Goal: Task Accomplishment & Management: Manage account settings

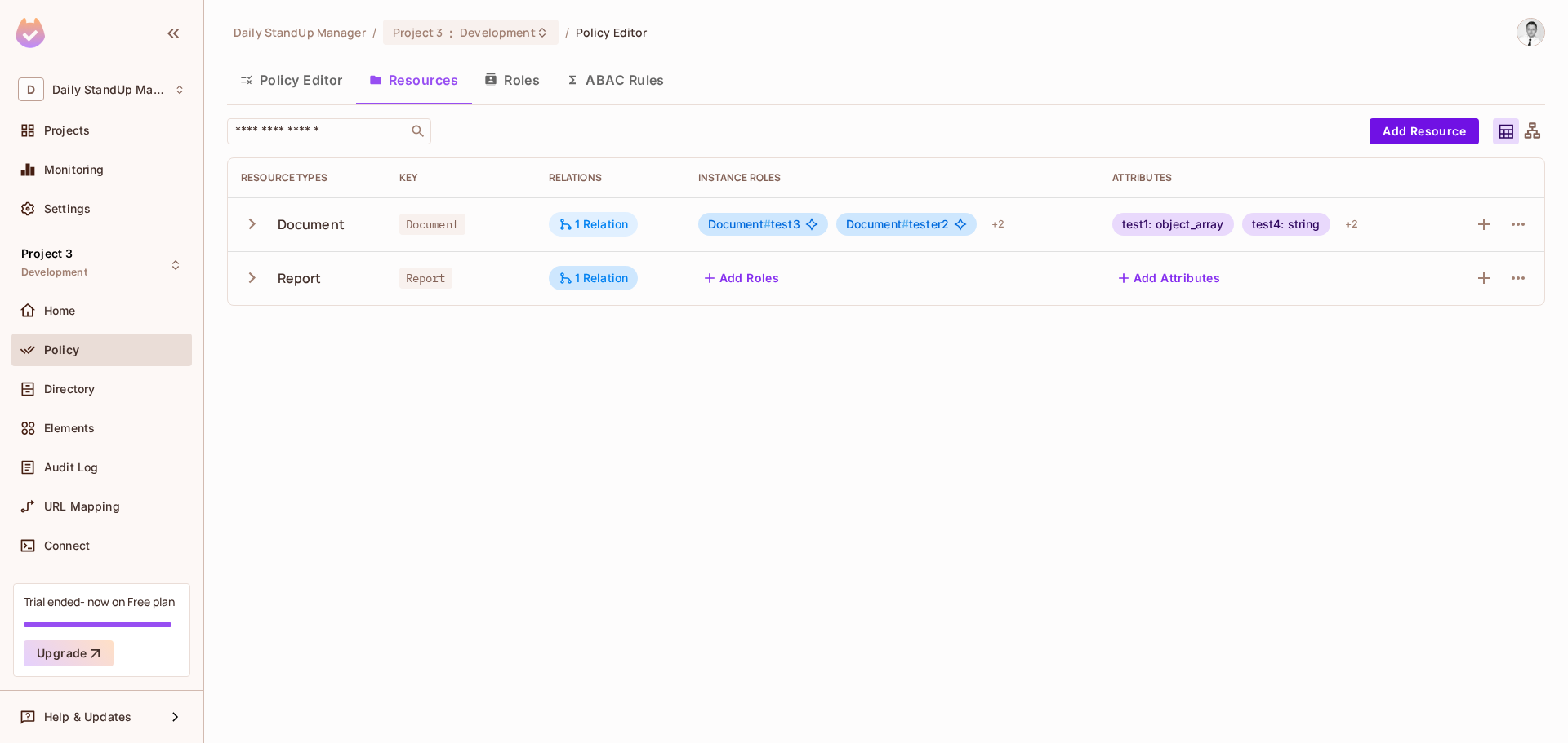
click at [603, 218] on div "1 Relation" at bounding box center [594, 224] width 71 height 15
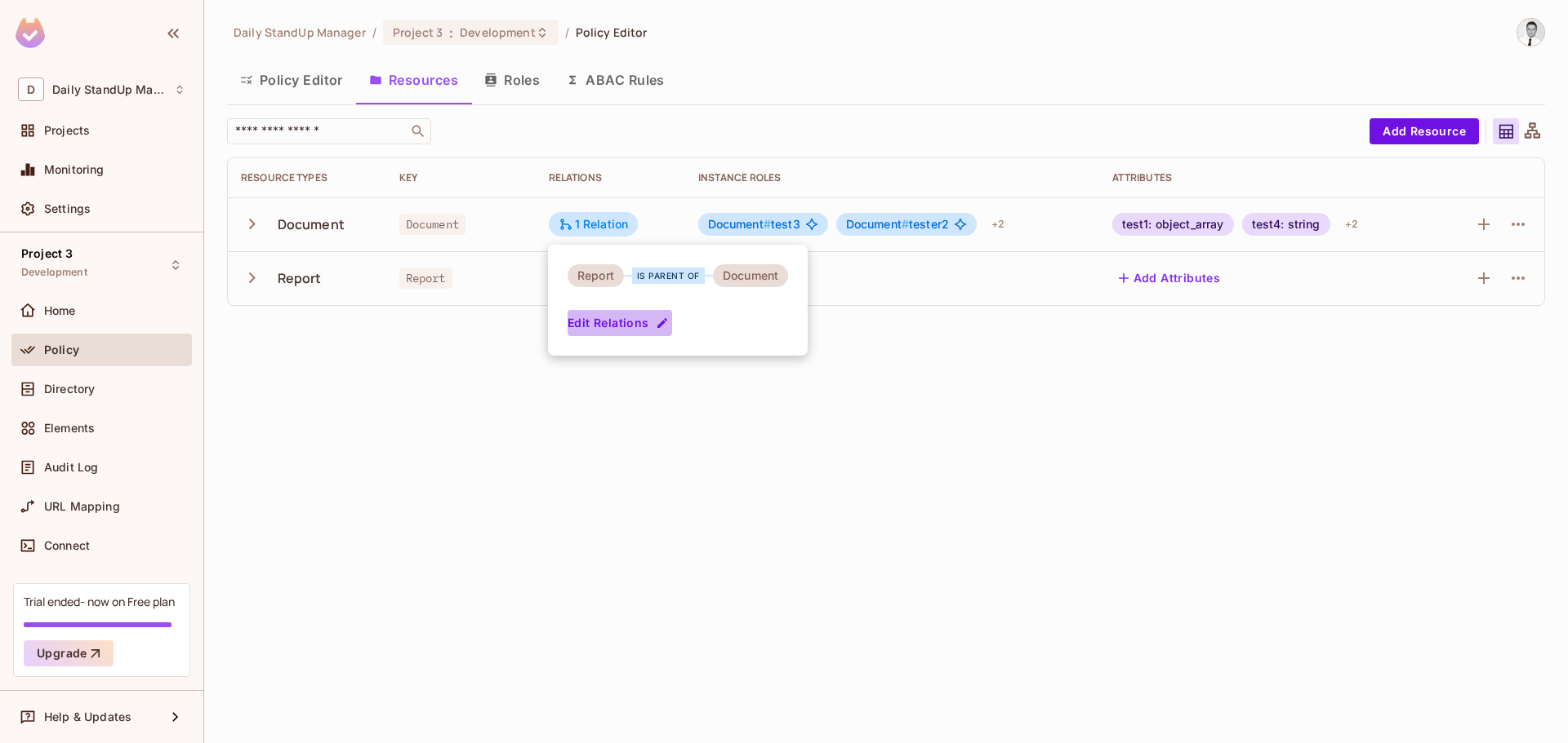
click at [642, 320] on button "Edit Relations" at bounding box center [619, 323] width 105 height 26
click at [1515, 223] on icon "button" at bounding box center [1517, 224] width 20 height 20
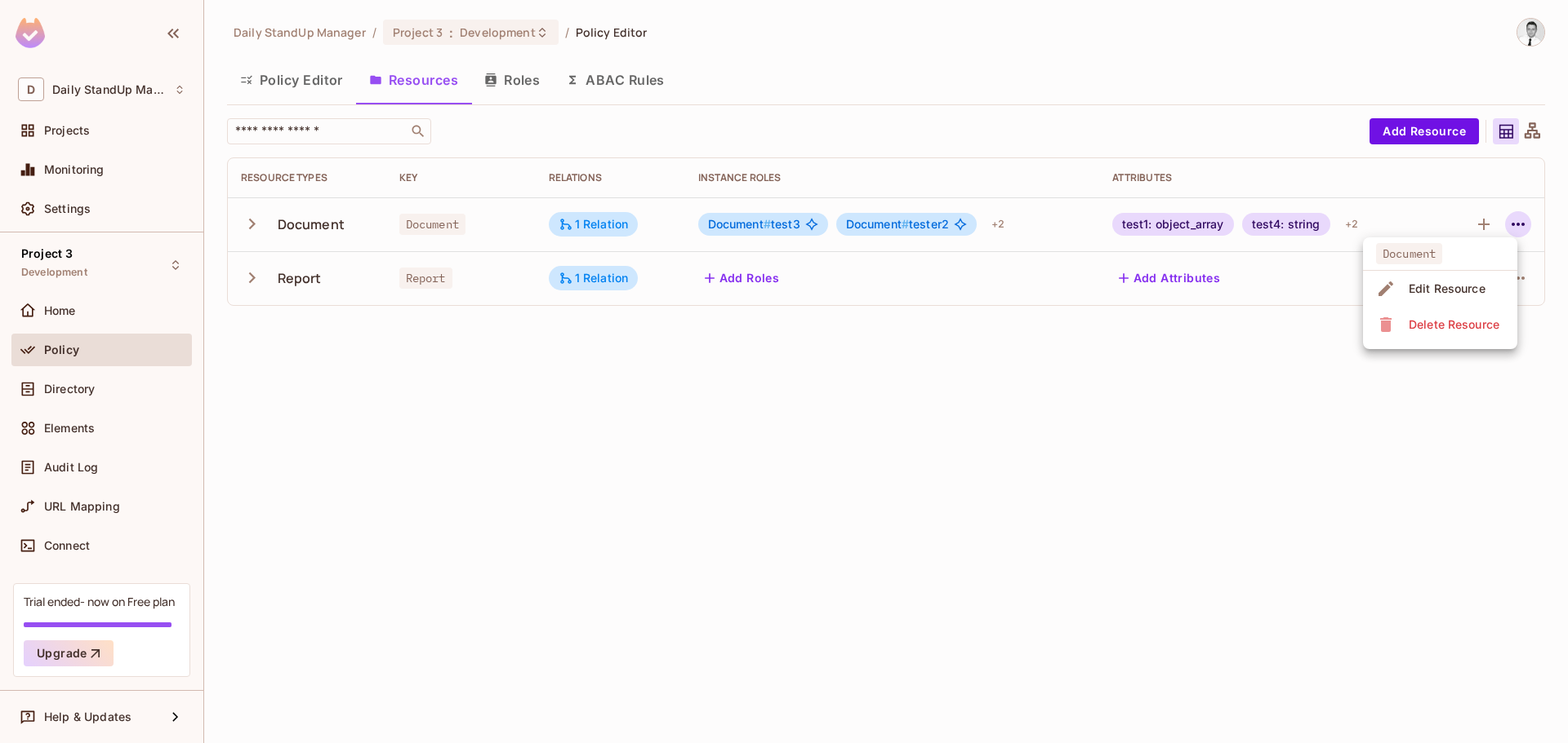
click at [1451, 275] on li "Edit Resource" at bounding box center [1440, 289] width 155 height 36
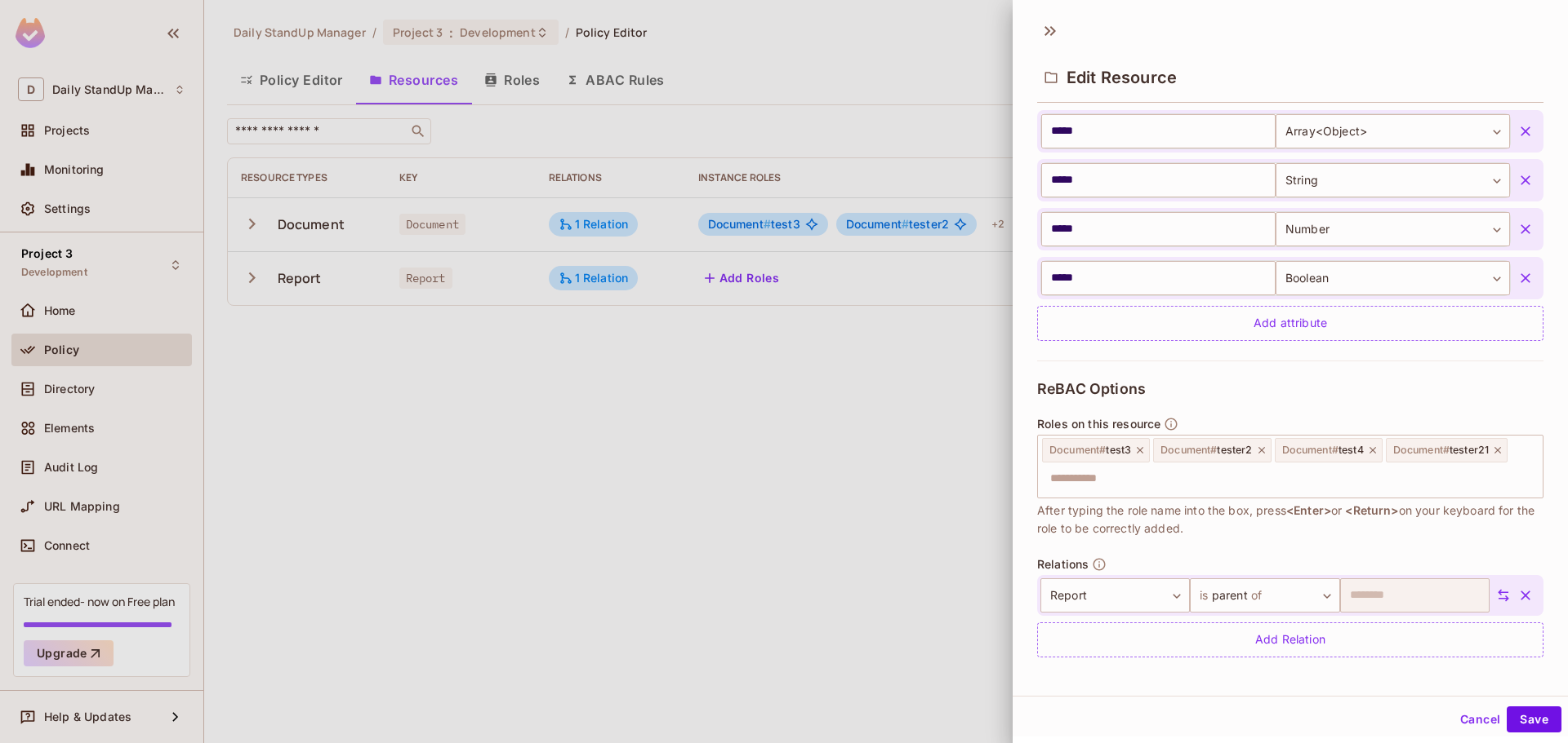
scroll to position [422, 0]
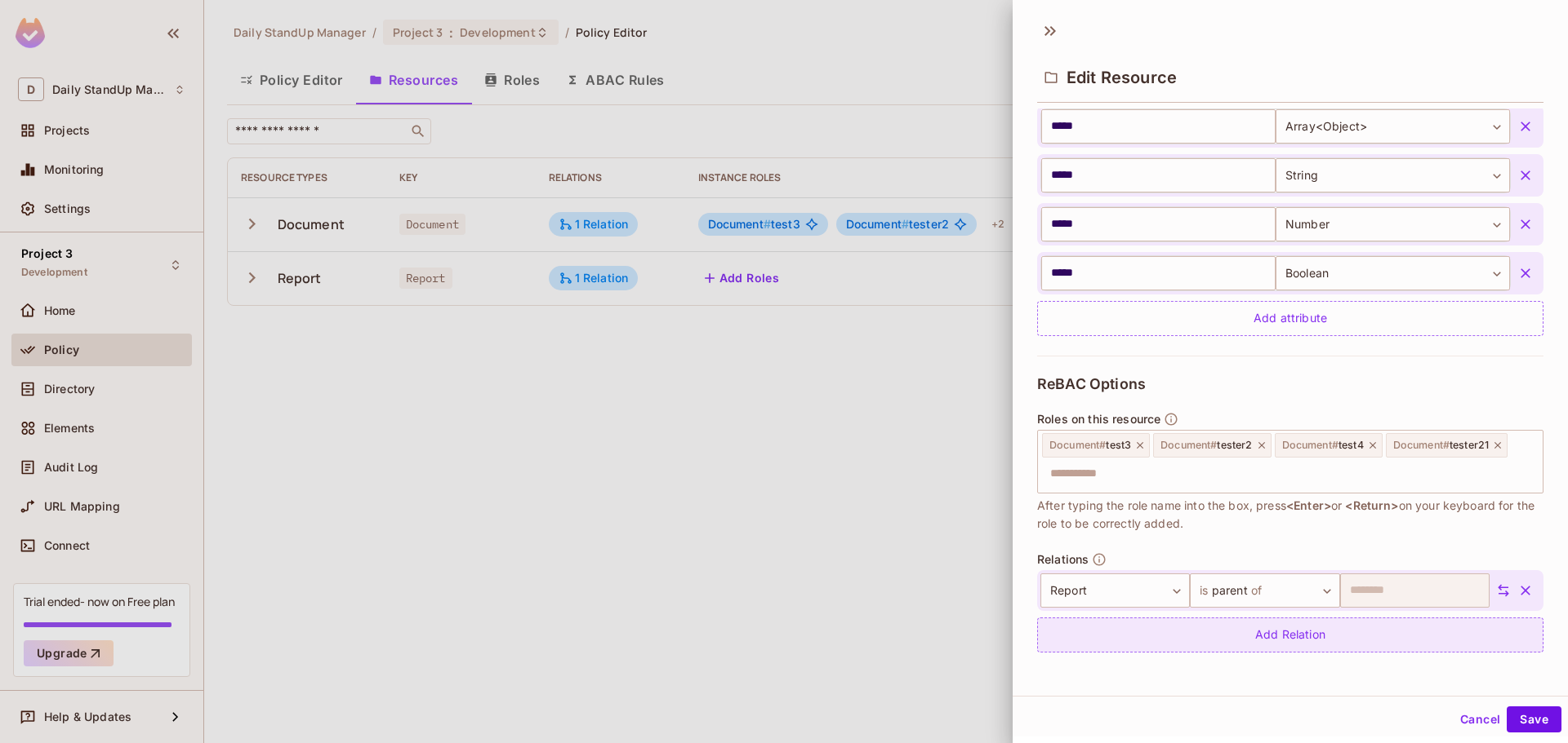
click at [1391, 624] on div "Add Relation" at bounding box center [1289, 635] width 506 height 35
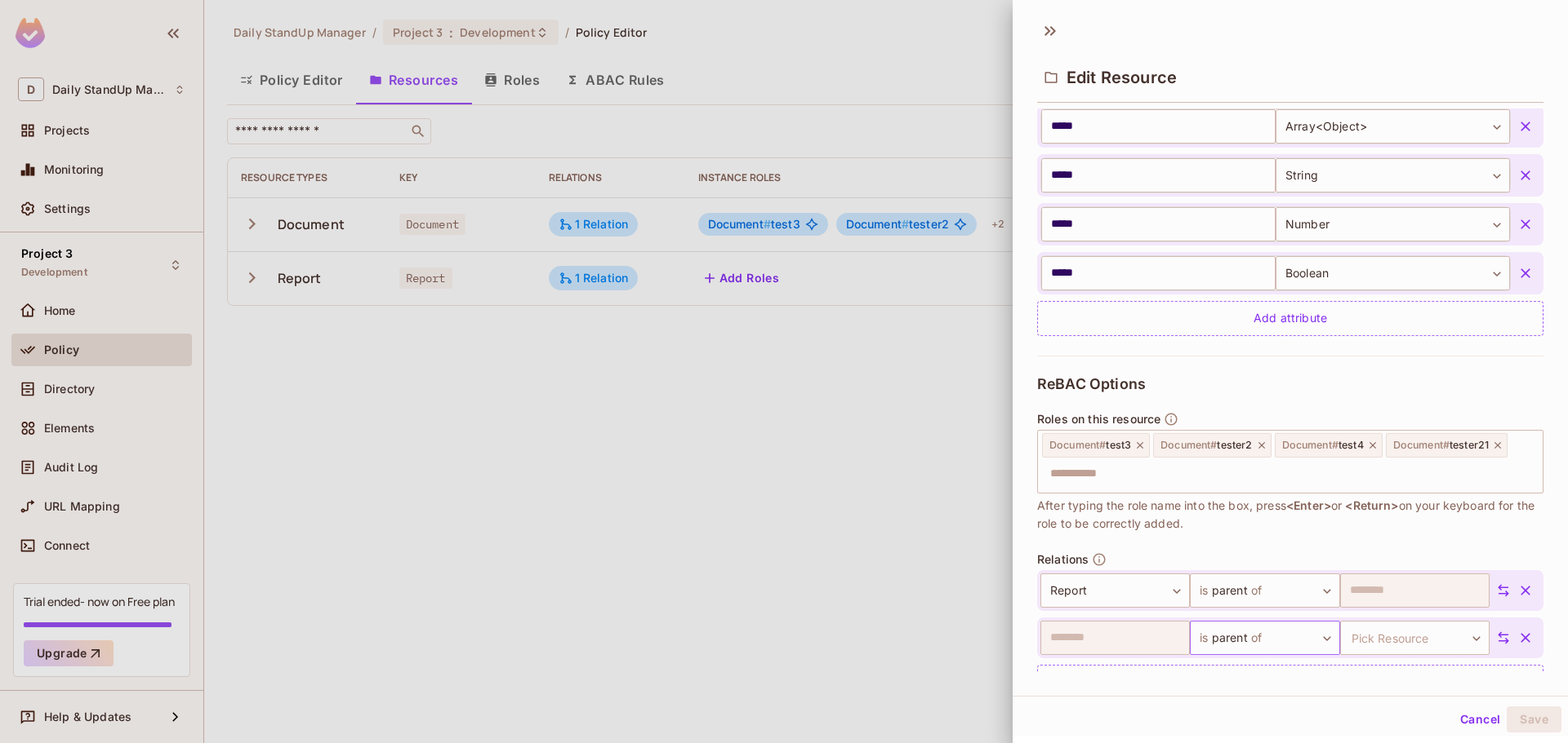
scroll to position [469, 0]
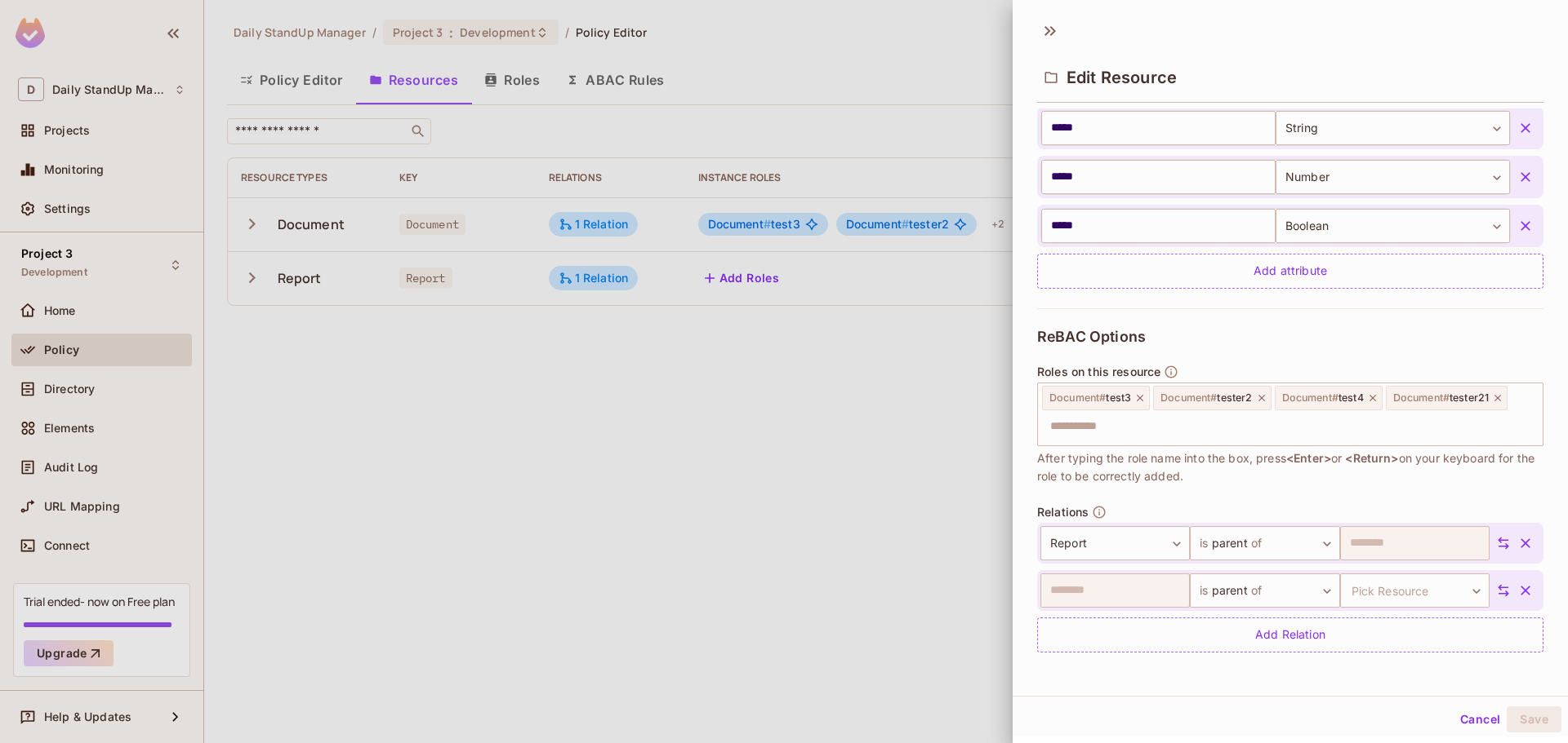
click at [1495, 587] on icon at bounding box center [1503, 591] width 15 height 15
click at [1095, 595] on body "D Daily StandUp Manager Projects Monitoring Settings Project 3 Development Home…" at bounding box center [784, 371] width 1568 height 743
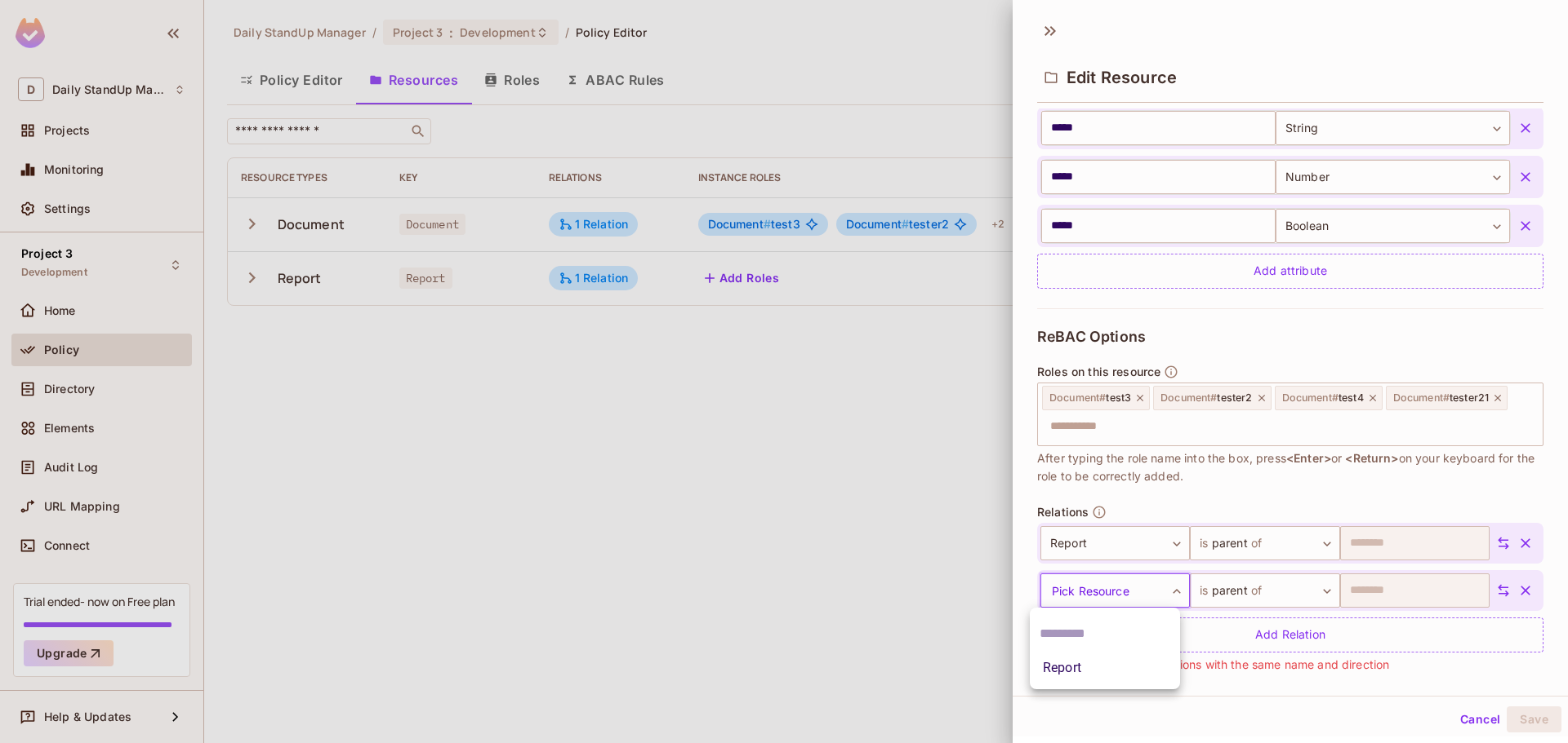
click at [1064, 672] on li "Report" at bounding box center [1104, 668] width 150 height 29
click at [1090, 583] on body "D Daily StandUp Manager Projects Monitoring Settings Project 3 Development Home…" at bounding box center [784, 371] width 1568 height 743
click at [1078, 643] on input "text" at bounding box center [1104, 634] width 131 height 26
click at [1376, 586] on div at bounding box center [784, 371] width 1568 height 743
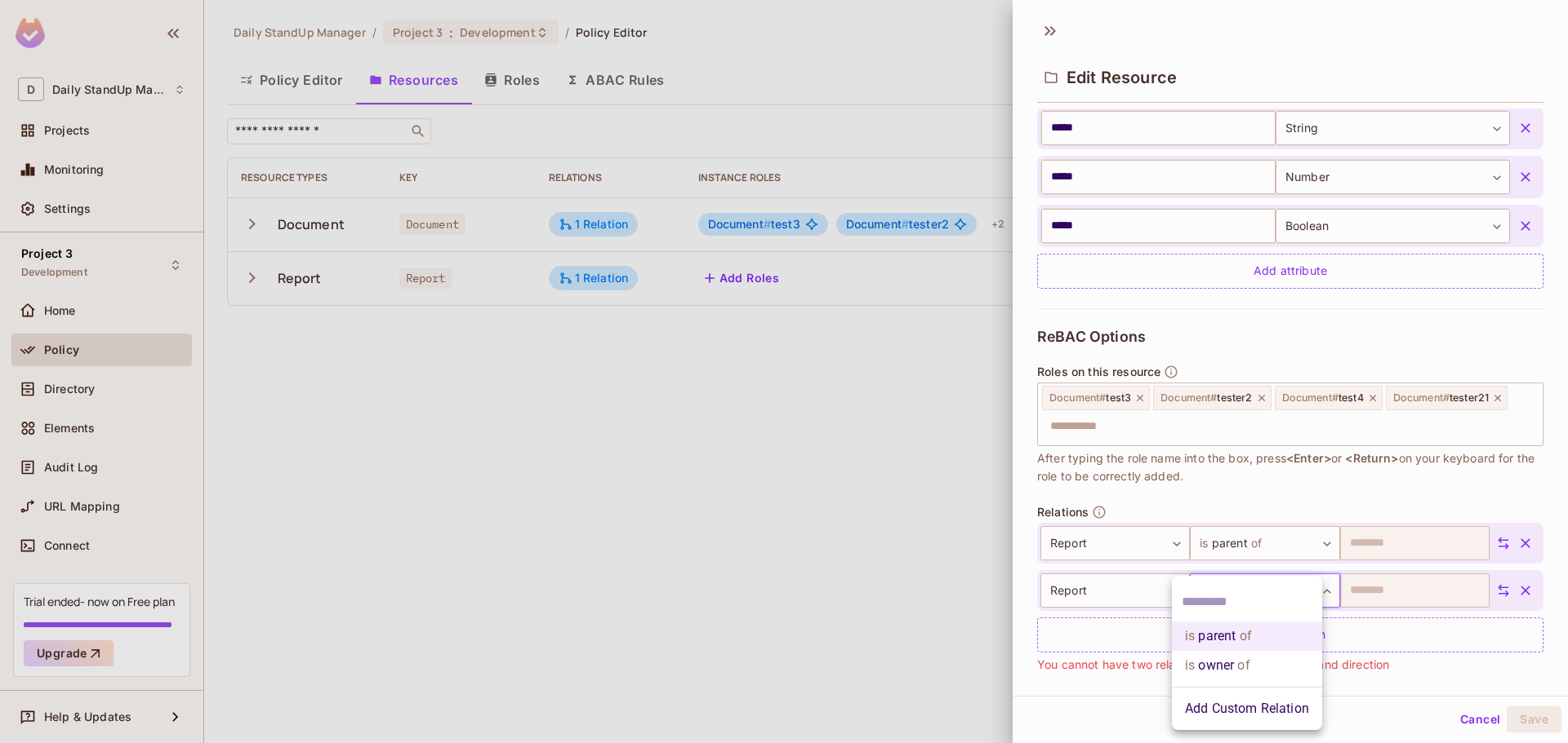
click at [1243, 581] on body "D Daily StandUp Manager Projects Monitoring Settings Project 3 Development Home…" at bounding box center [784, 371] width 1568 height 743
click at [1218, 668] on li "is owner of" at bounding box center [1246, 665] width 150 height 29
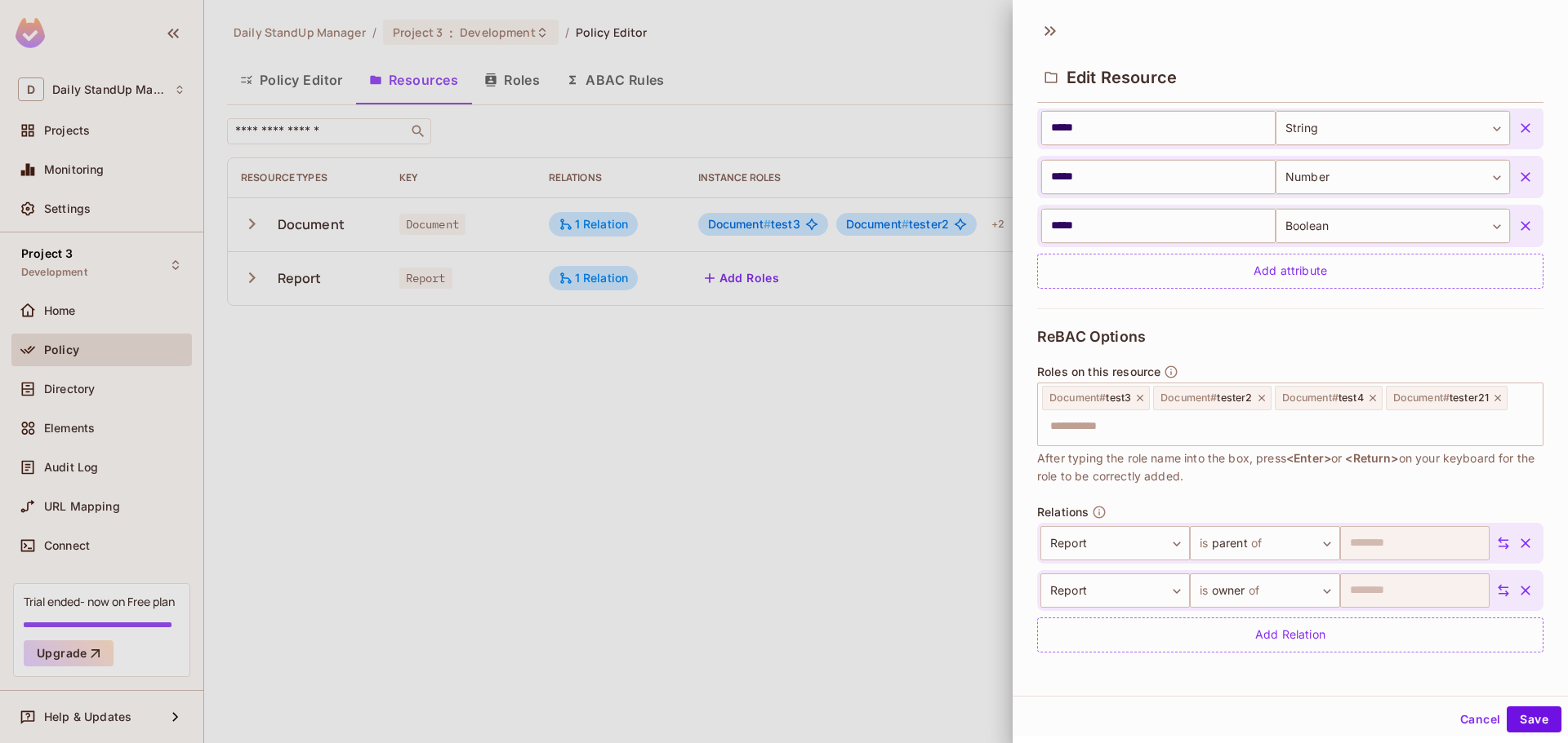
click at [1495, 587] on icon at bounding box center [1503, 591] width 15 height 15
click at [1386, 593] on body "D Daily StandUp Manager Projects Monitoring Settings Project 3 Development Home…" at bounding box center [784, 371] width 1568 height 743
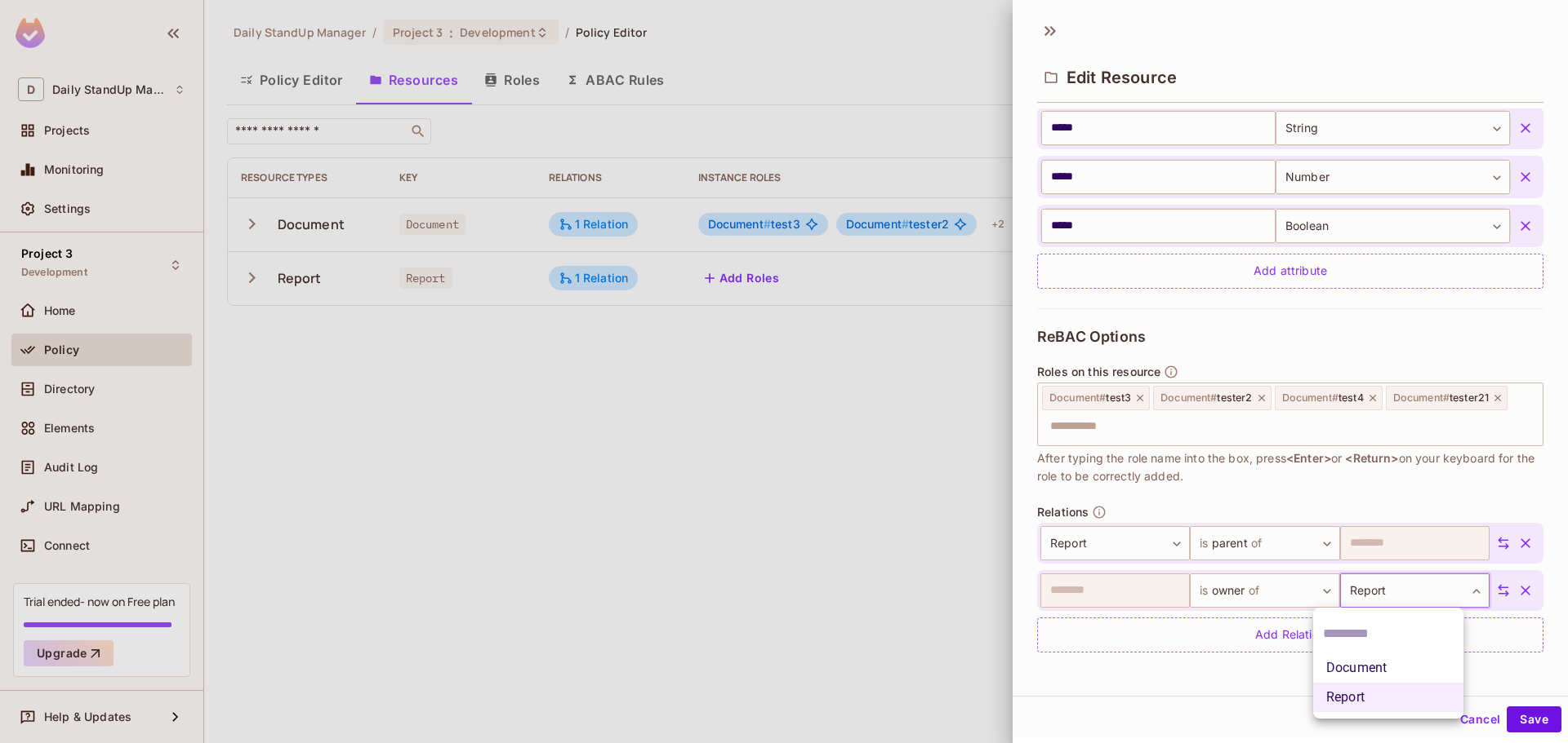
click at [1386, 593] on div at bounding box center [784, 371] width 1568 height 743
click at [1524, 714] on button "Save" at bounding box center [1534, 719] width 55 height 26
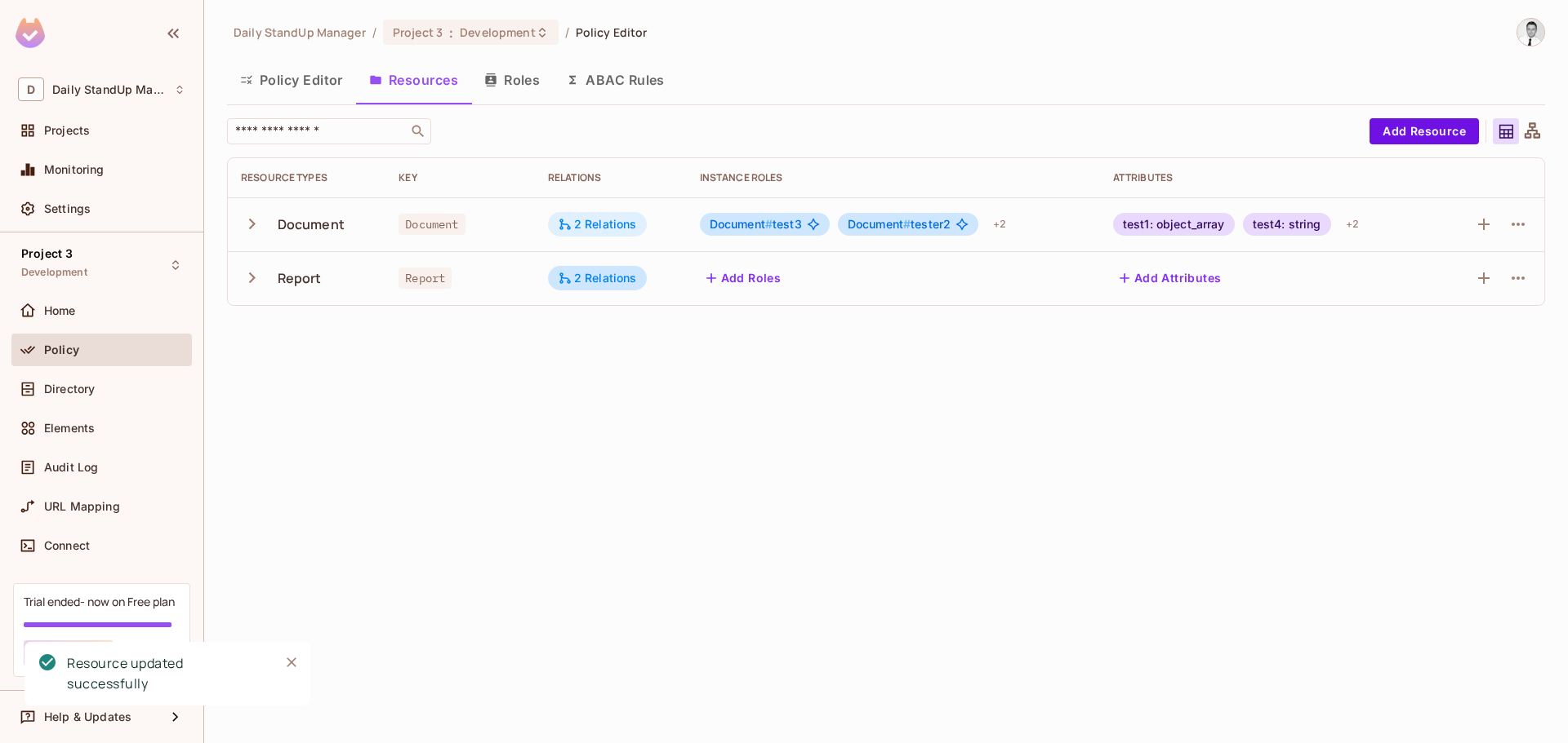
click at [599, 217] on div "2 Relations" at bounding box center [596, 224] width 99 height 24
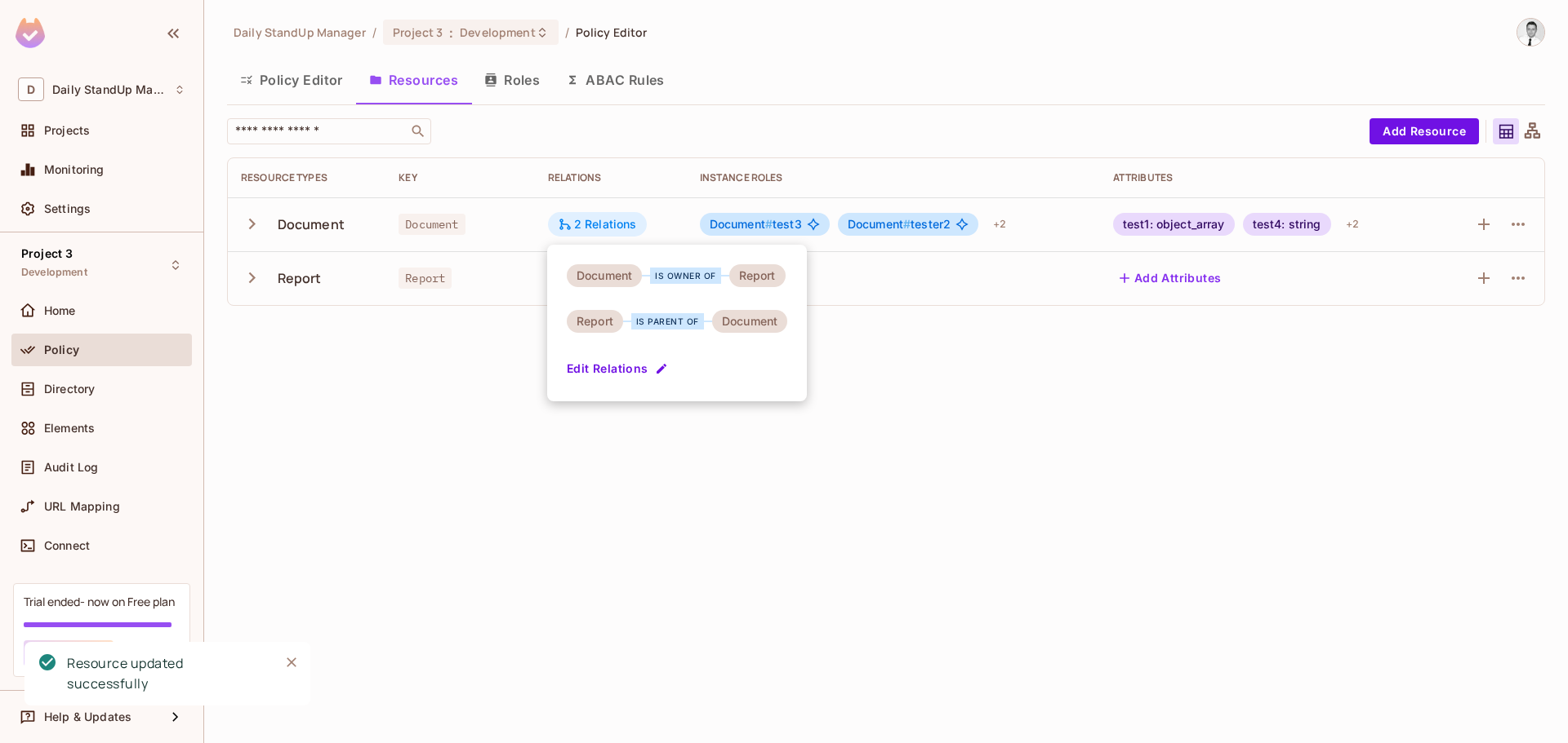
click at [599, 217] on div at bounding box center [784, 371] width 1568 height 743
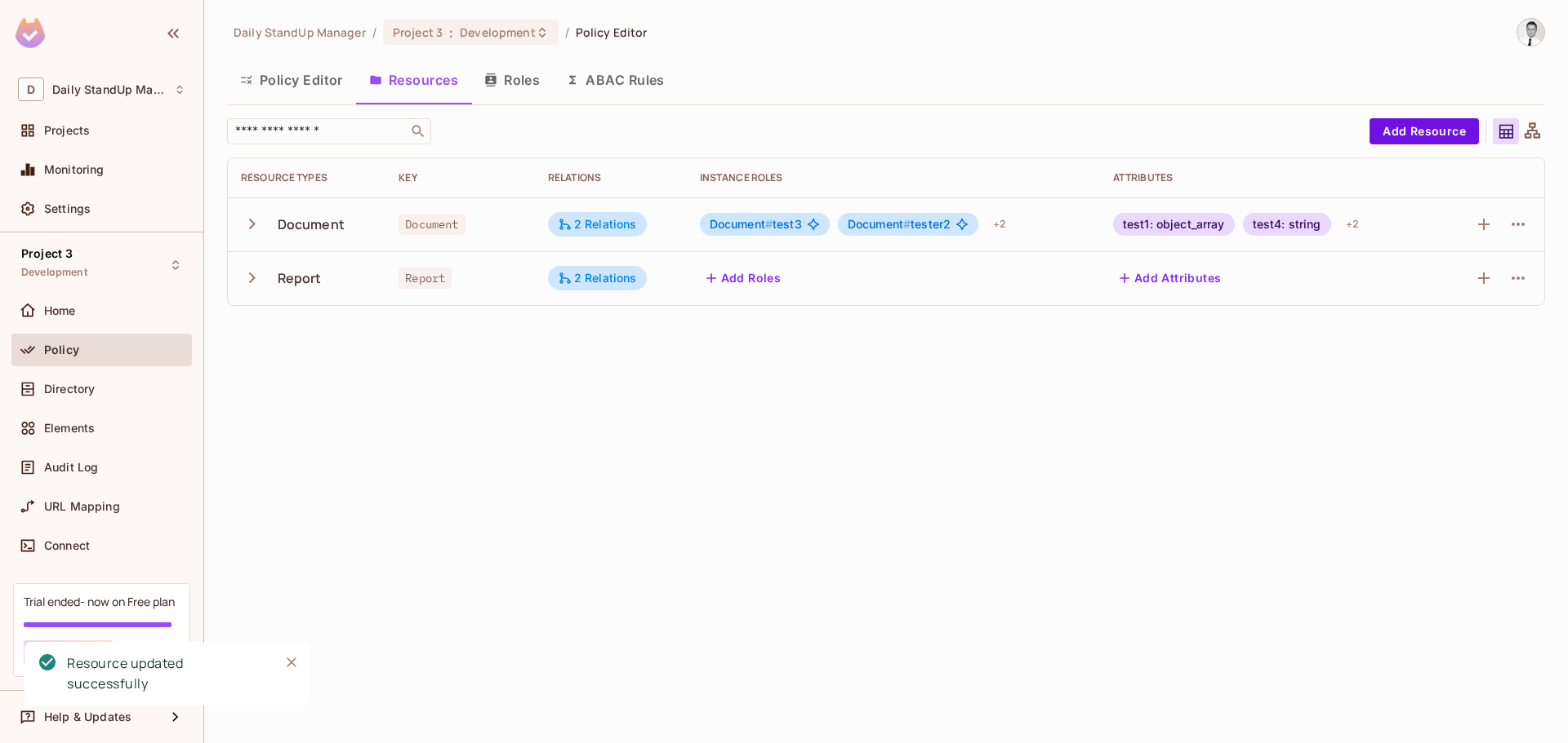
click at [751, 106] on div "Daily StandUp Manager / Project 3 : Development / Policy Editor Policy Editor R…" at bounding box center [886, 169] width 1318 height 301
click at [596, 277] on div "2 Relations" at bounding box center [597, 279] width 79 height 15
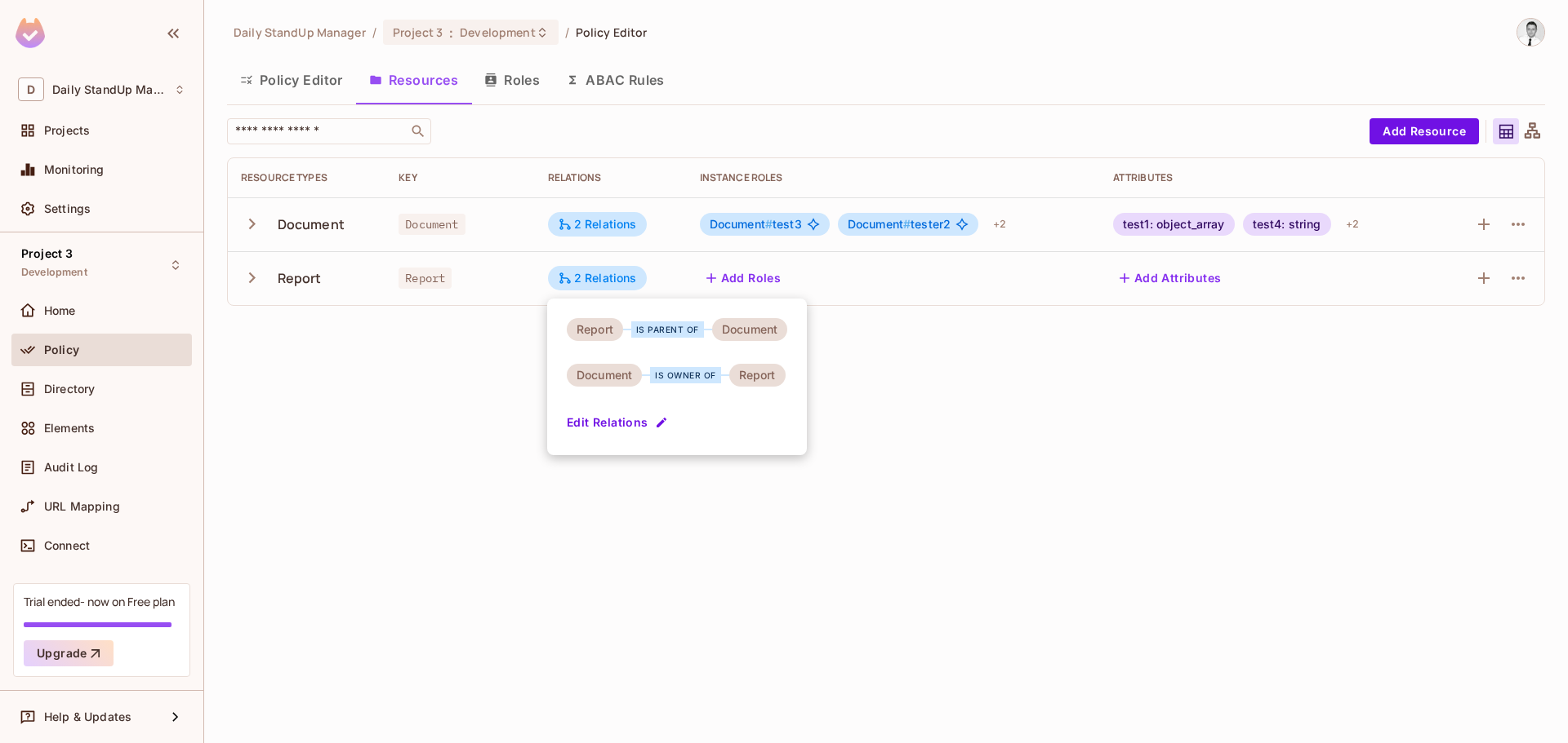
click at [586, 225] on div at bounding box center [784, 371] width 1568 height 743
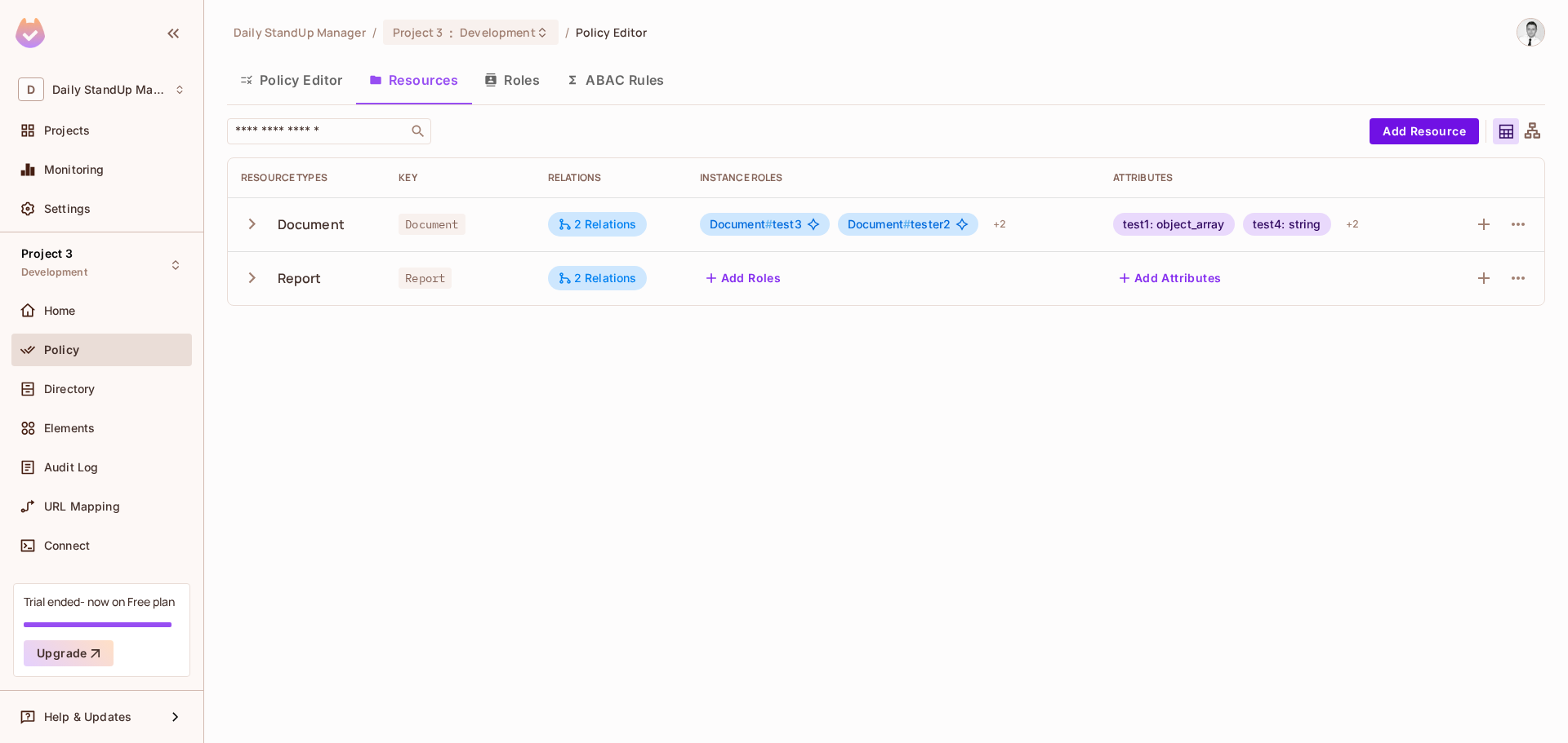
click at [586, 223] on div "2 Relations" at bounding box center [597, 224] width 79 height 15
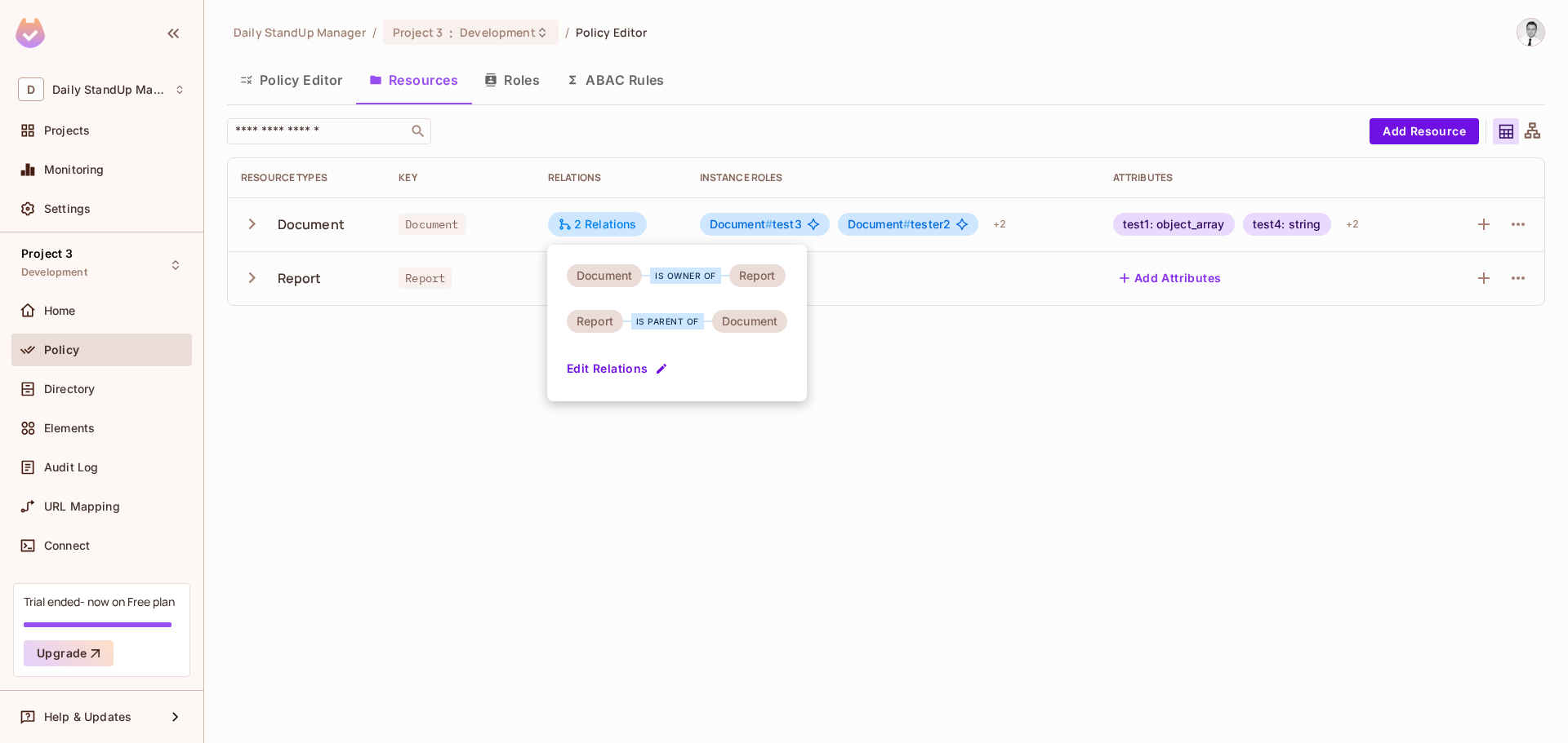
click at [940, 324] on div at bounding box center [784, 371] width 1568 height 743
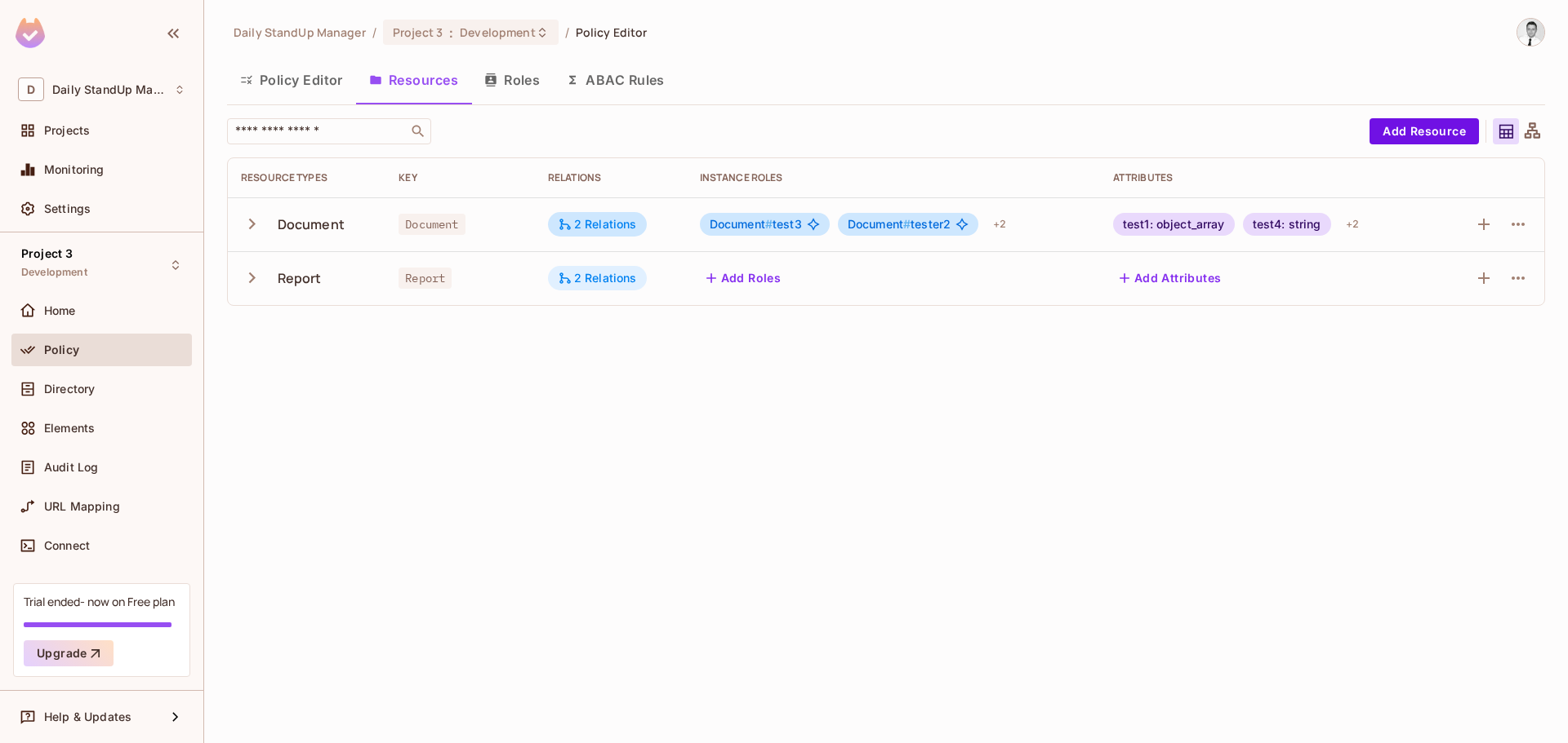
click at [575, 272] on div "2 Relations" at bounding box center [597, 279] width 79 height 15
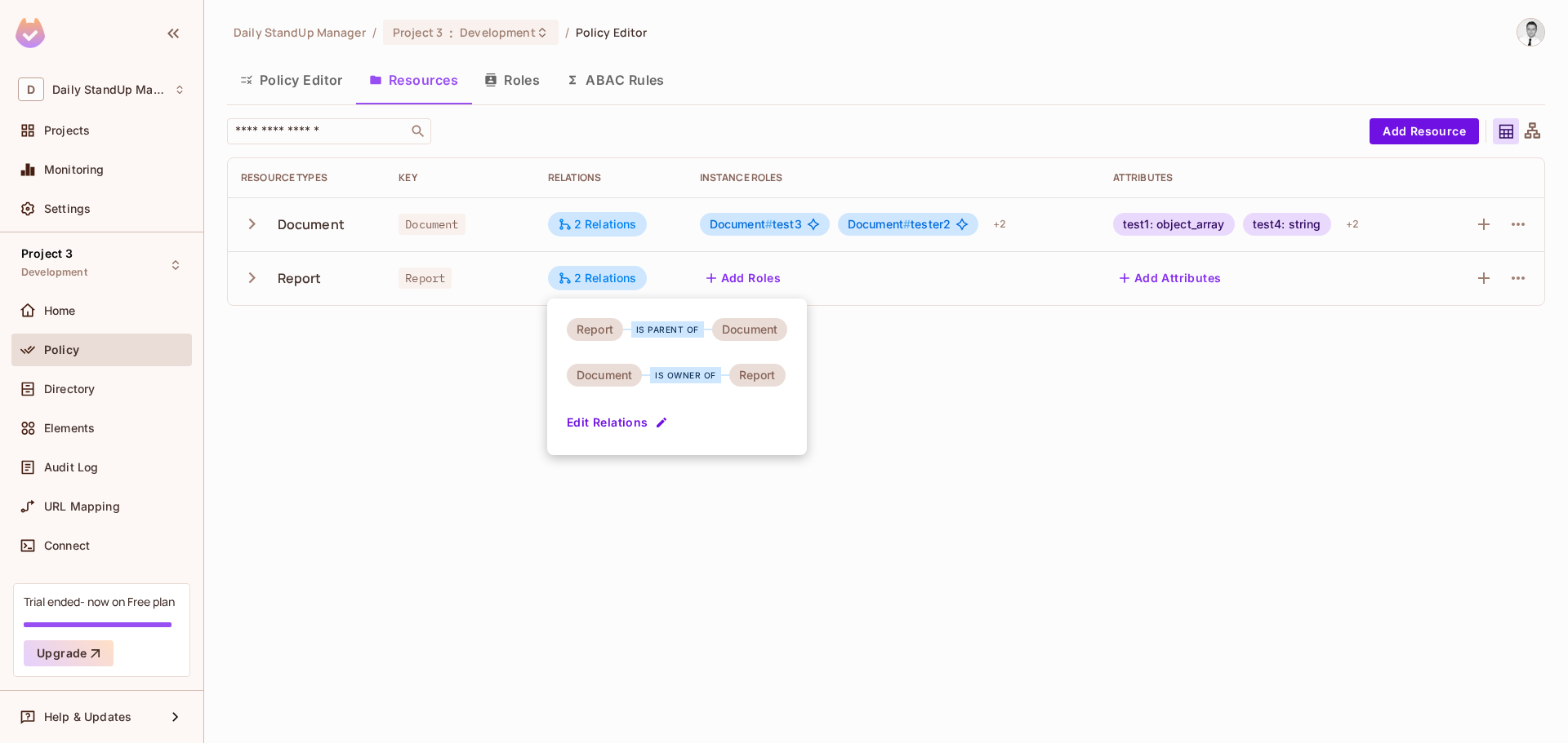
click at [988, 333] on div at bounding box center [784, 371] width 1568 height 743
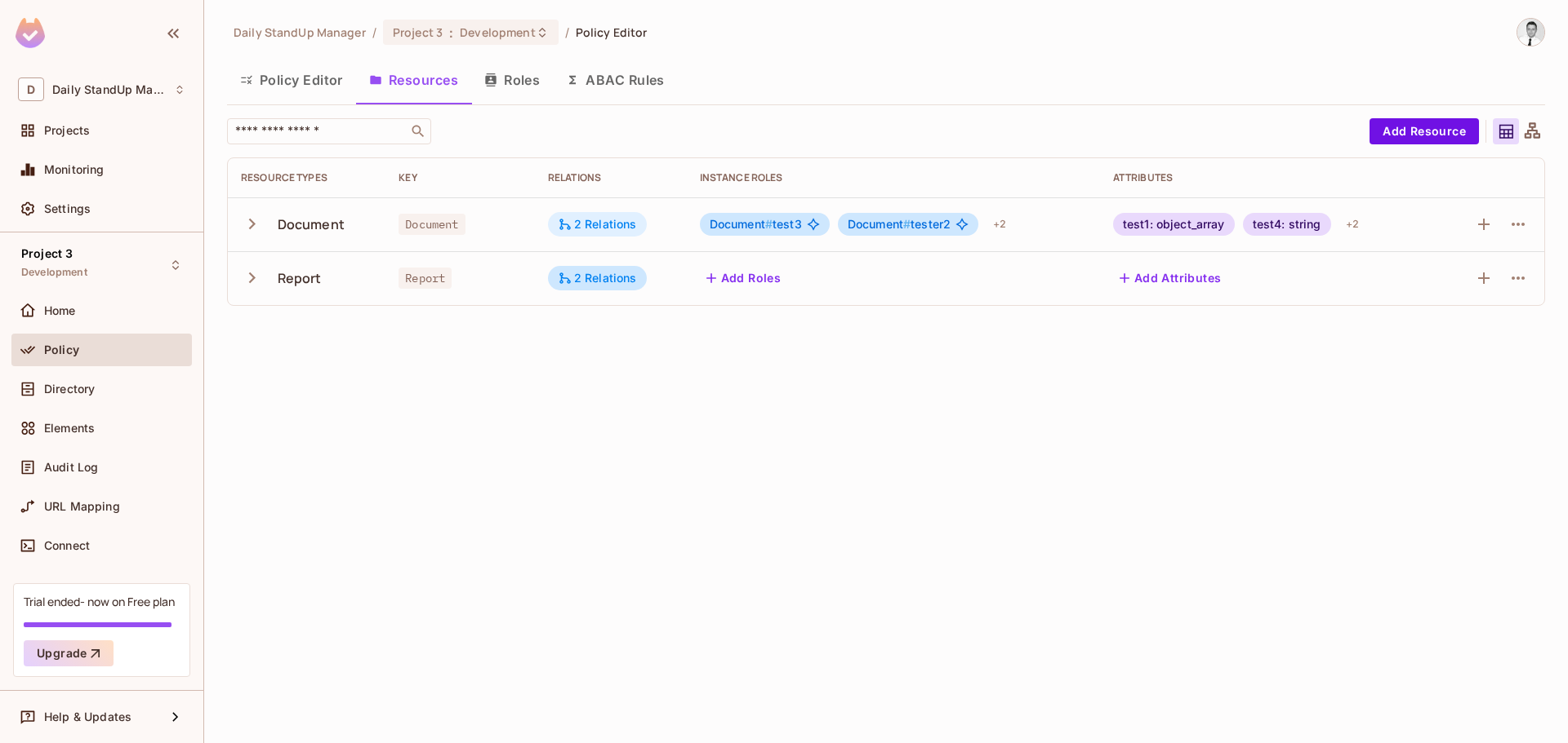
click at [617, 218] on div "2 Relations" at bounding box center [597, 224] width 79 height 15
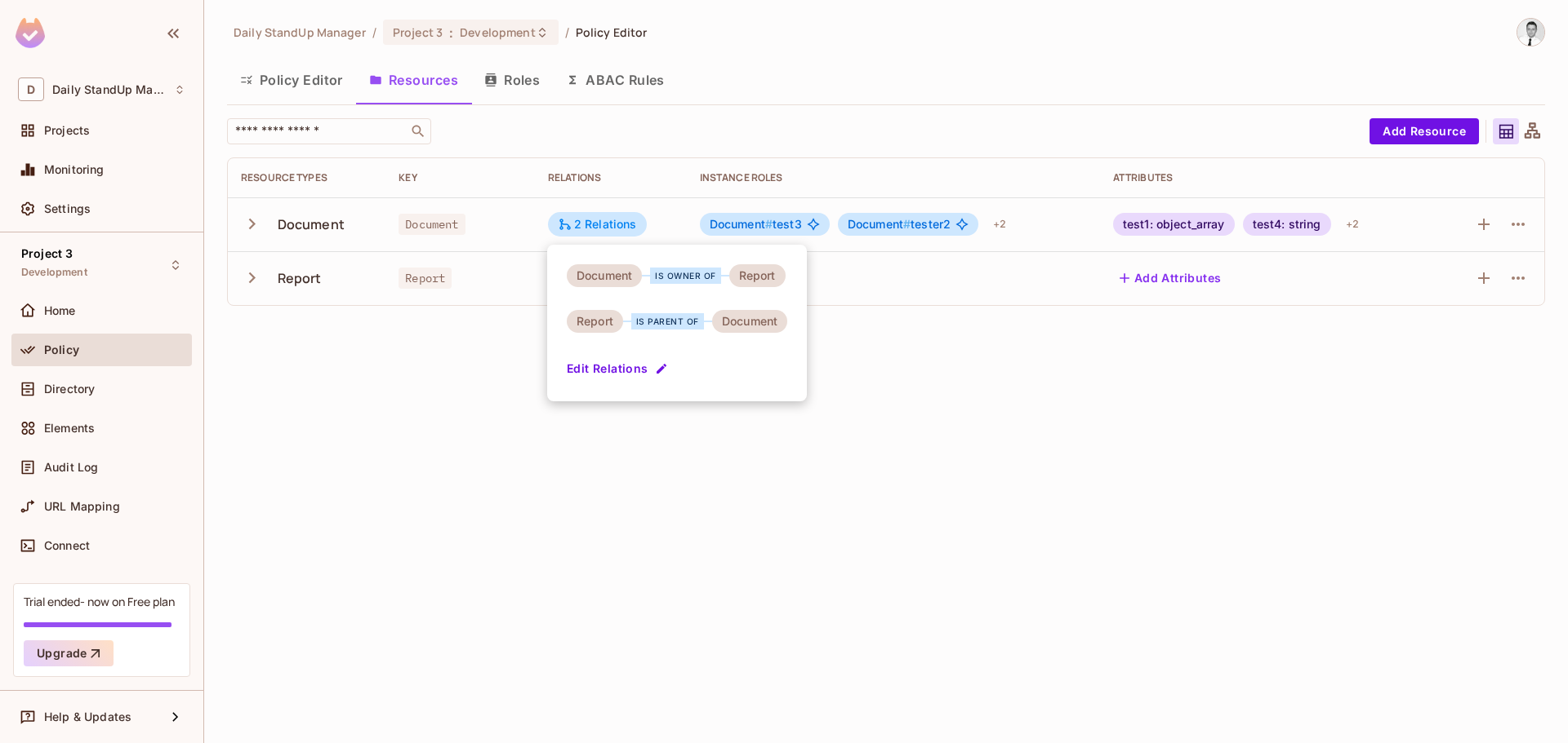
click at [885, 367] on div at bounding box center [784, 371] width 1568 height 743
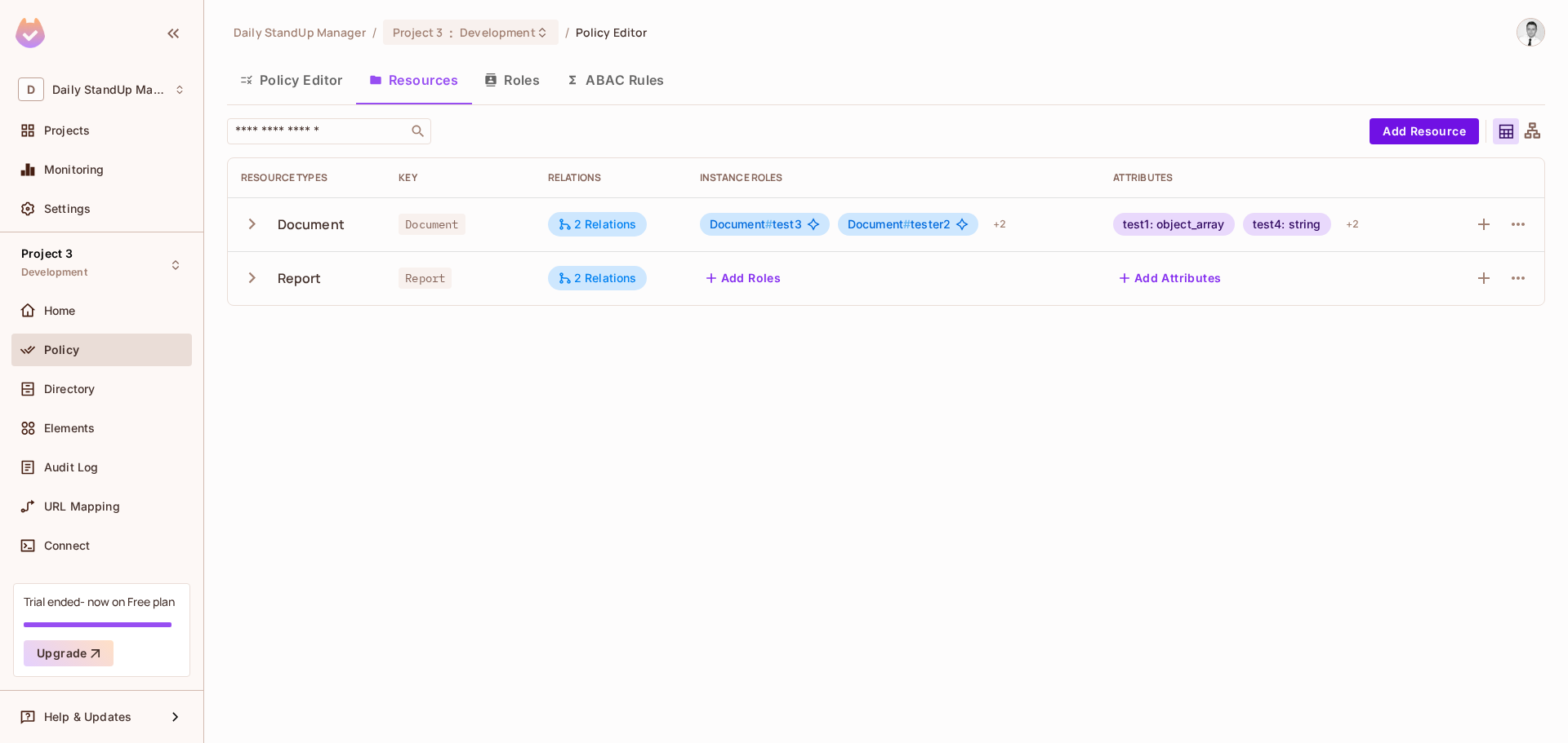
click at [786, 416] on div "Daily StandUp Manager / Project 3 : Development / Policy Editor Policy Editor R…" at bounding box center [886, 371] width 1364 height 743
click at [791, 95] on div "Policy Editor Resources Roles ABAC Rules" at bounding box center [886, 79] width 1318 height 40
drag, startPoint x: 784, startPoint y: 507, endPoint x: 809, endPoint y: 493, distance: 28.7
click at [784, 507] on div "Daily StandUp Manager / Project 3 : Development / Policy Editor Policy Editor R…" at bounding box center [886, 371] width 1364 height 743
click at [909, 105] on div "Policy Editor Resources Roles ABAC Rules" at bounding box center [886, 82] width 1318 height 46
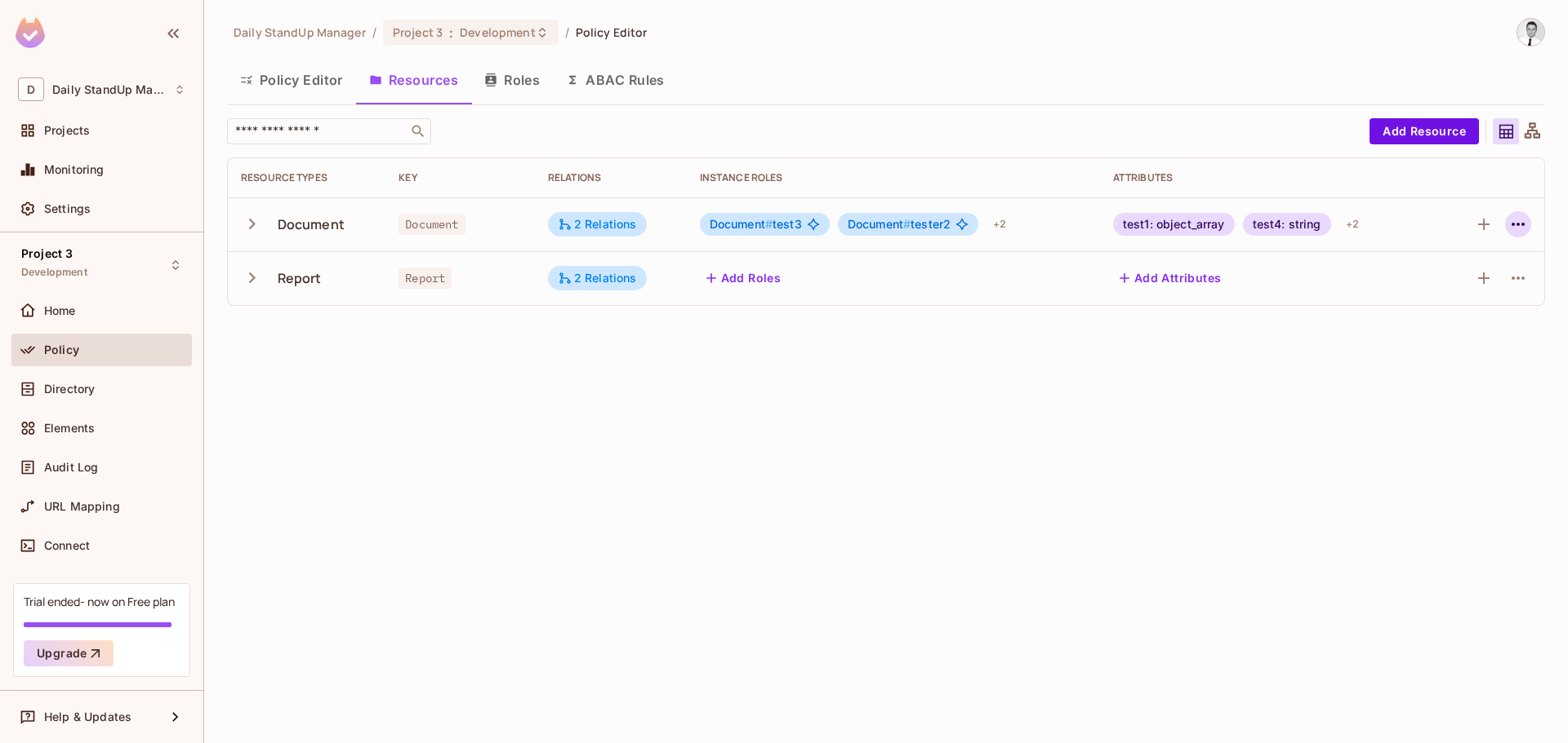
click at [1512, 222] on icon "button" at bounding box center [1517, 224] width 20 height 20
click at [1446, 287] on div "Edit Resource" at bounding box center [1446, 288] width 76 height 16
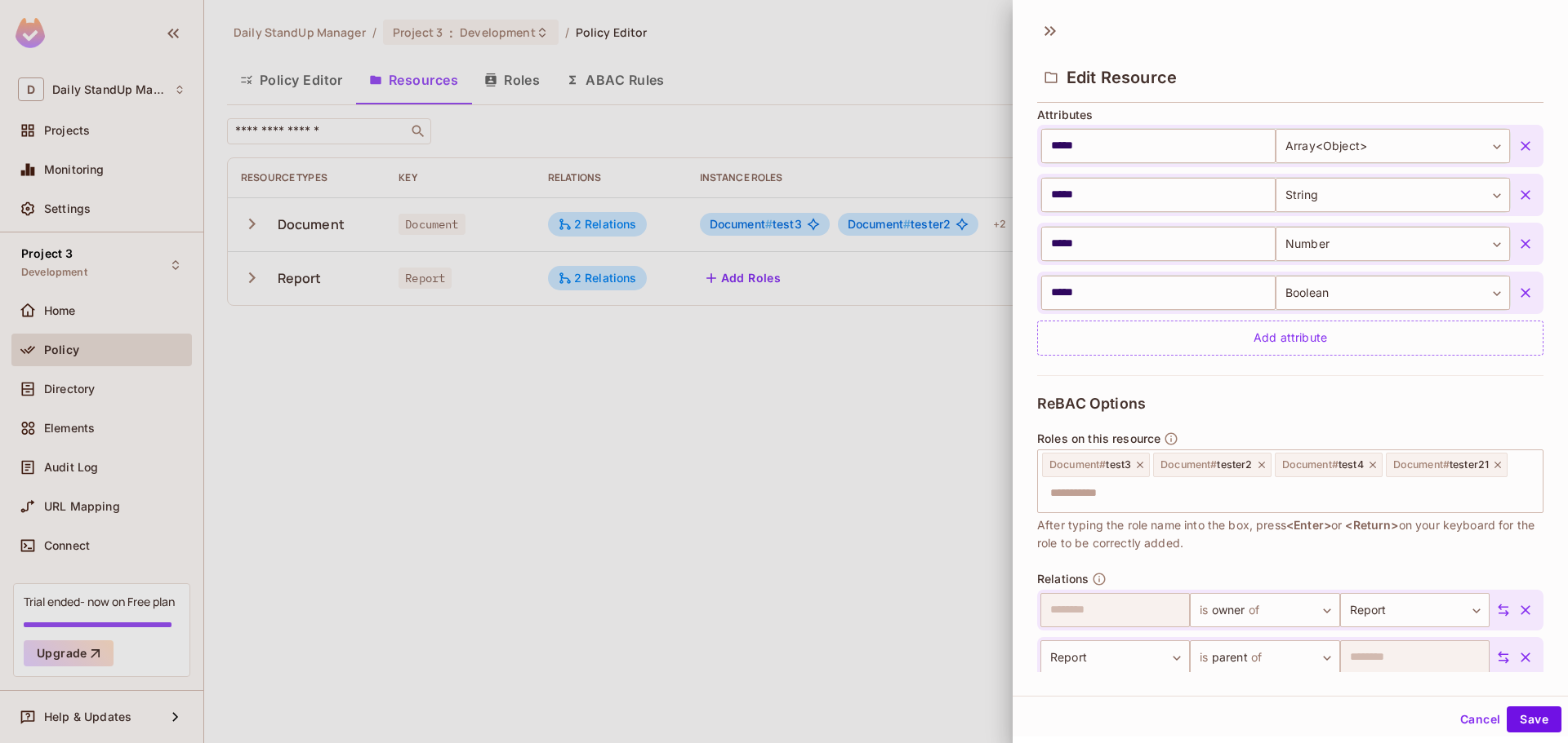
scroll to position [0, 0]
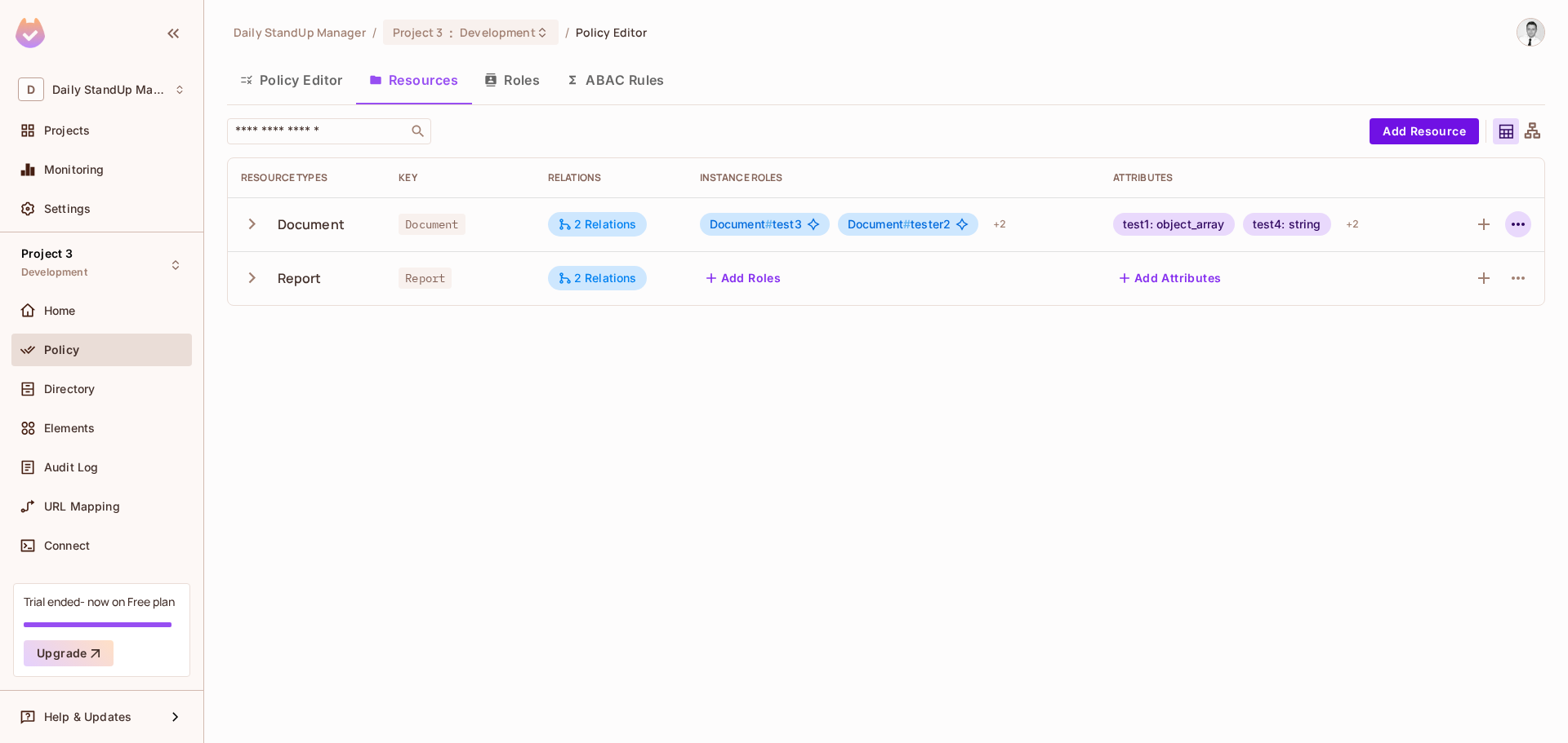
click at [1514, 226] on icon "button" at bounding box center [1517, 224] width 20 height 20
click at [1436, 284] on div "Edit Resource" at bounding box center [1446, 288] width 76 height 16
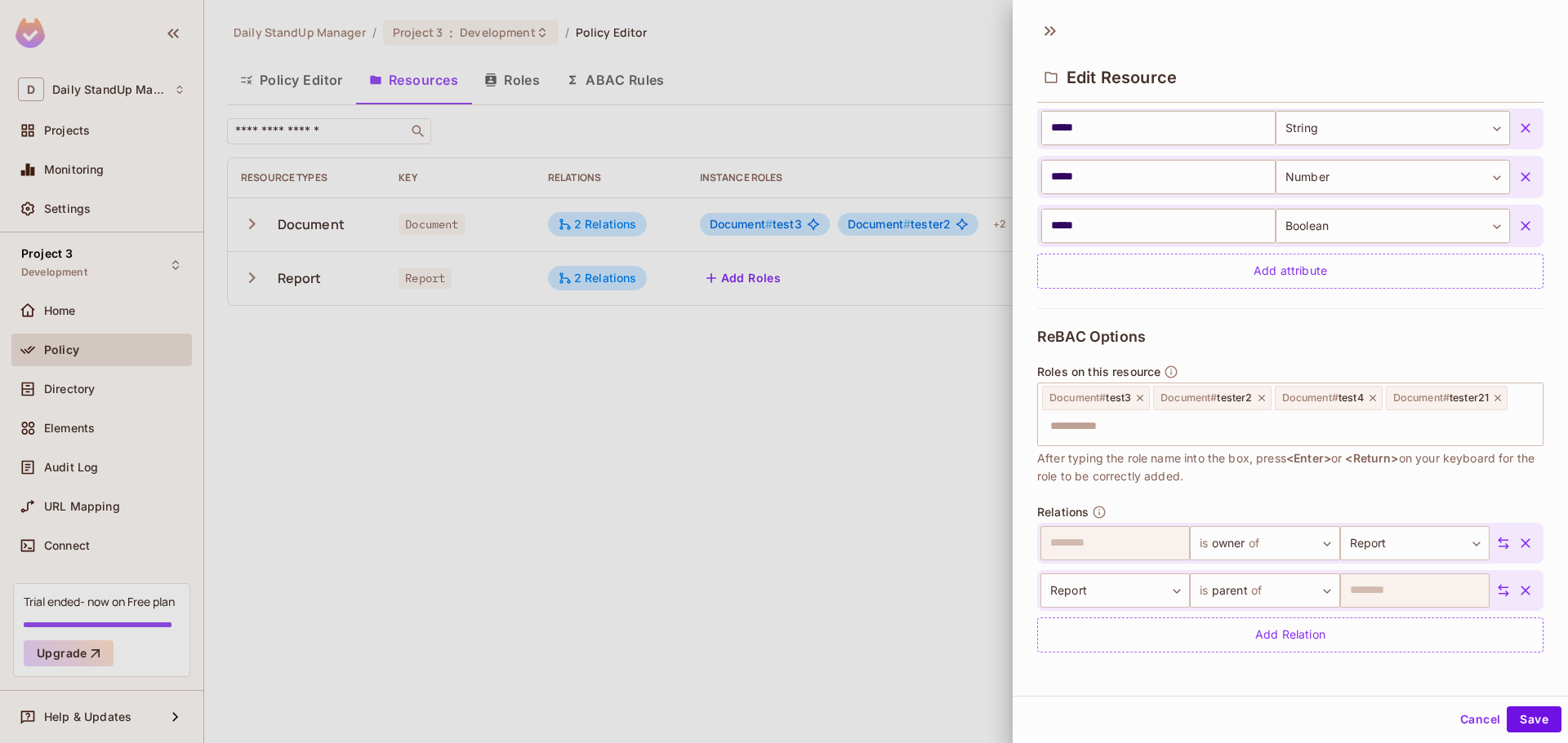
scroll to position [3, 0]
click at [1459, 716] on button "Cancel" at bounding box center [1479, 718] width 53 height 26
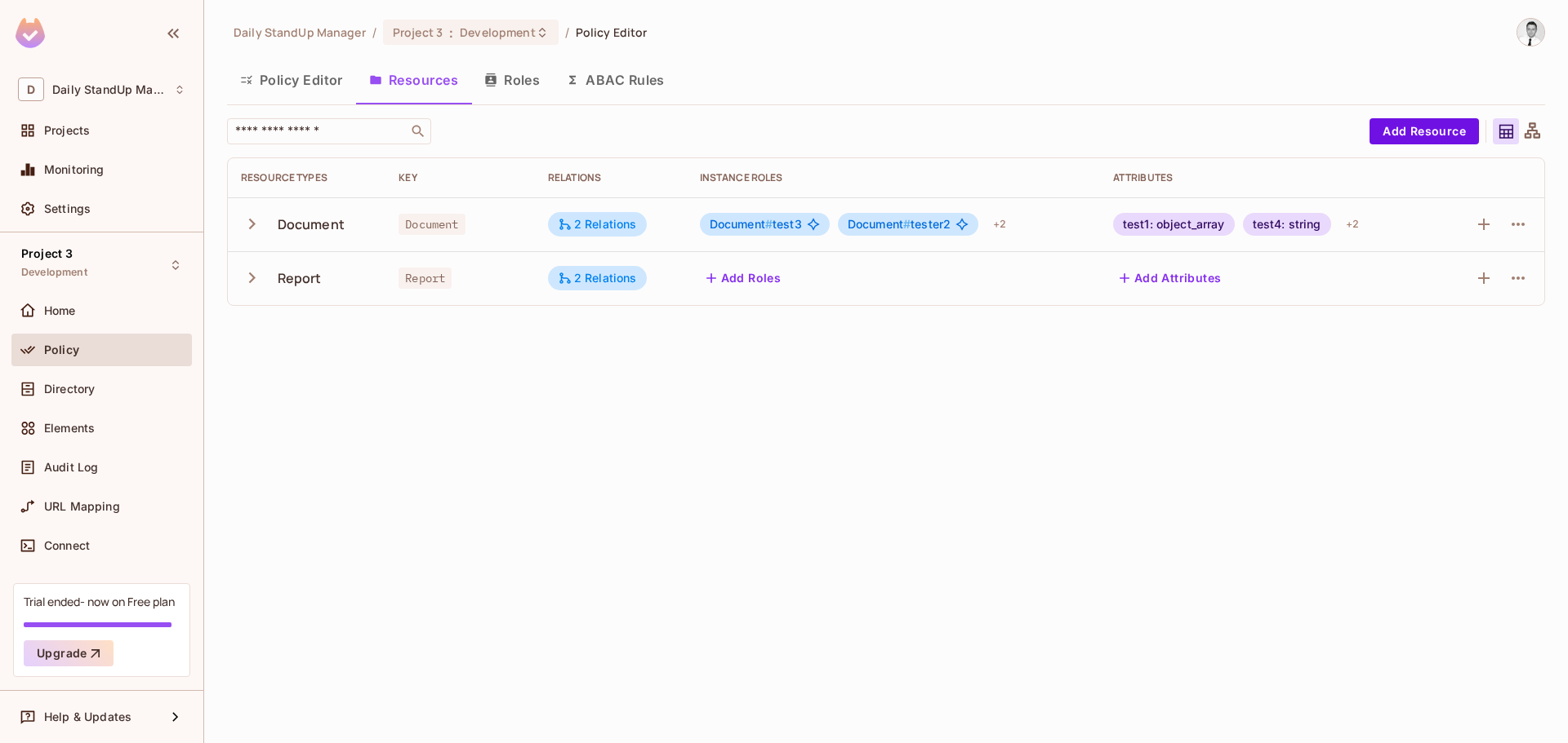
click at [854, 137] on div "​" at bounding box center [794, 132] width 1135 height 26
click at [1528, 221] on button "button" at bounding box center [1518, 224] width 26 height 26
click at [1450, 288] on div "Edit Resource" at bounding box center [1446, 288] width 76 height 16
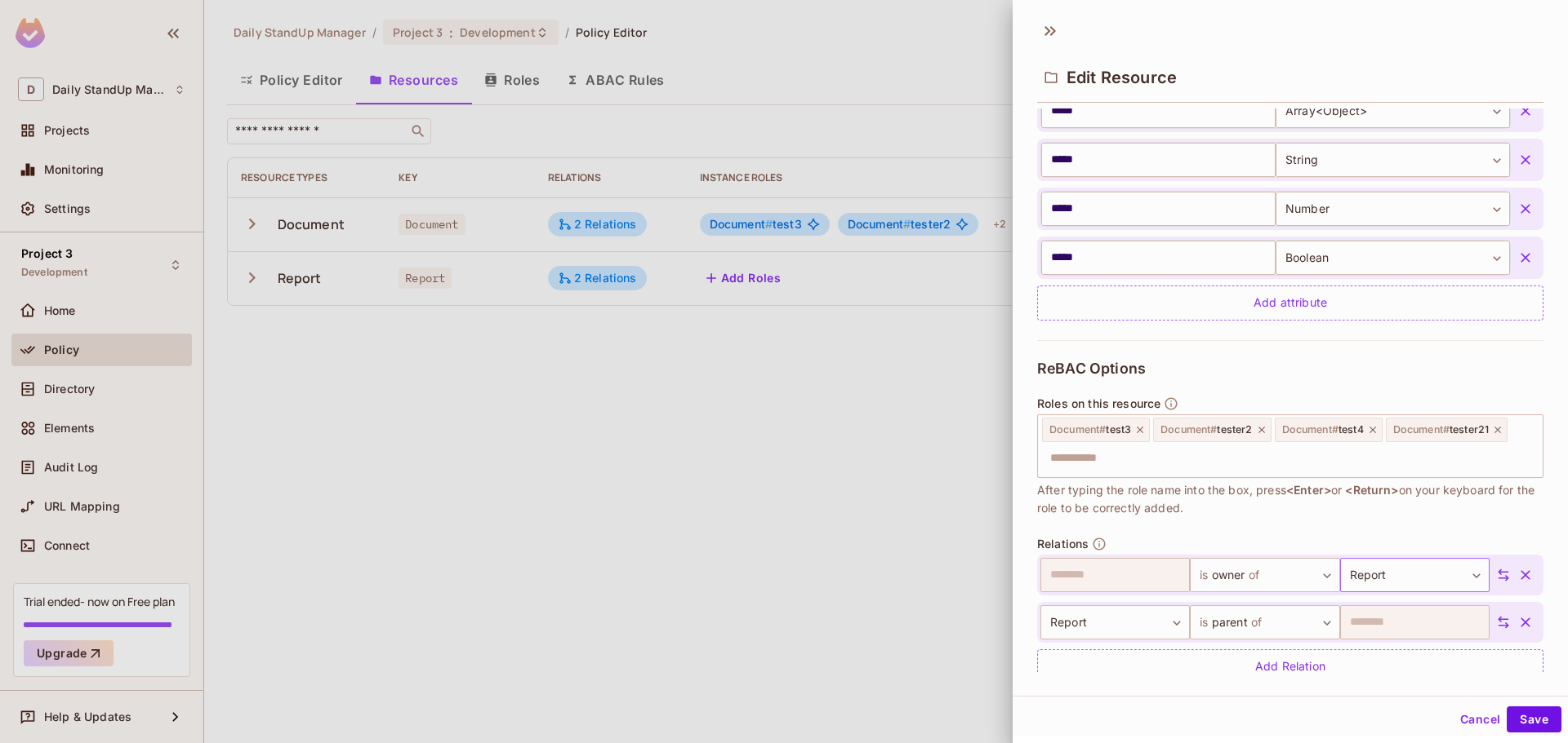
scroll to position [469, 0]
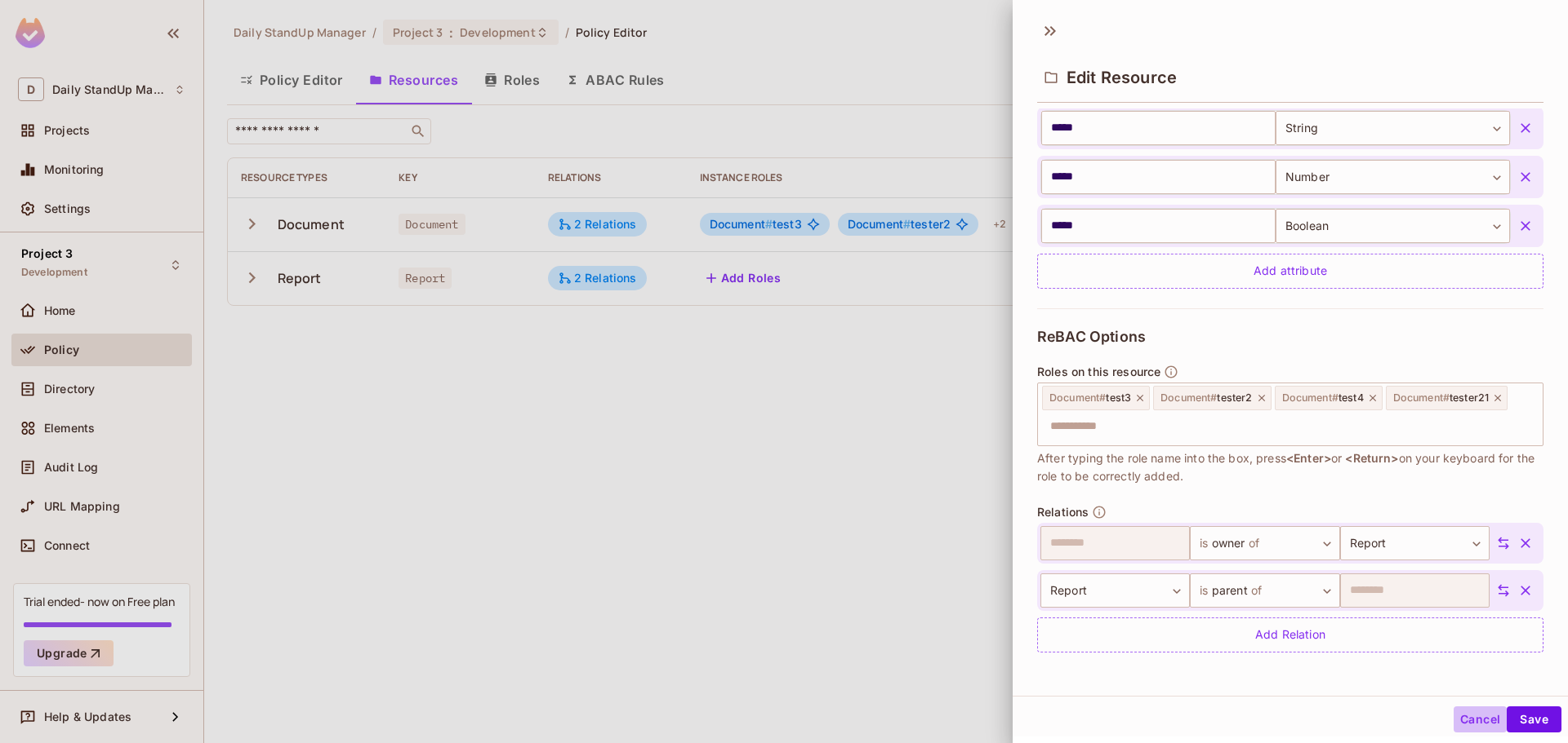
click at [1470, 716] on button "Cancel" at bounding box center [1479, 719] width 53 height 26
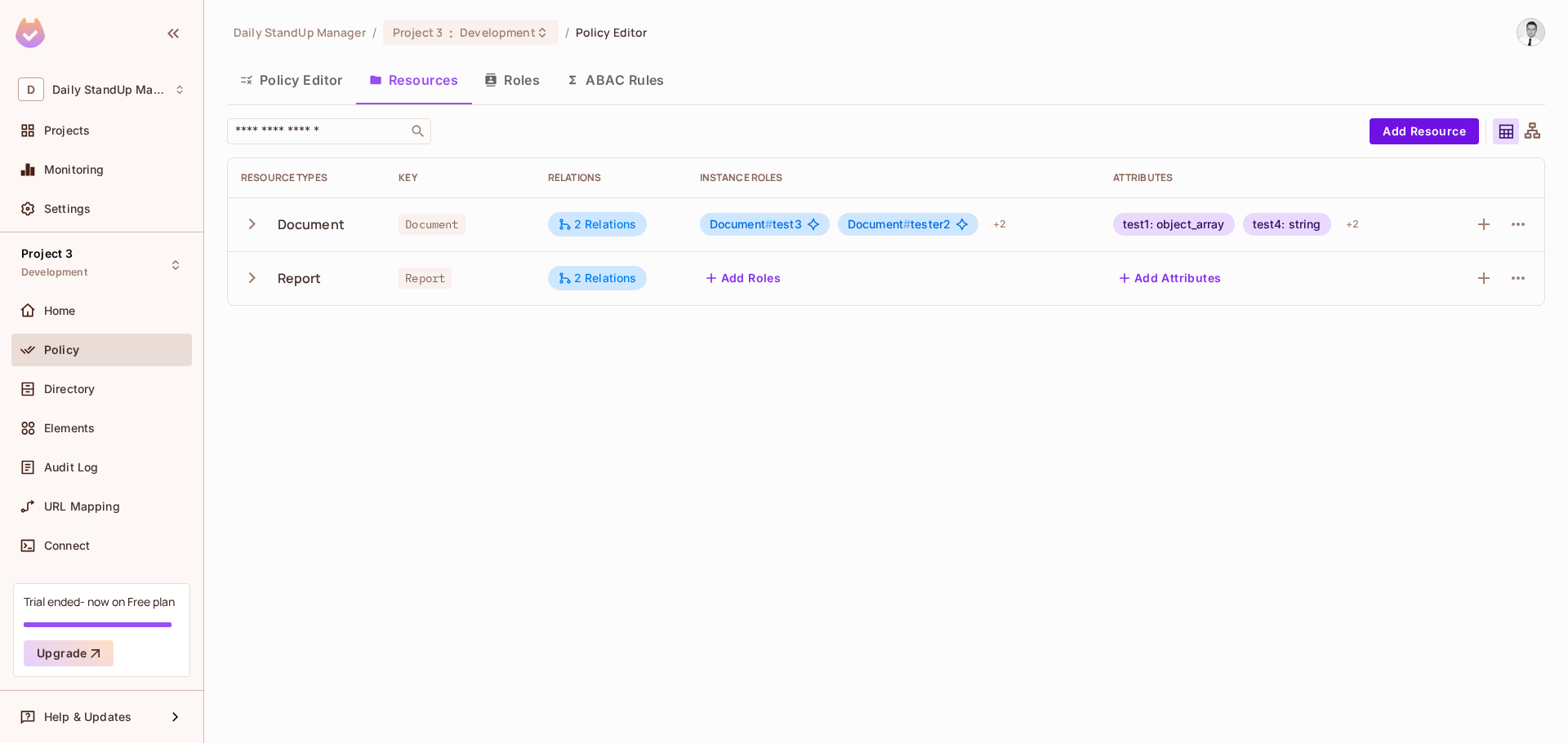
click at [1002, 117] on div "Daily StandUp Manager / Project 3 : Development / Policy Editor Policy Editor R…" at bounding box center [886, 169] width 1318 height 301
click at [985, 95] on div "Policy Editor Resources Roles ABAC Rules" at bounding box center [886, 79] width 1318 height 40
click at [1519, 222] on icon "button" at bounding box center [1517, 224] width 20 height 20
click at [1446, 284] on div "Edit Resource" at bounding box center [1446, 288] width 76 height 16
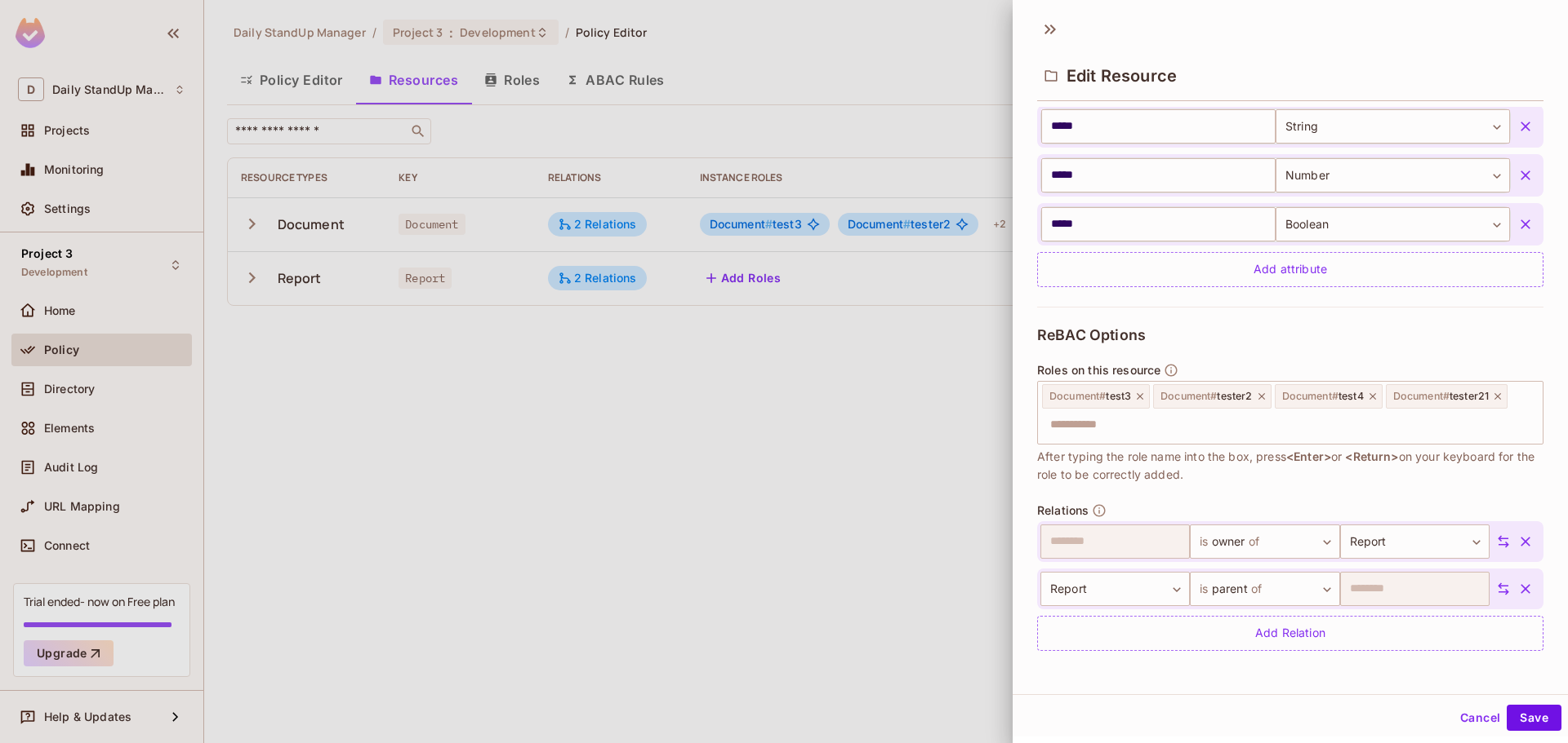
scroll to position [3, 0]
click at [1302, 478] on span "After typing the role name into the box, press <Enter> or <Return> on your keyb…" at bounding box center [1289, 465] width 506 height 36
click at [1459, 721] on button "Cancel" at bounding box center [1479, 718] width 53 height 26
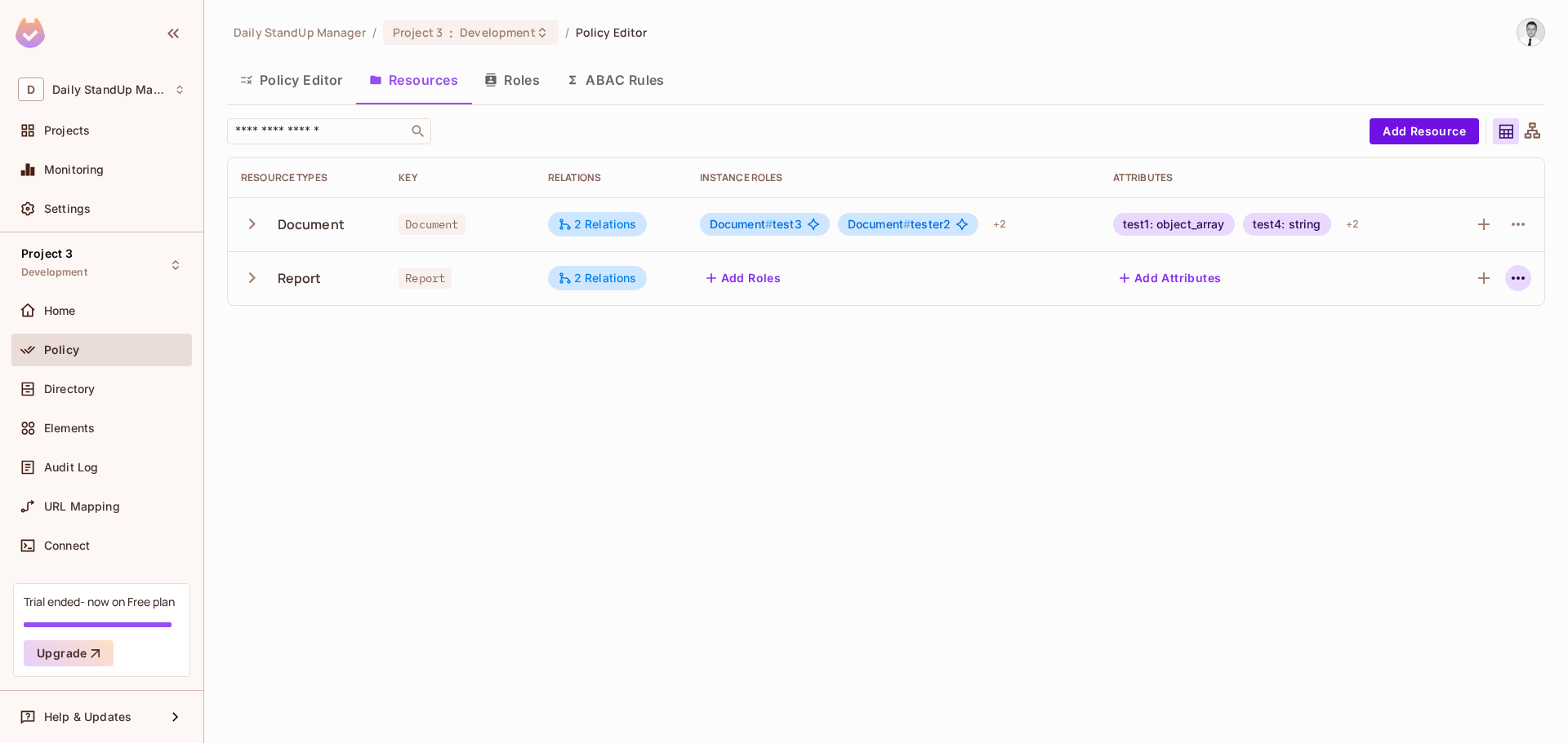
click at [1525, 272] on icon "button" at bounding box center [1517, 278] width 20 height 20
click at [1453, 380] on div "Delete Resource" at bounding box center [1454, 378] width 90 height 16
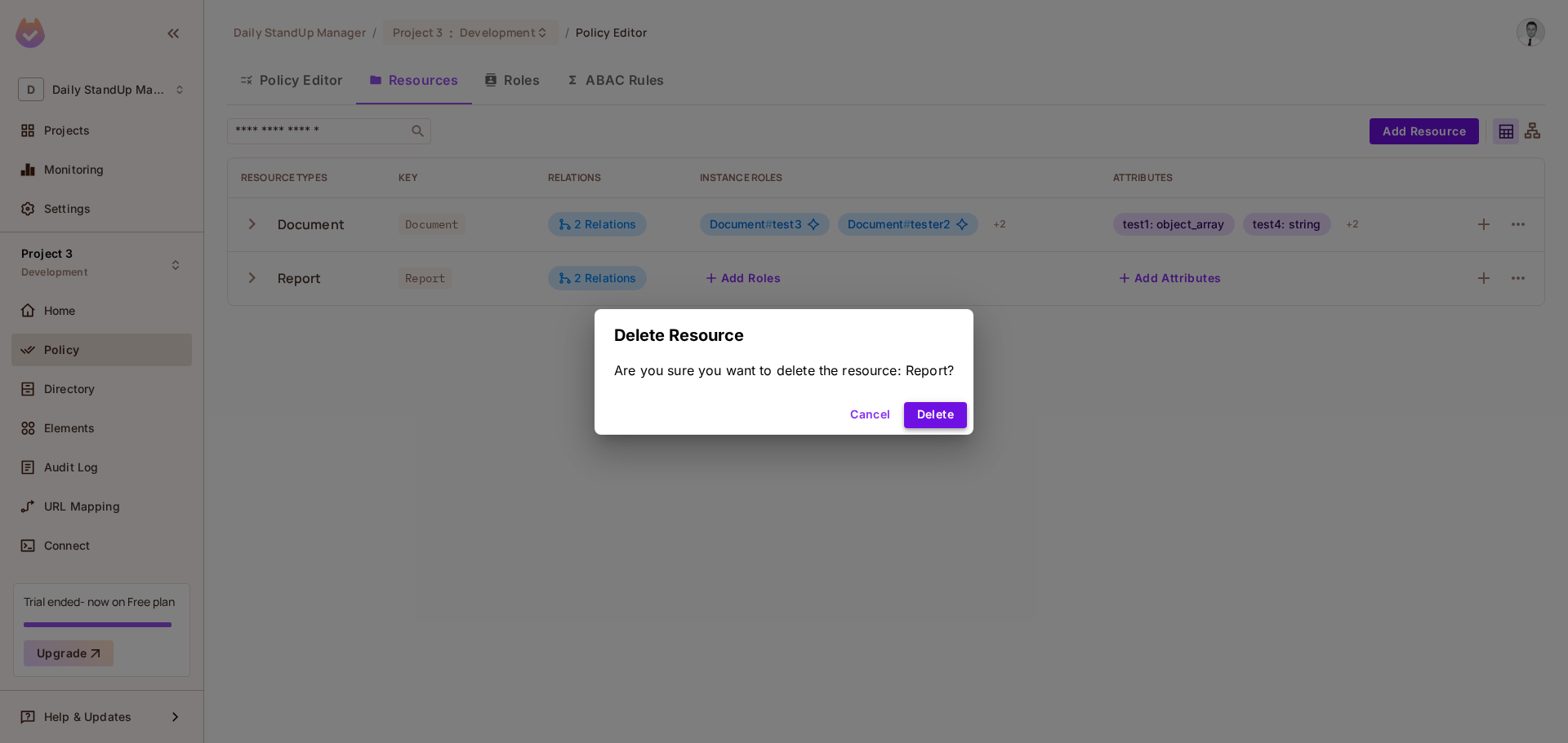
click at [939, 418] on button "Delete" at bounding box center [935, 415] width 63 height 26
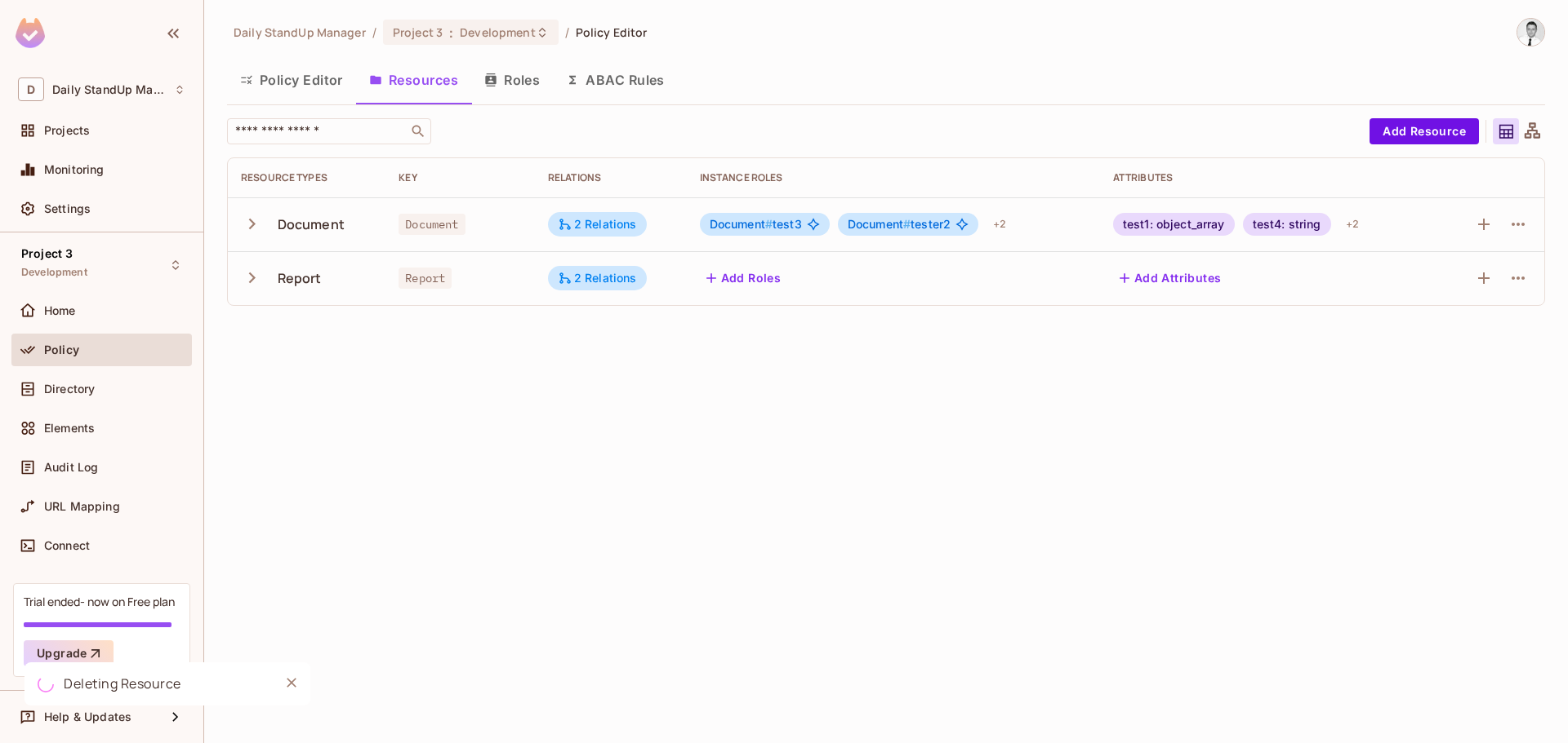
click at [1220, 121] on div "​" at bounding box center [794, 132] width 1135 height 26
click at [294, 681] on icon "Close" at bounding box center [291, 683] width 9 height 9
click at [591, 451] on div "Daily StandUp Manager / Project 3 : Development / Policy Editor Policy Editor R…" at bounding box center [886, 371] width 1364 height 743
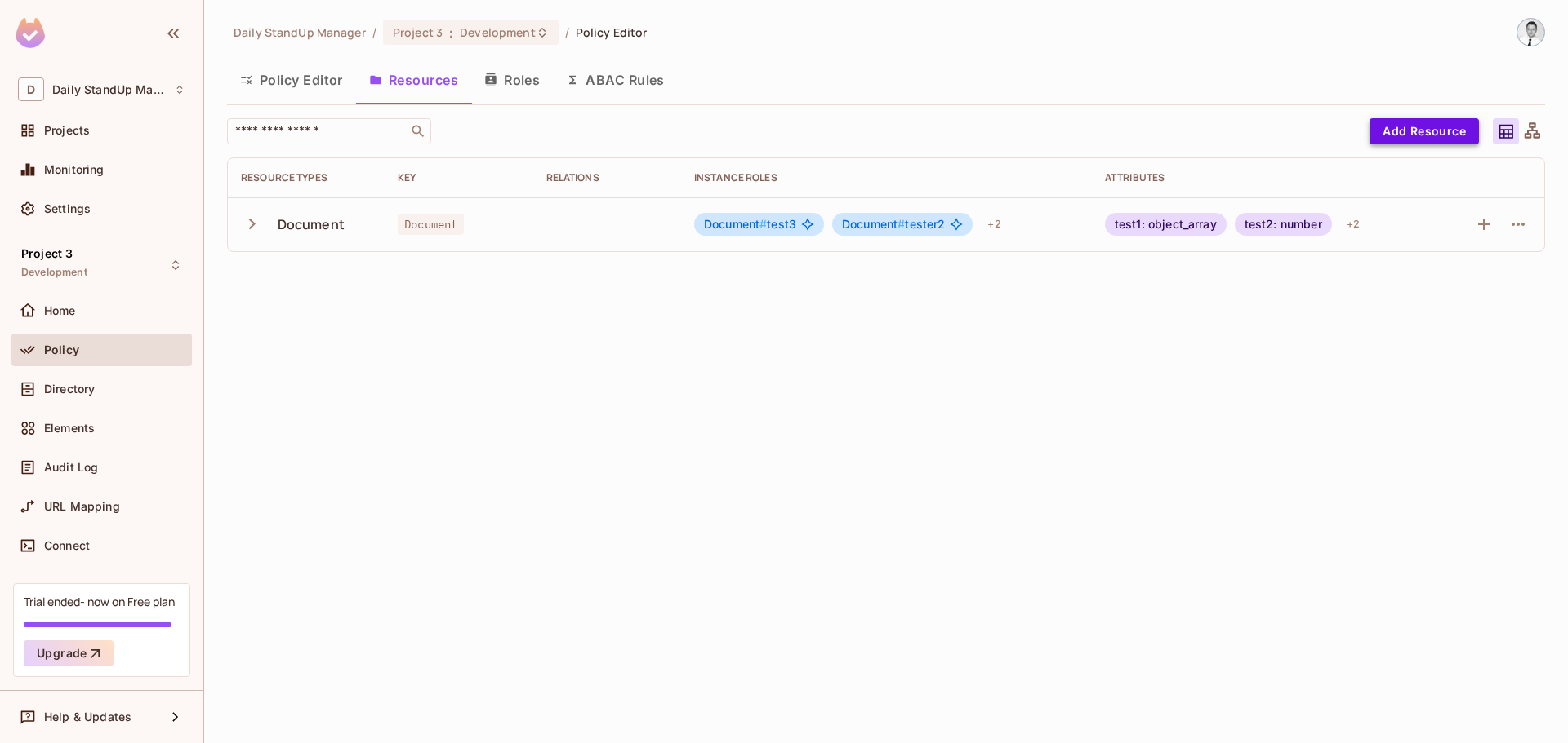
click at [1428, 125] on button "Add Resource" at bounding box center [1424, 132] width 109 height 26
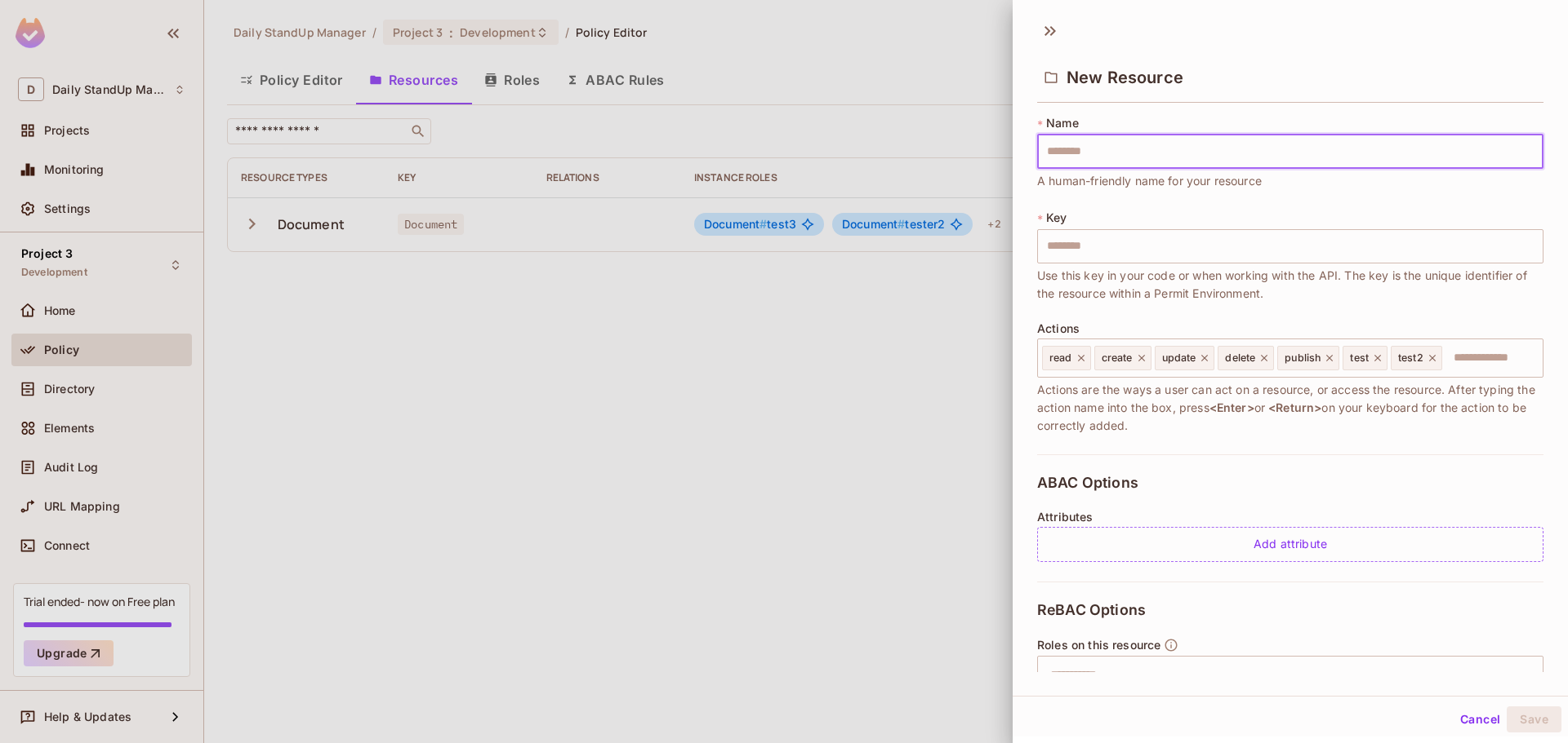
drag, startPoint x: 1152, startPoint y: 162, endPoint x: 1161, endPoint y: 161, distance: 9.1
click at [1152, 162] on input "text" at bounding box center [1289, 152] width 506 height 34
type input "*"
type input "**"
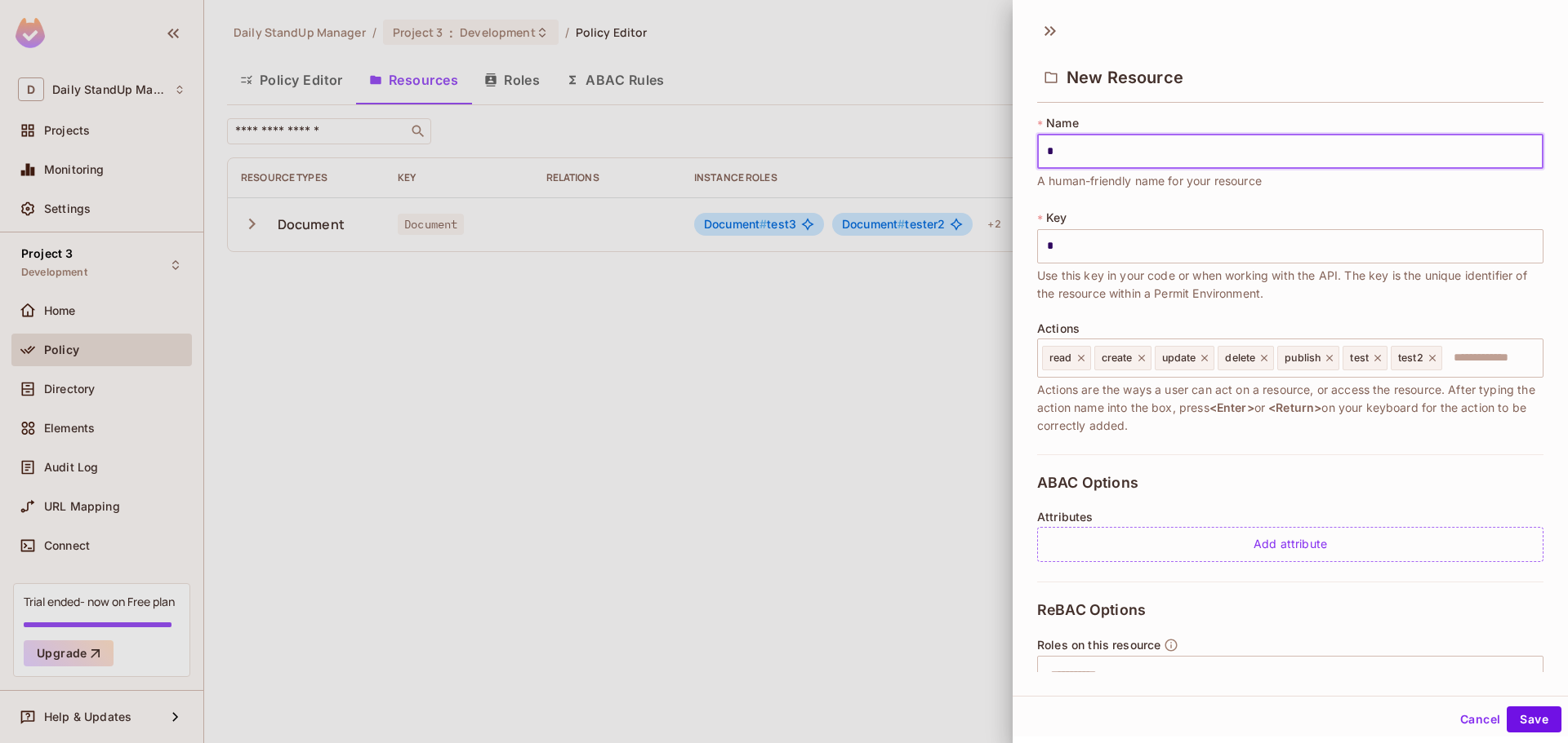
type input "**"
type input "***"
type input "****"
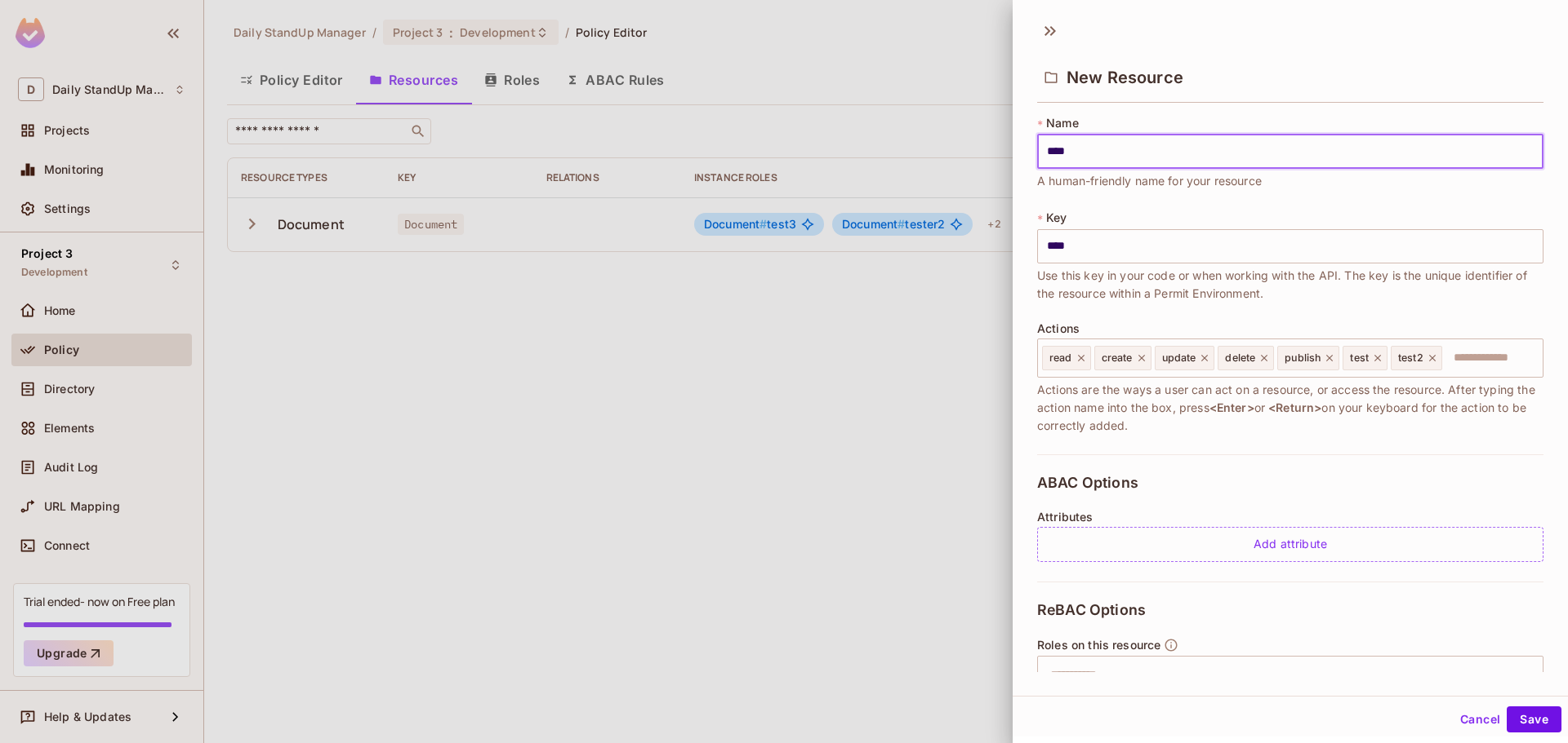
type input "*****"
type input "******"
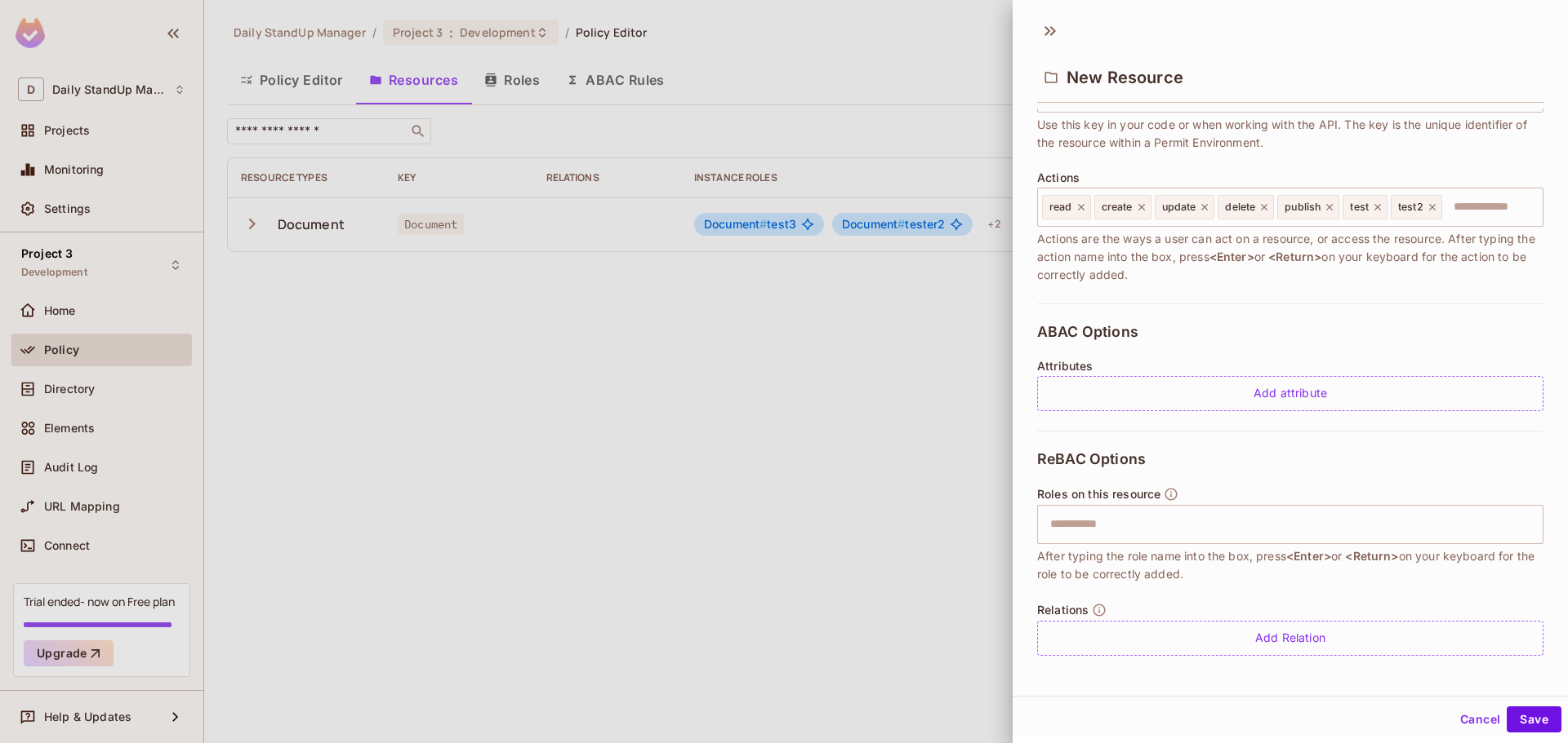
scroll to position [154, 0]
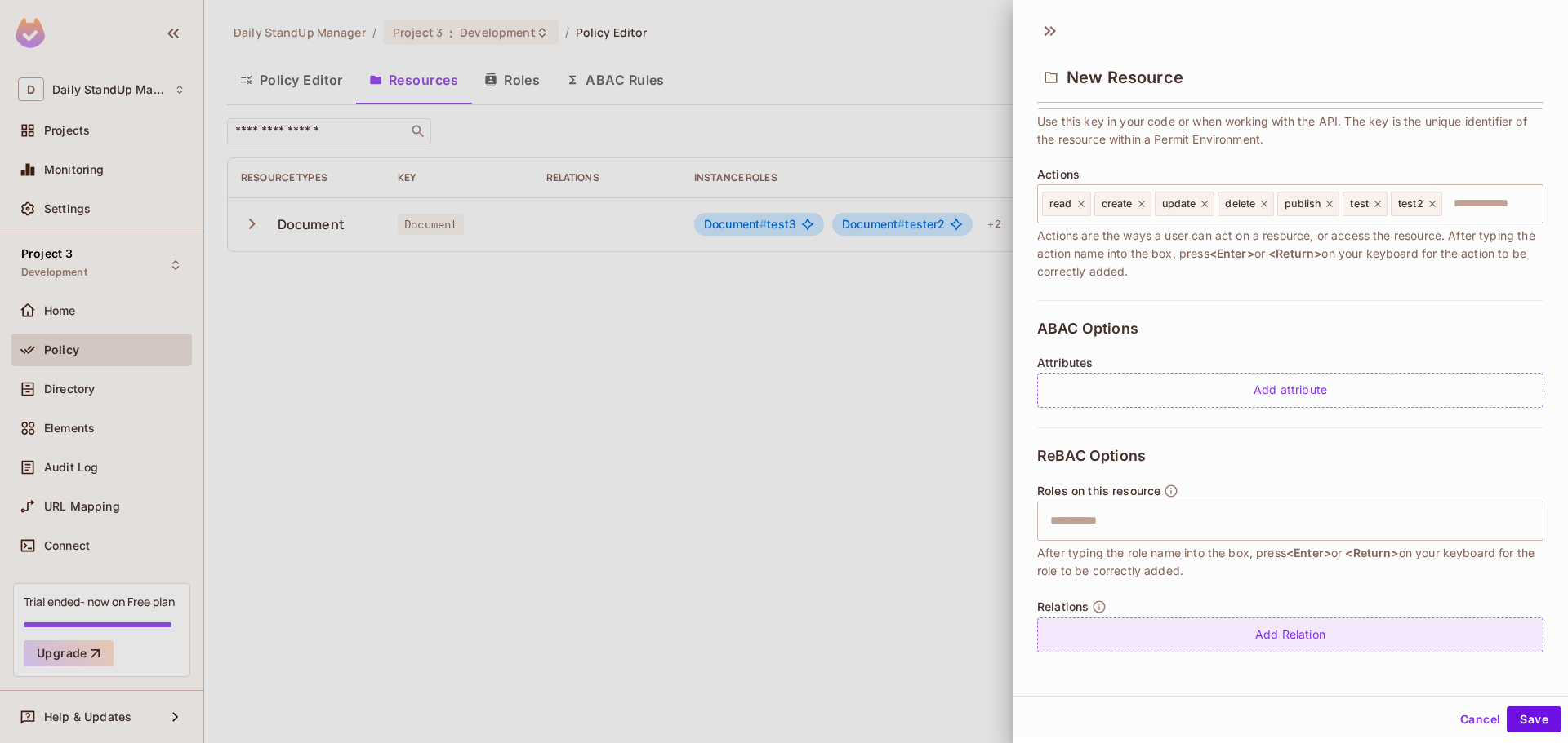
type input "******"
click at [1261, 651] on div "Add Relation" at bounding box center [1289, 635] width 506 height 35
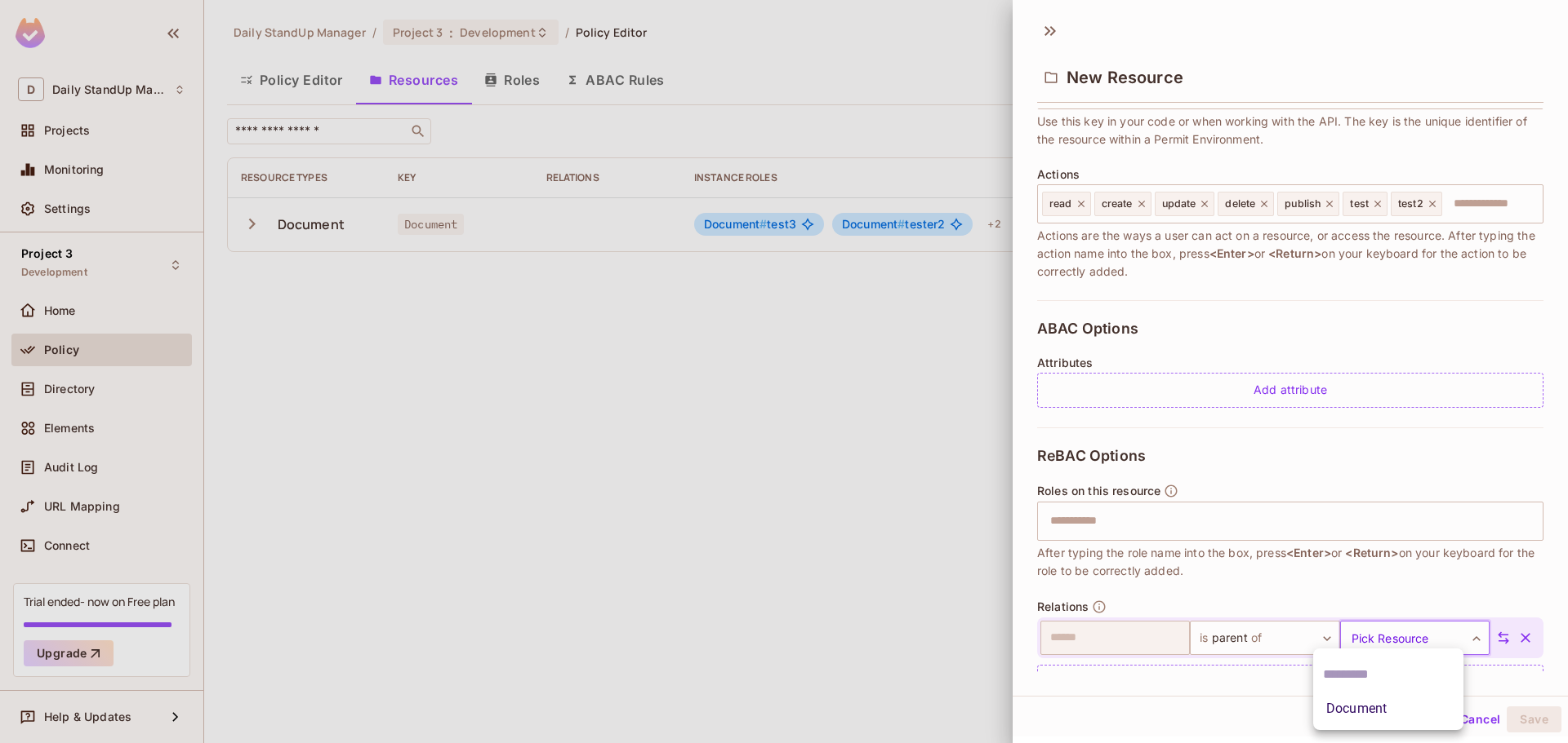
click at [1410, 638] on body "D Daily StandUp Manager Projects Monitoring Settings Project 3 Development Home…" at bounding box center [784, 371] width 1568 height 743
click at [1366, 696] on li "Document" at bounding box center [1387, 708] width 150 height 29
click at [1535, 709] on button "Save" at bounding box center [1534, 718] width 55 height 26
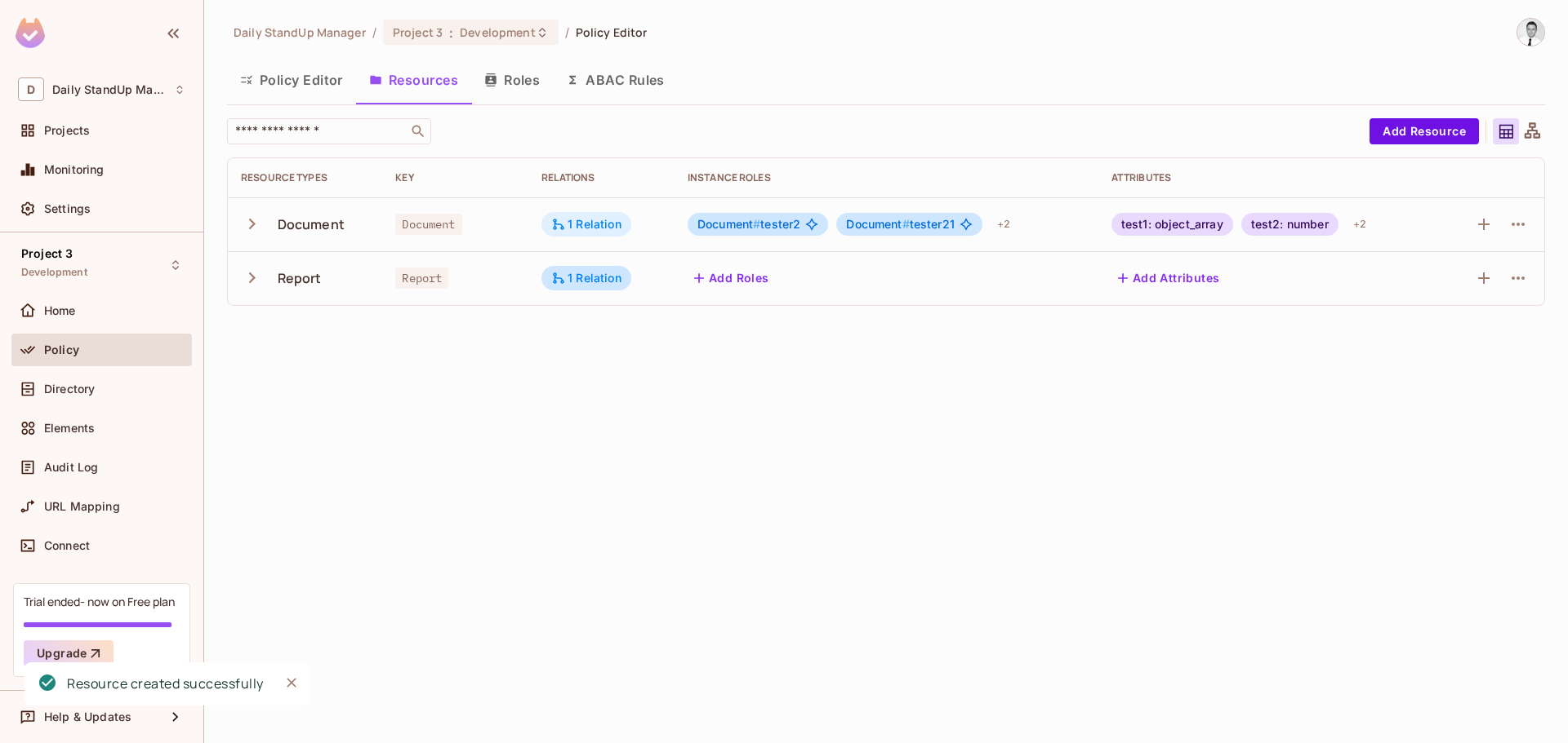
click at [572, 217] on div "1 Relation" at bounding box center [585, 224] width 90 height 24
click at [708, 133] on div at bounding box center [784, 371] width 1568 height 743
click at [1516, 276] on icon "button" at bounding box center [1517, 278] width 20 height 20
click at [1427, 335] on div "Edit Resource" at bounding box center [1446, 342] width 76 height 16
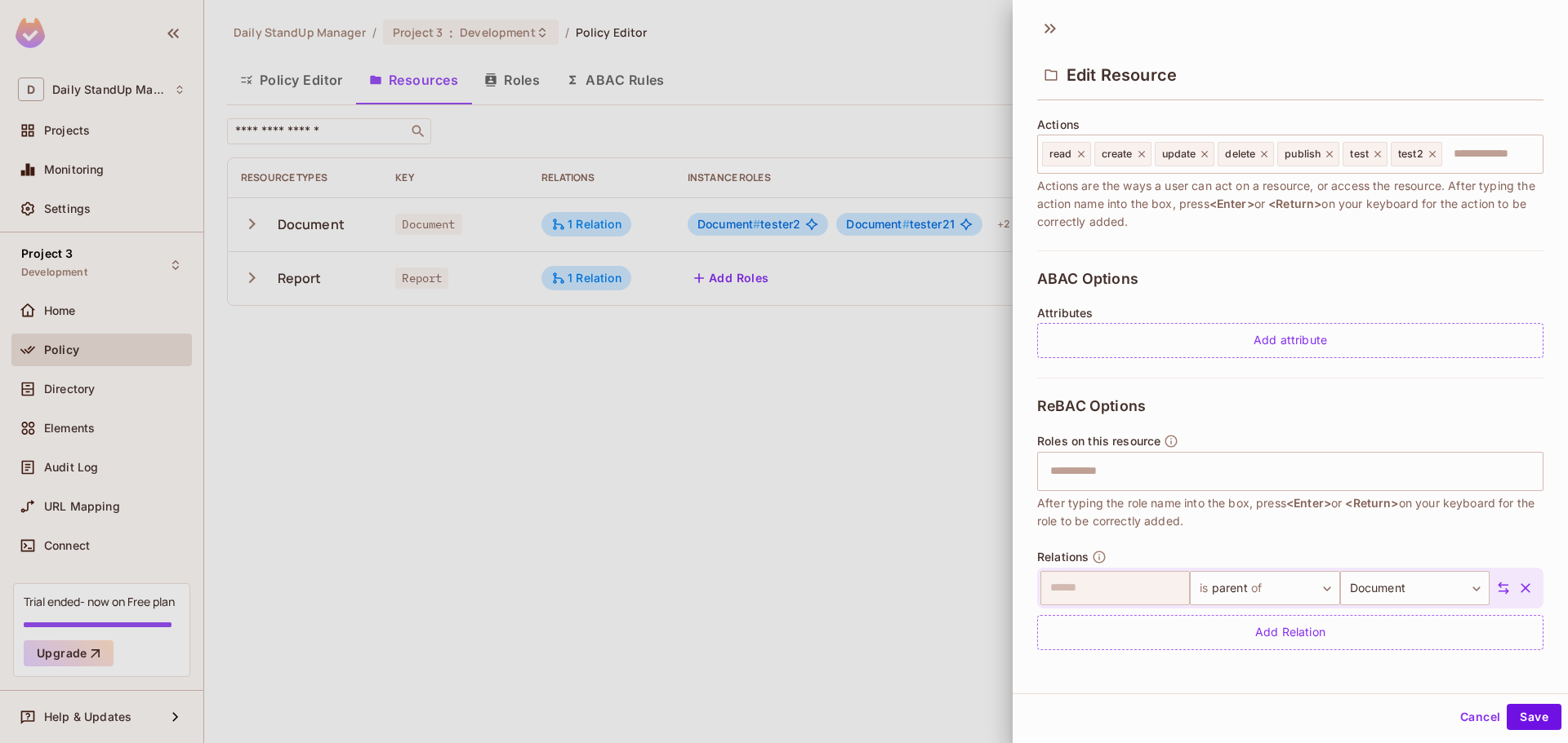
click at [1463, 719] on button "Cancel" at bounding box center [1479, 718] width 53 height 26
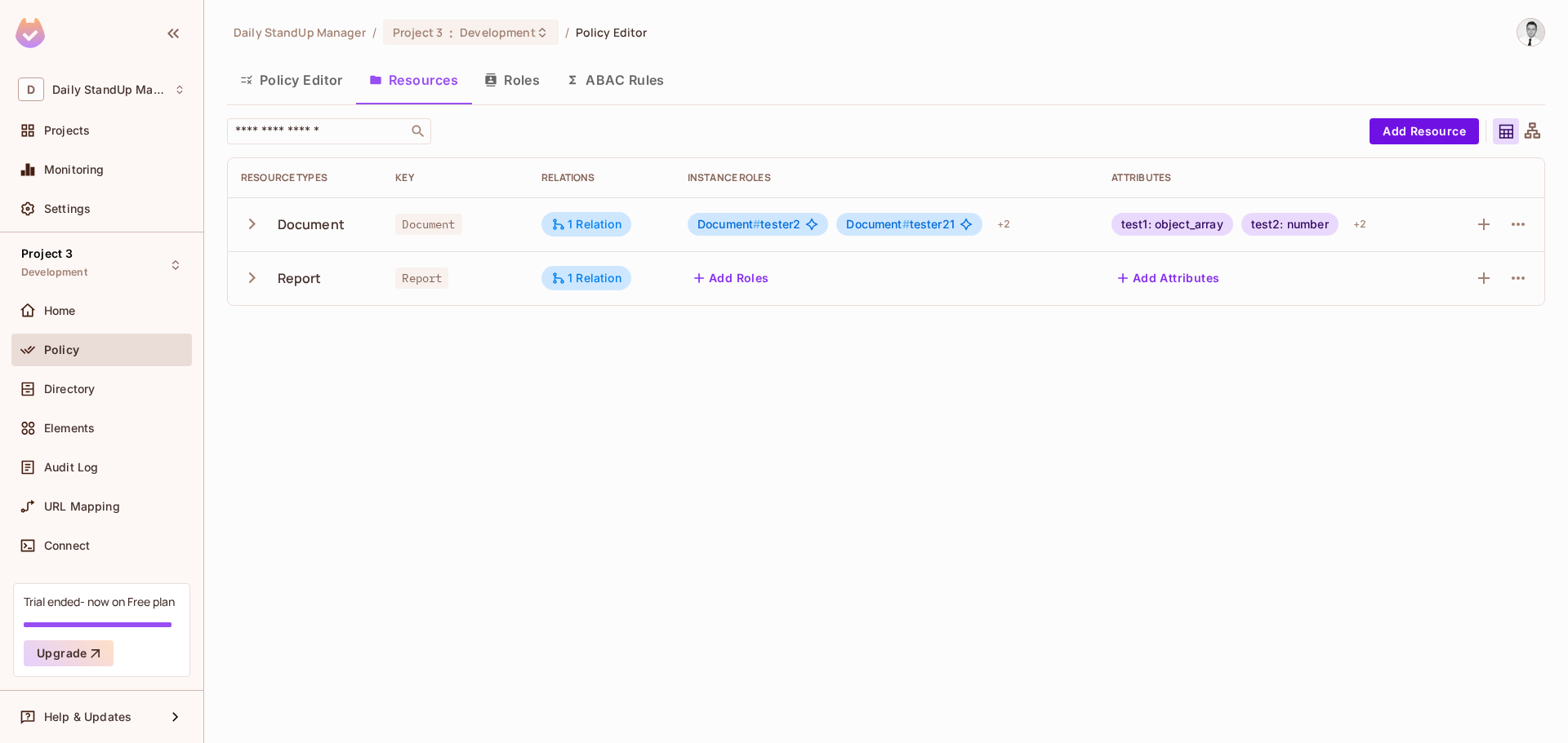
click at [909, 68] on div "Policy Editor Resources Roles ABAC Rules" at bounding box center [886, 79] width 1318 height 40
click at [782, 79] on div "Policy Editor Resources Roles ABAC Rules" at bounding box center [886, 79] width 1318 height 40
click at [1522, 223] on icon "button" at bounding box center [1518, 224] width 13 height 3
click at [1465, 283] on div "Edit Resource" at bounding box center [1446, 288] width 76 height 16
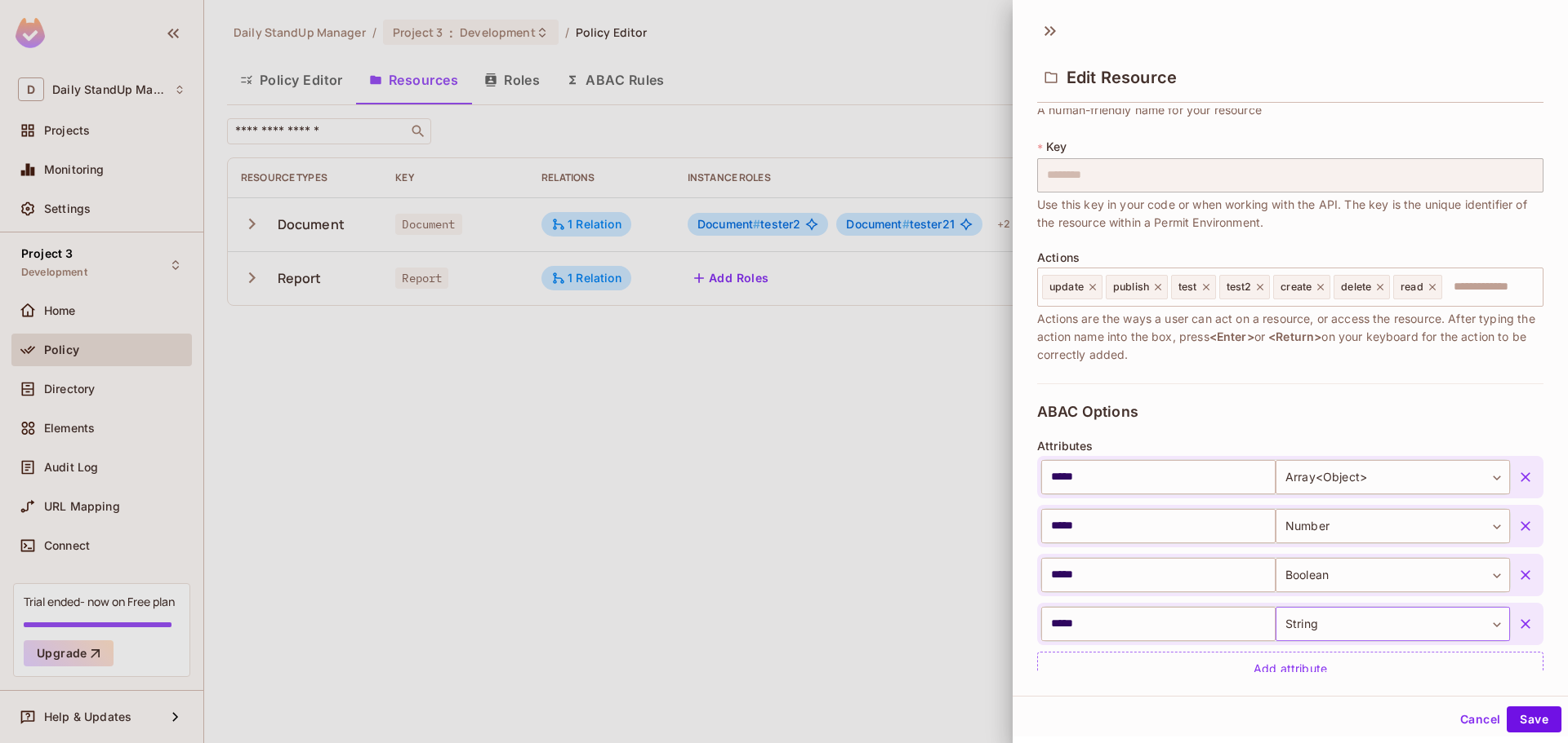
scroll to position [399, 0]
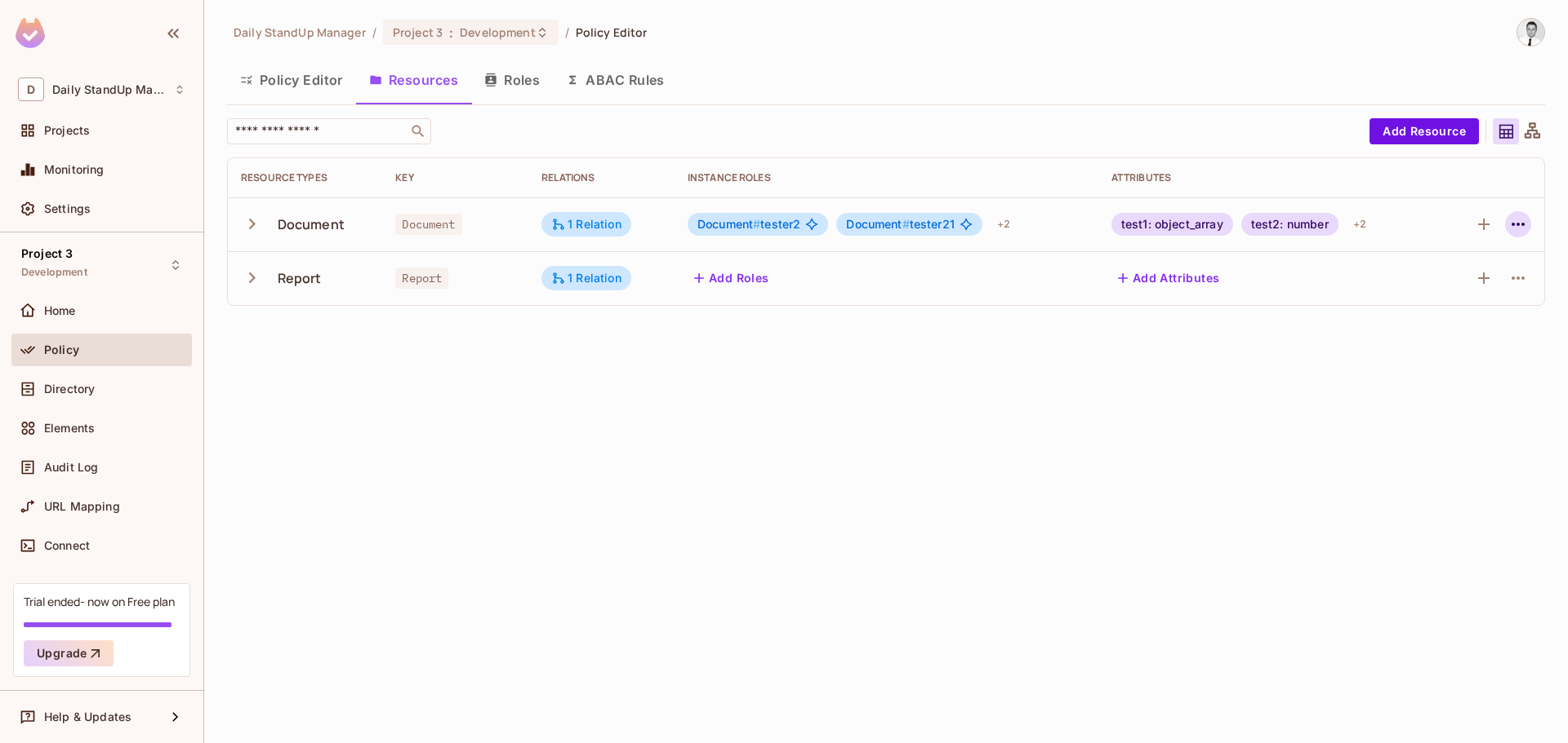
click at [1529, 218] on button "button" at bounding box center [1518, 224] width 26 height 26
click at [1436, 277] on span "Edit Resource" at bounding box center [1446, 289] width 87 height 26
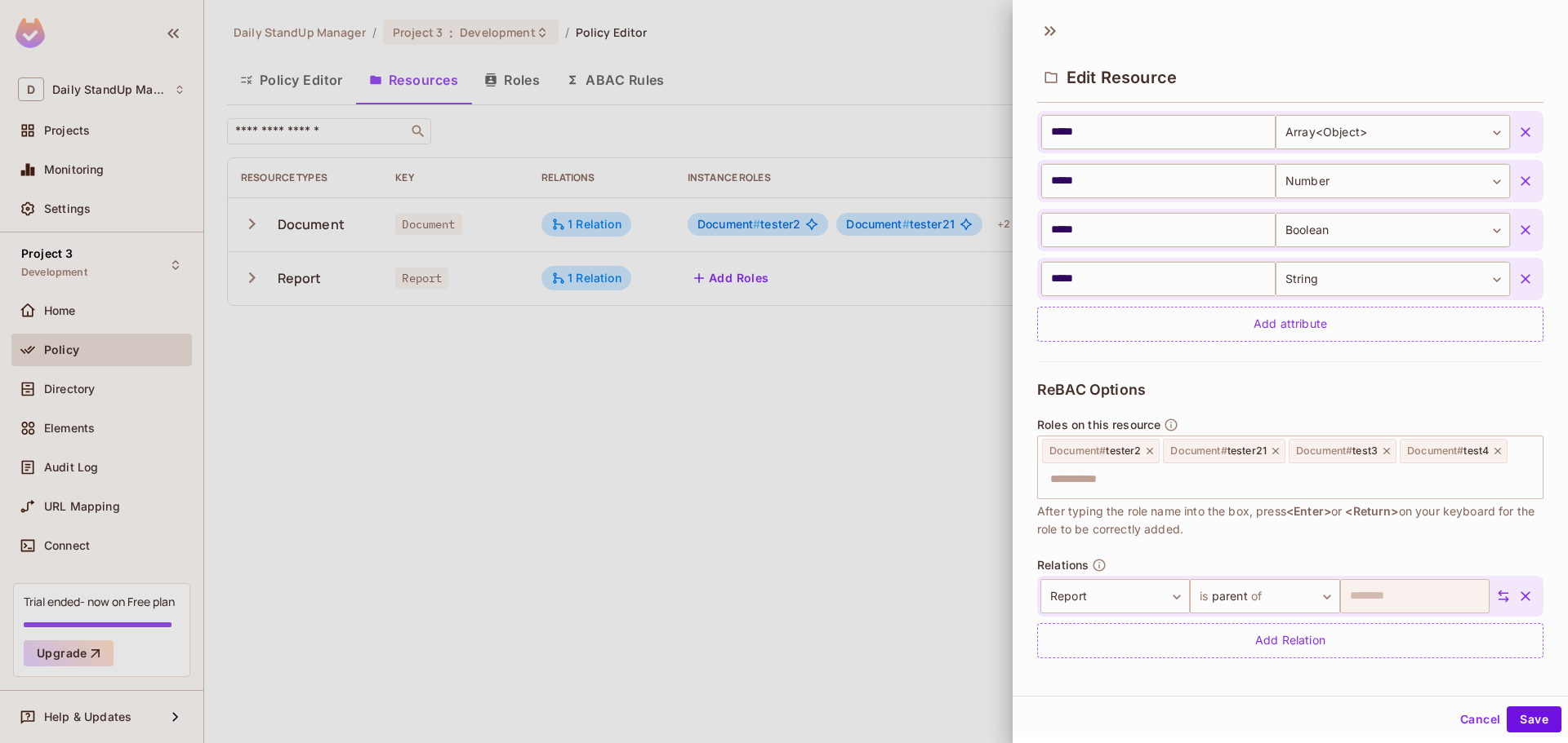
scroll to position [422, 0]
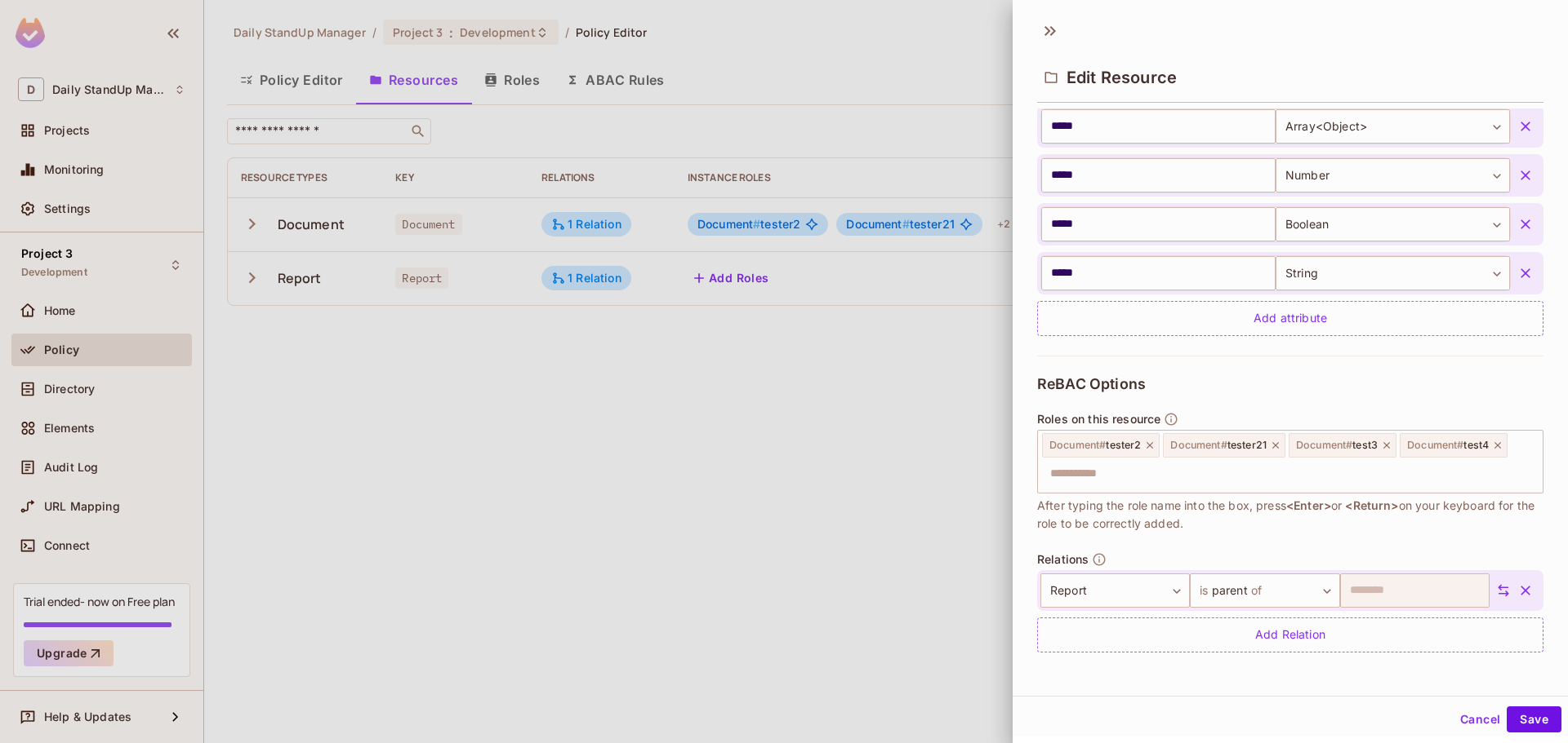
click at [1495, 592] on icon at bounding box center [1503, 591] width 15 height 15
click at [1462, 723] on button "Cancel" at bounding box center [1479, 719] width 53 height 26
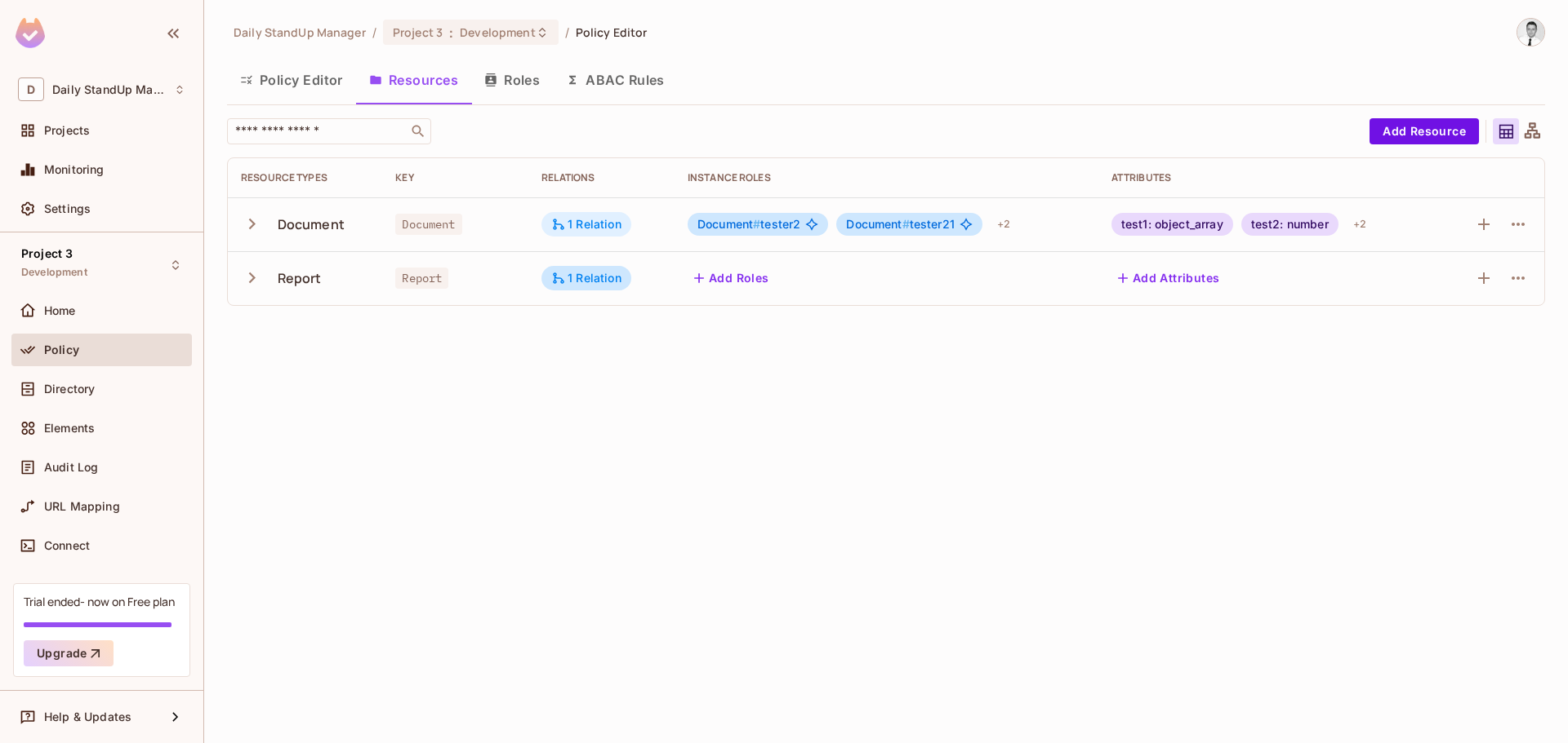
click at [584, 223] on div "1 Relation" at bounding box center [586, 224] width 71 height 15
click at [828, 122] on div at bounding box center [784, 371] width 1568 height 743
click at [584, 282] on div "1 Relation" at bounding box center [586, 279] width 71 height 15
click at [594, 219] on div at bounding box center [784, 371] width 1568 height 743
click at [585, 222] on div "1 Relation" at bounding box center [586, 224] width 71 height 15
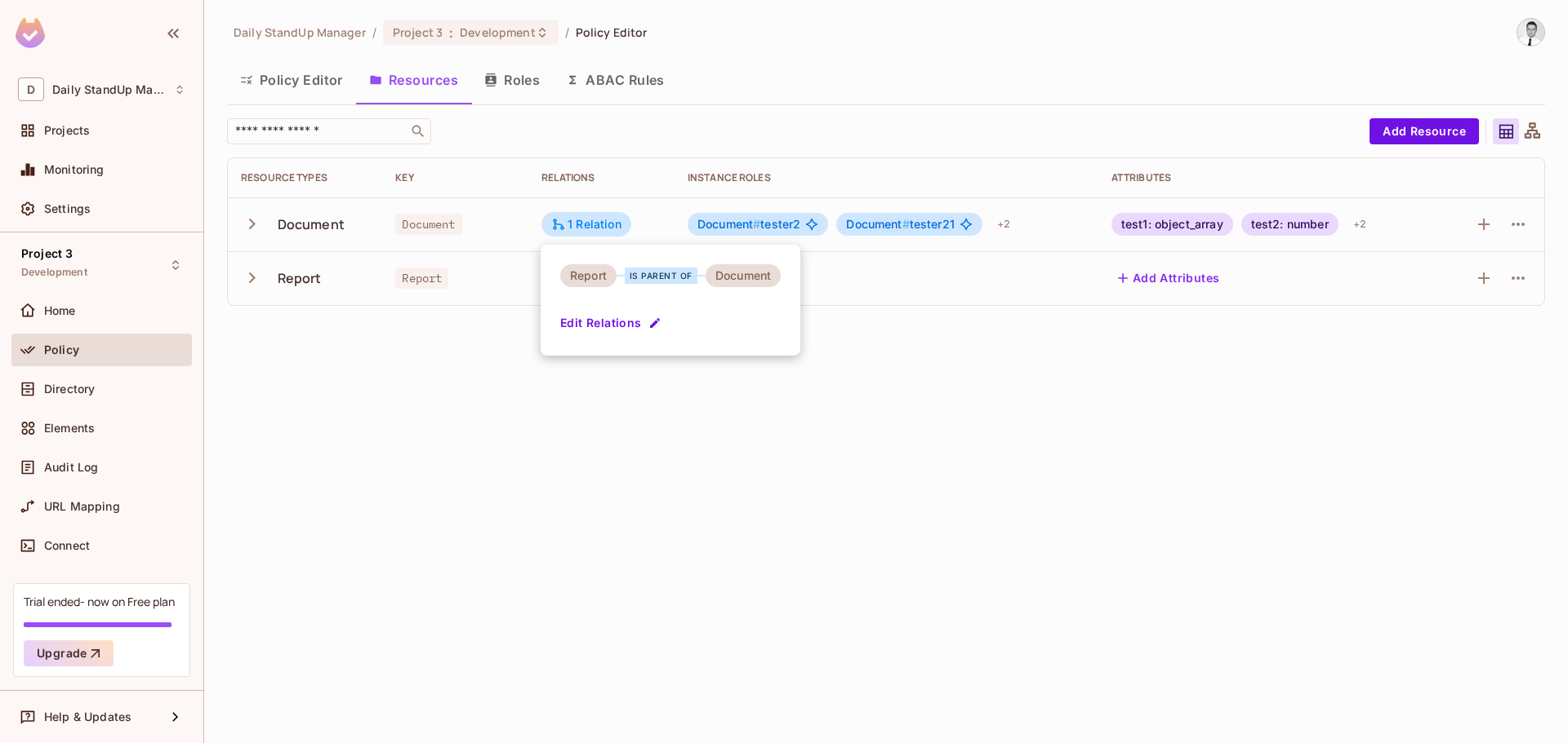
click at [908, 98] on div at bounding box center [784, 371] width 1568 height 743
click at [896, 146] on div "​ Add Resource Resource Types Key Relations Instance roles Attributes Document …" at bounding box center [886, 212] width 1318 height 187
click at [586, 224] on div "1 Relation" at bounding box center [586, 224] width 71 height 15
click at [787, 150] on div at bounding box center [784, 371] width 1568 height 743
click at [1520, 283] on icon "button" at bounding box center [1517, 278] width 20 height 20
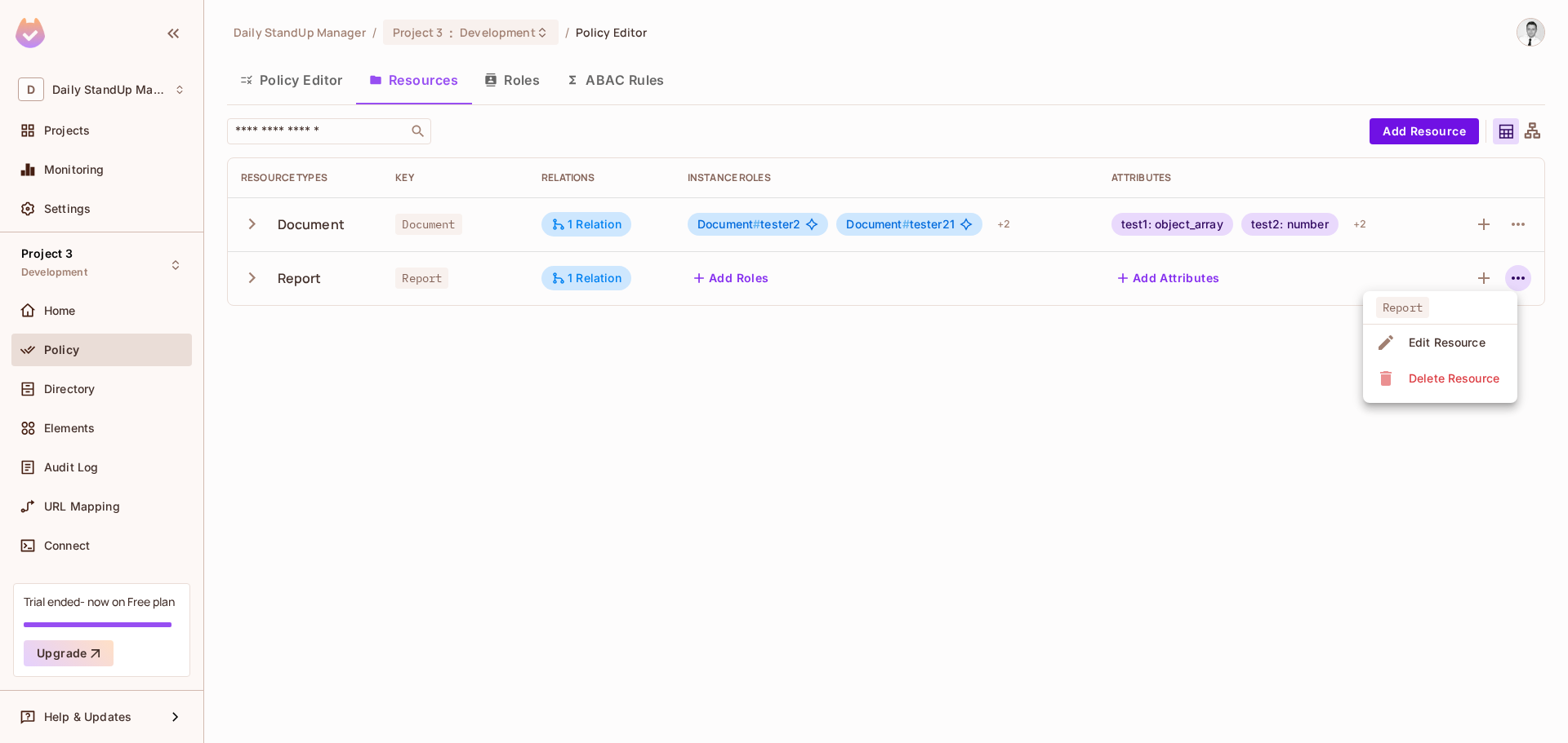
click at [1465, 344] on div "Edit Resource" at bounding box center [1446, 342] width 76 height 16
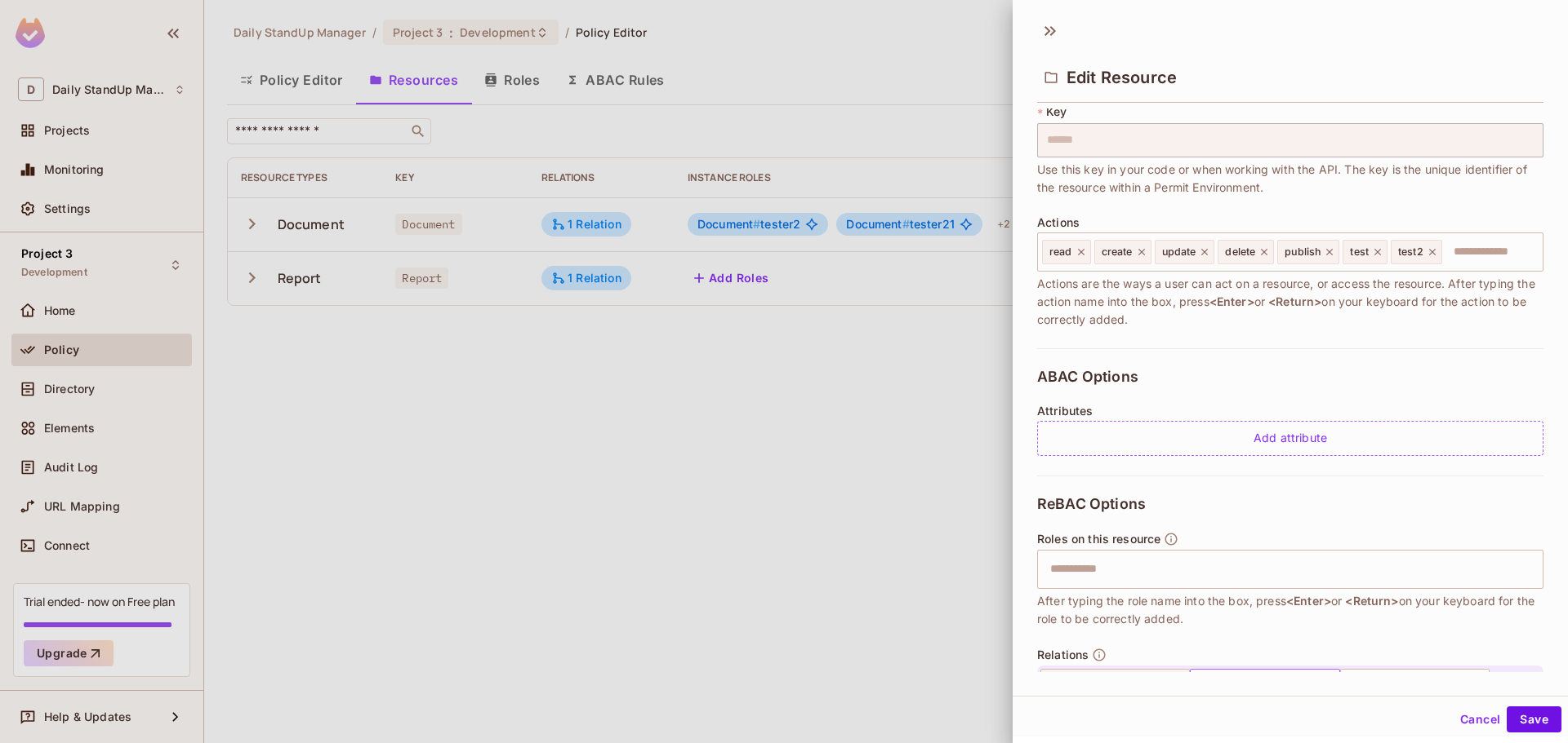
scroll to position [202, 0]
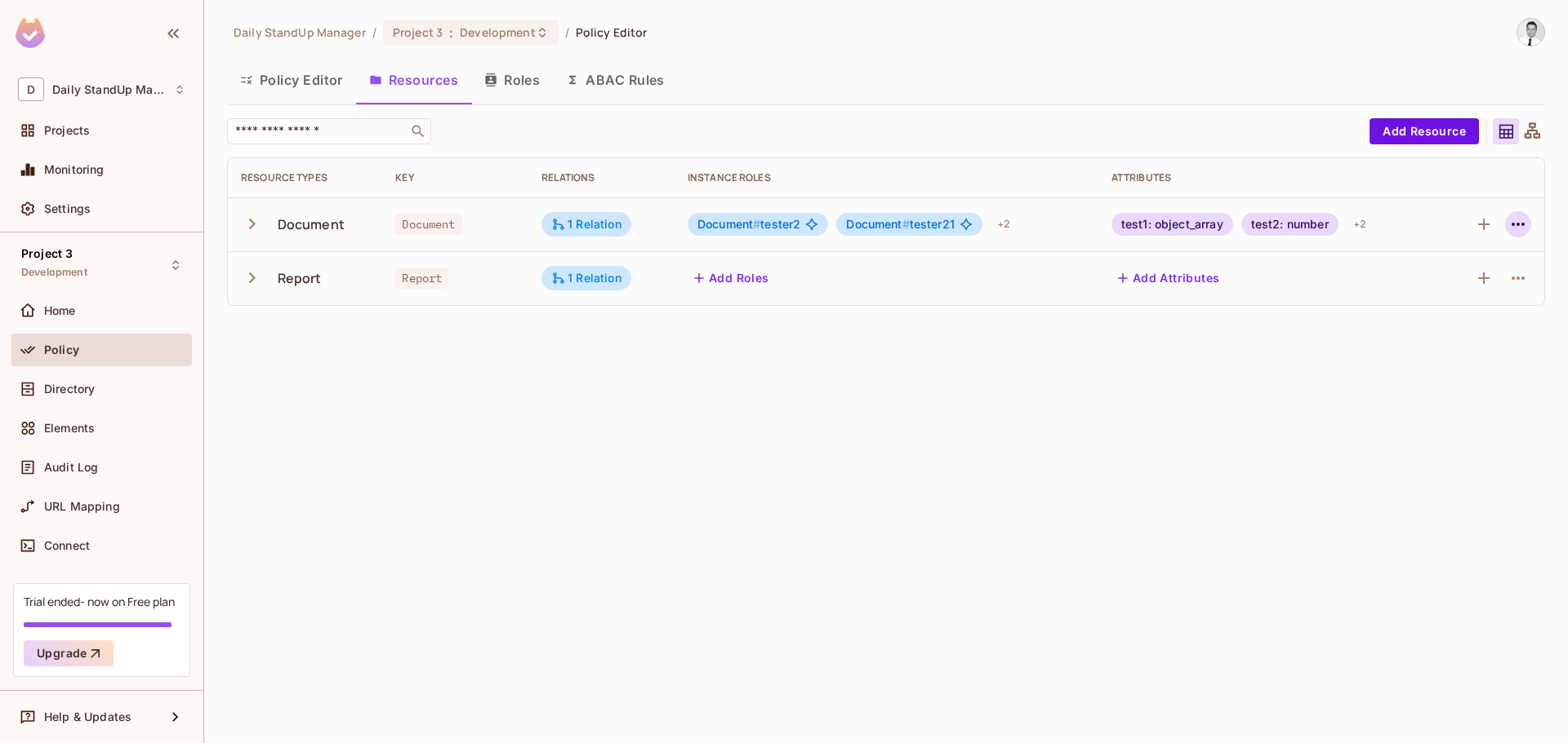
click at [1509, 225] on icon "button" at bounding box center [1517, 224] width 20 height 20
click at [1457, 284] on div "Edit Resource" at bounding box center [1446, 288] width 76 height 16
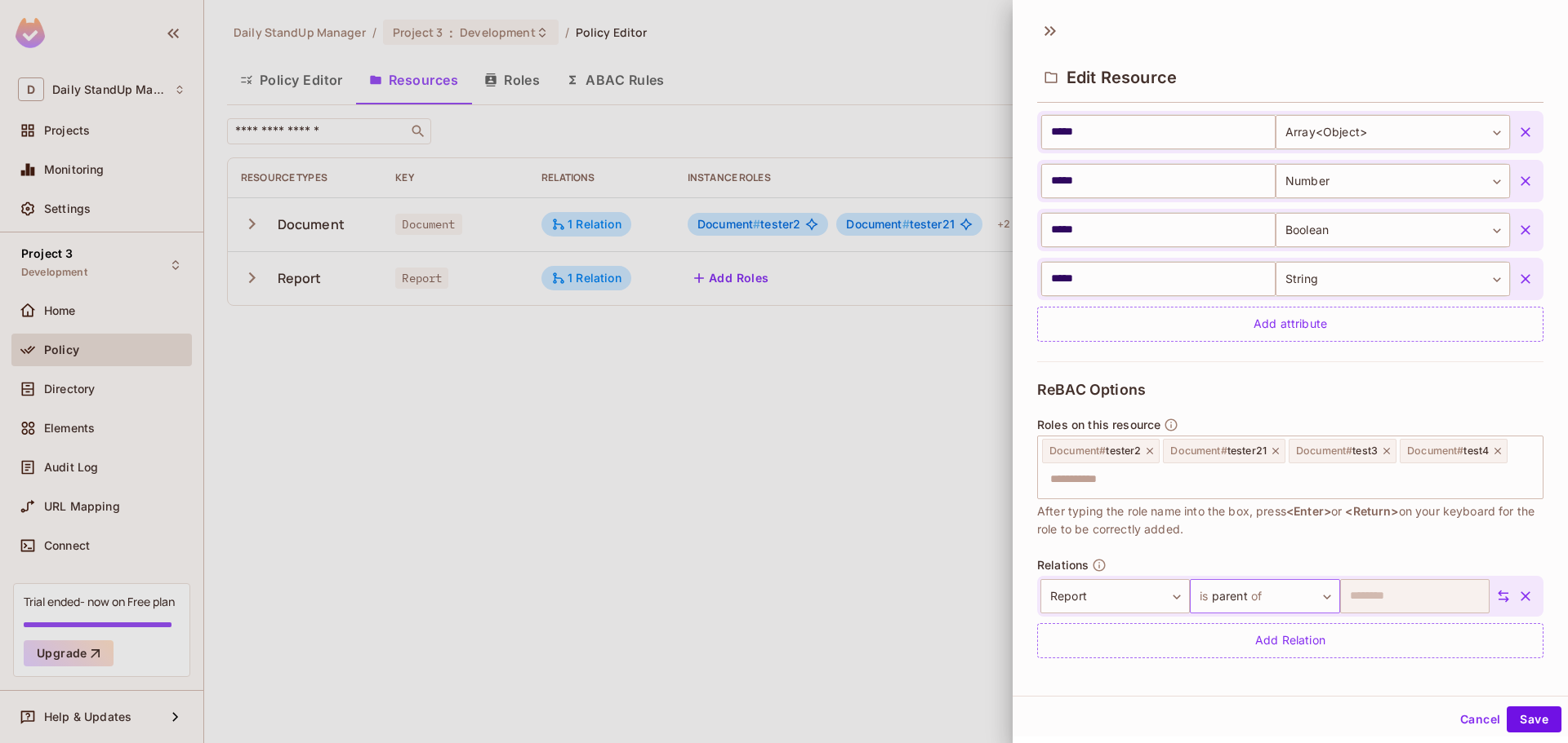
scroll to position [422, 0]
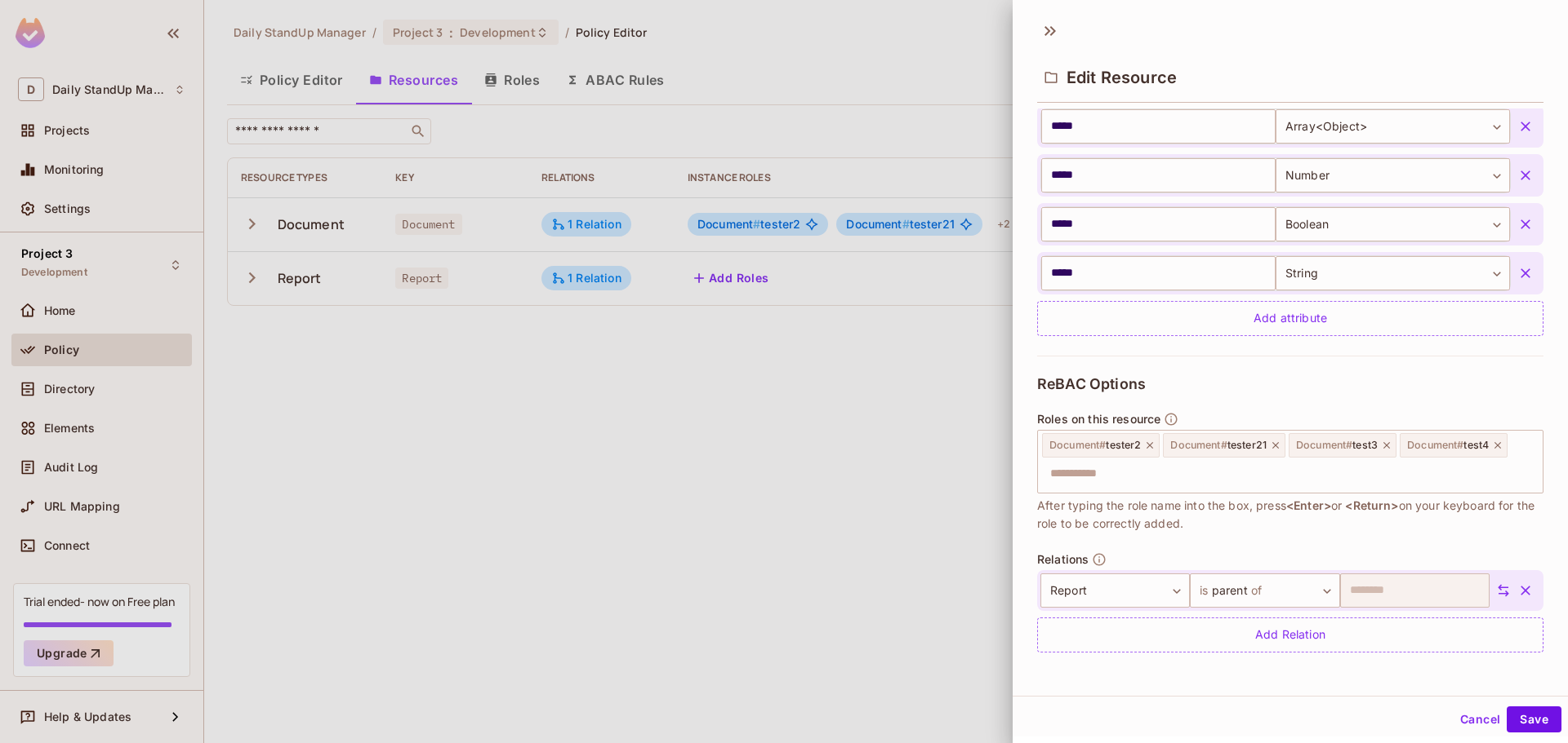
click at [1465, 720] on button "Cancel" at bounding box center [1479, 719] width 53 height 26
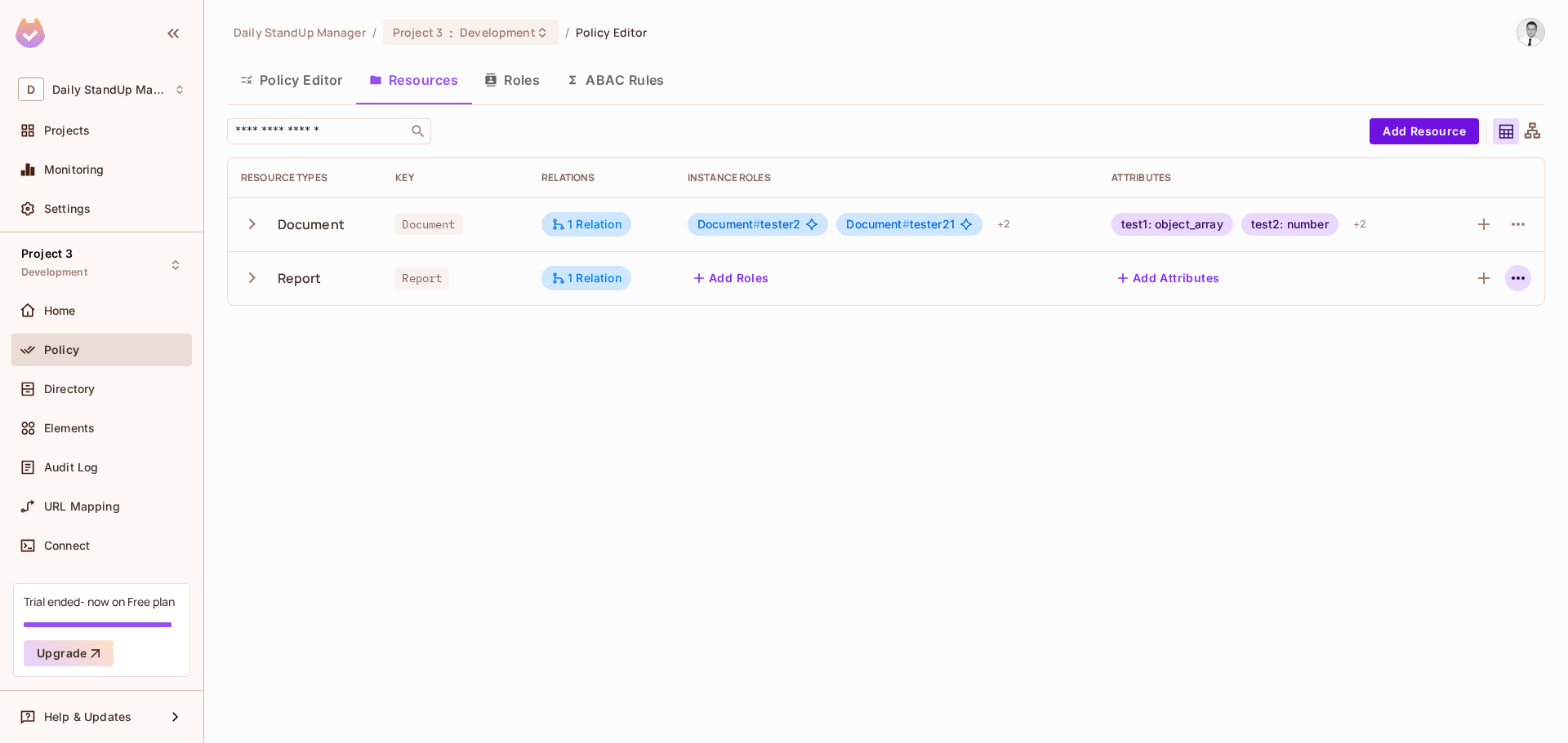
click at [1521, 278] on icon "button" at bounding box center [1517, 278] width 20 height 20
click at [1452, 342] on div "Edit Resource" at bounding box center [1446, 342] width 76 height 16
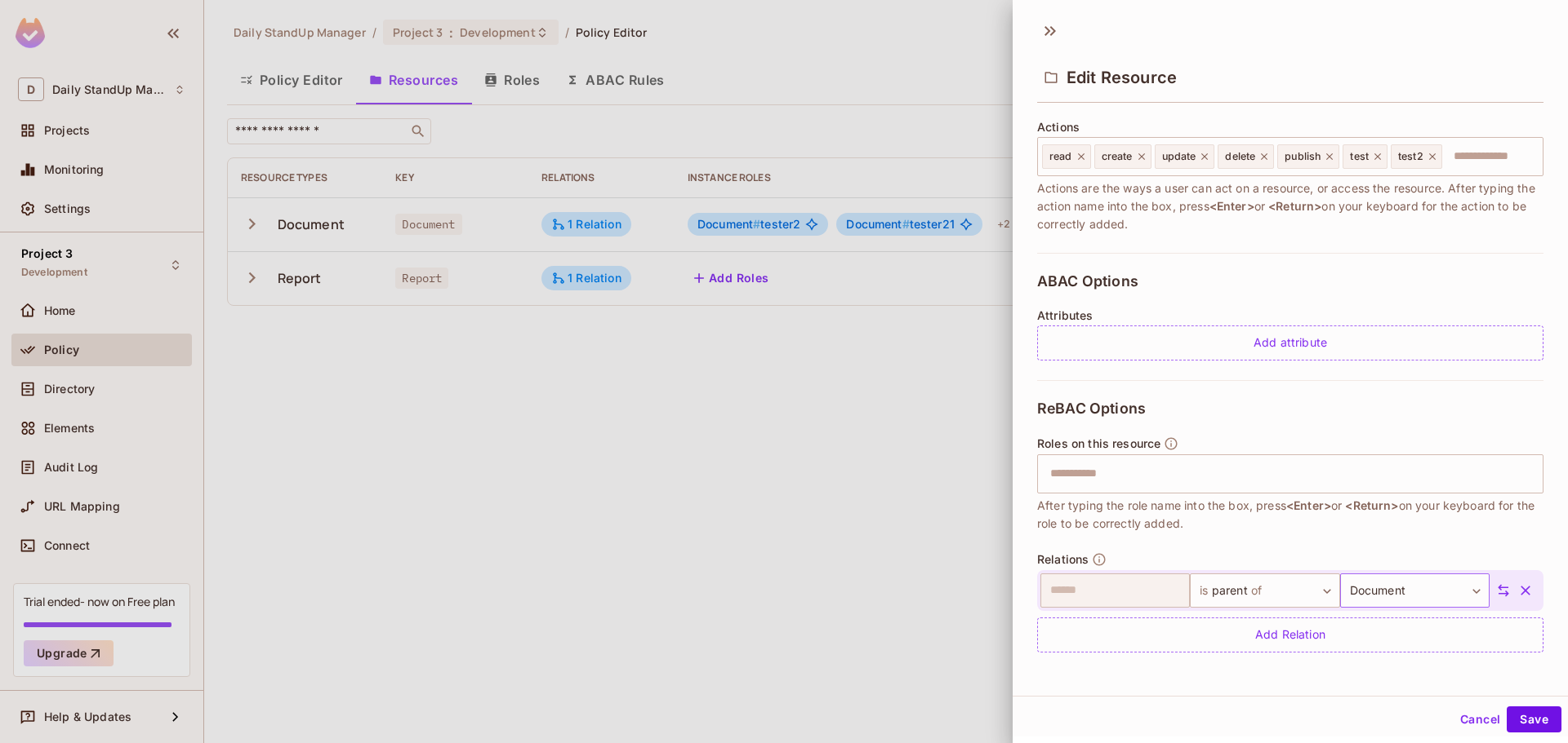
scroll to position [3, 0]
click at [1520, 586] on icon "button" at bounding box center [1525, 589] width 9 height 9
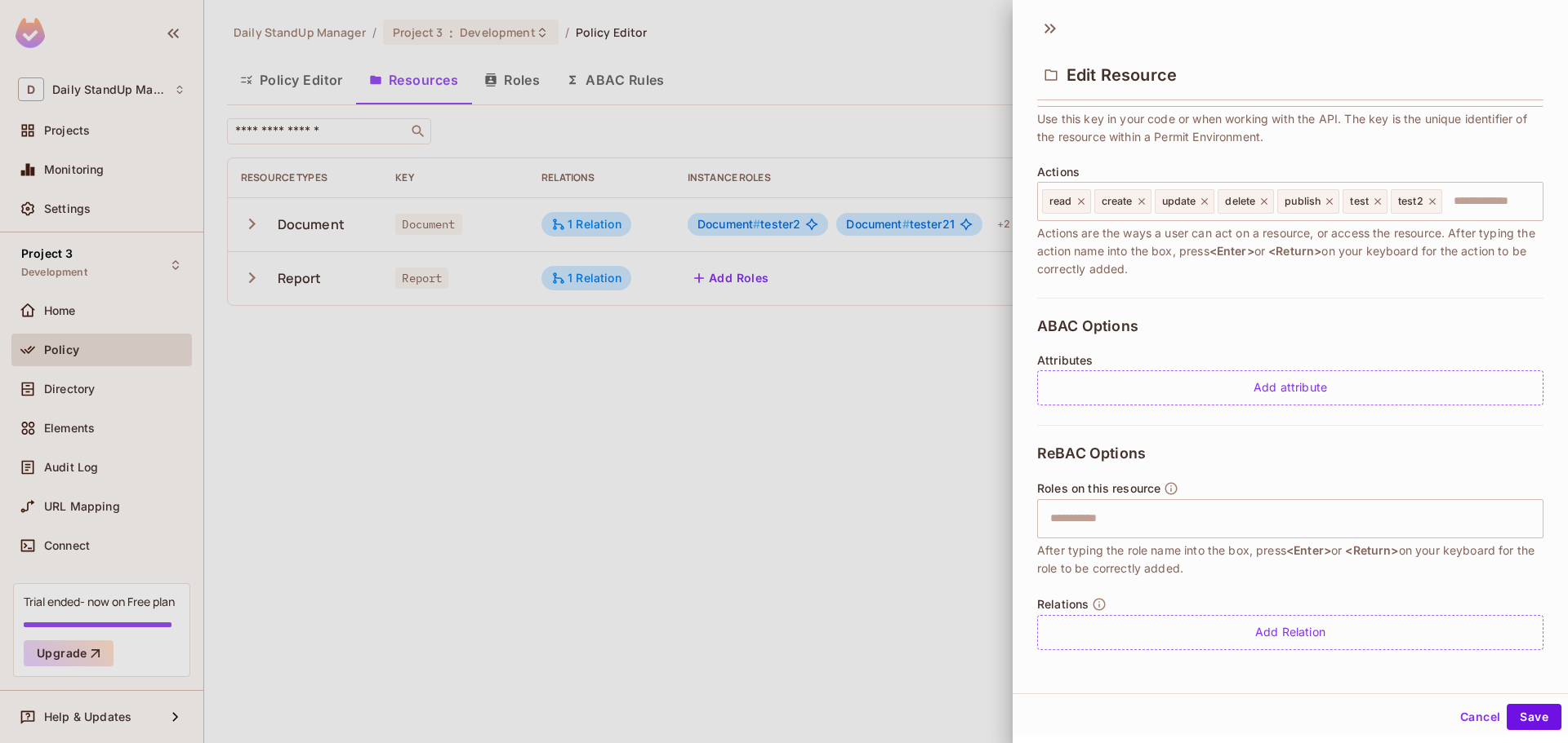
scroll to position [154, 0]
click at [1468, 709] on button "Cancel" at bounding box center [1479, 718] width 53 height 26
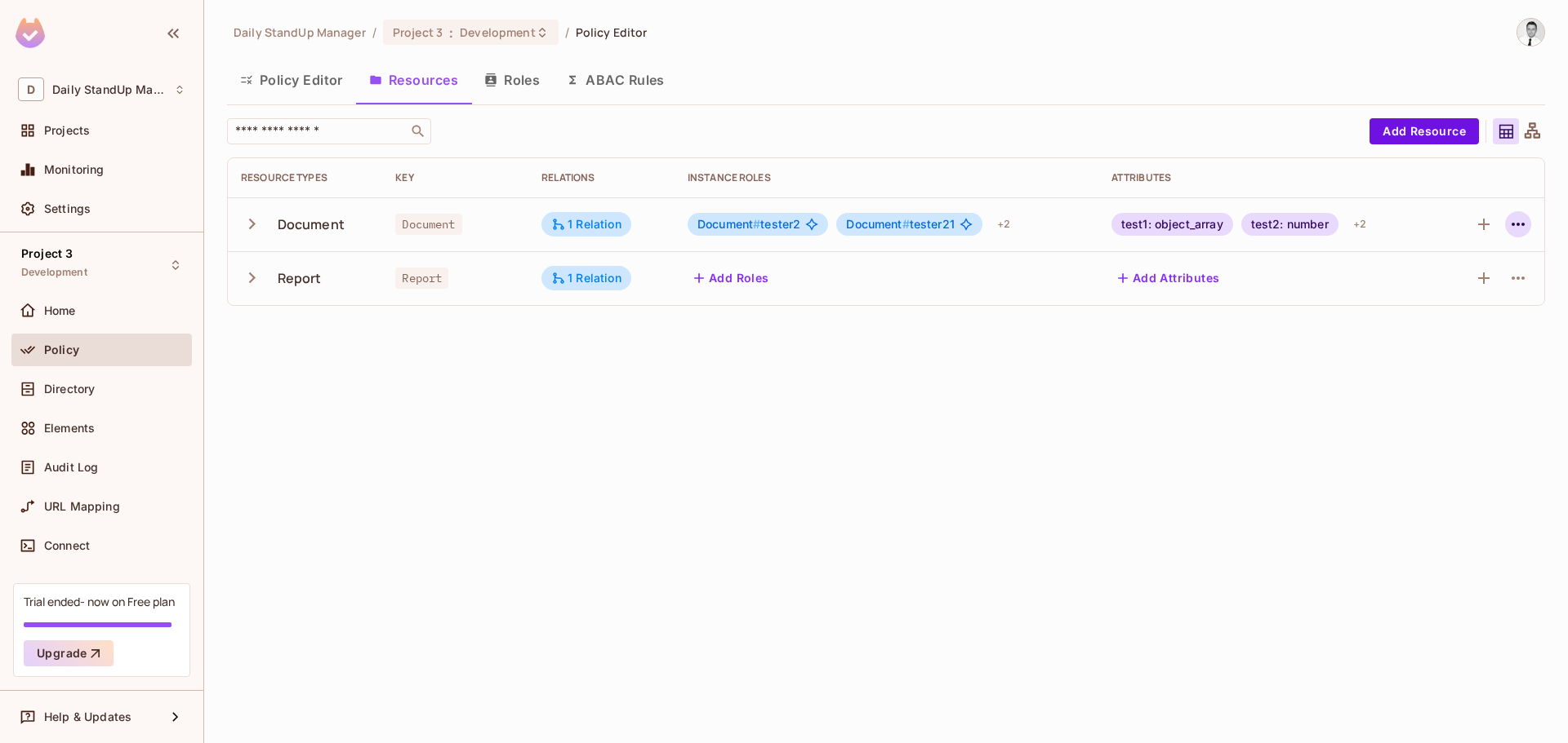
click at [1512, 223] on icon "button" at bounding box center [1517, 224] width 20 height 20
click at [1443, 291] on div "Edit Resource" at bounding box center [1446, 288] width 76 height 16
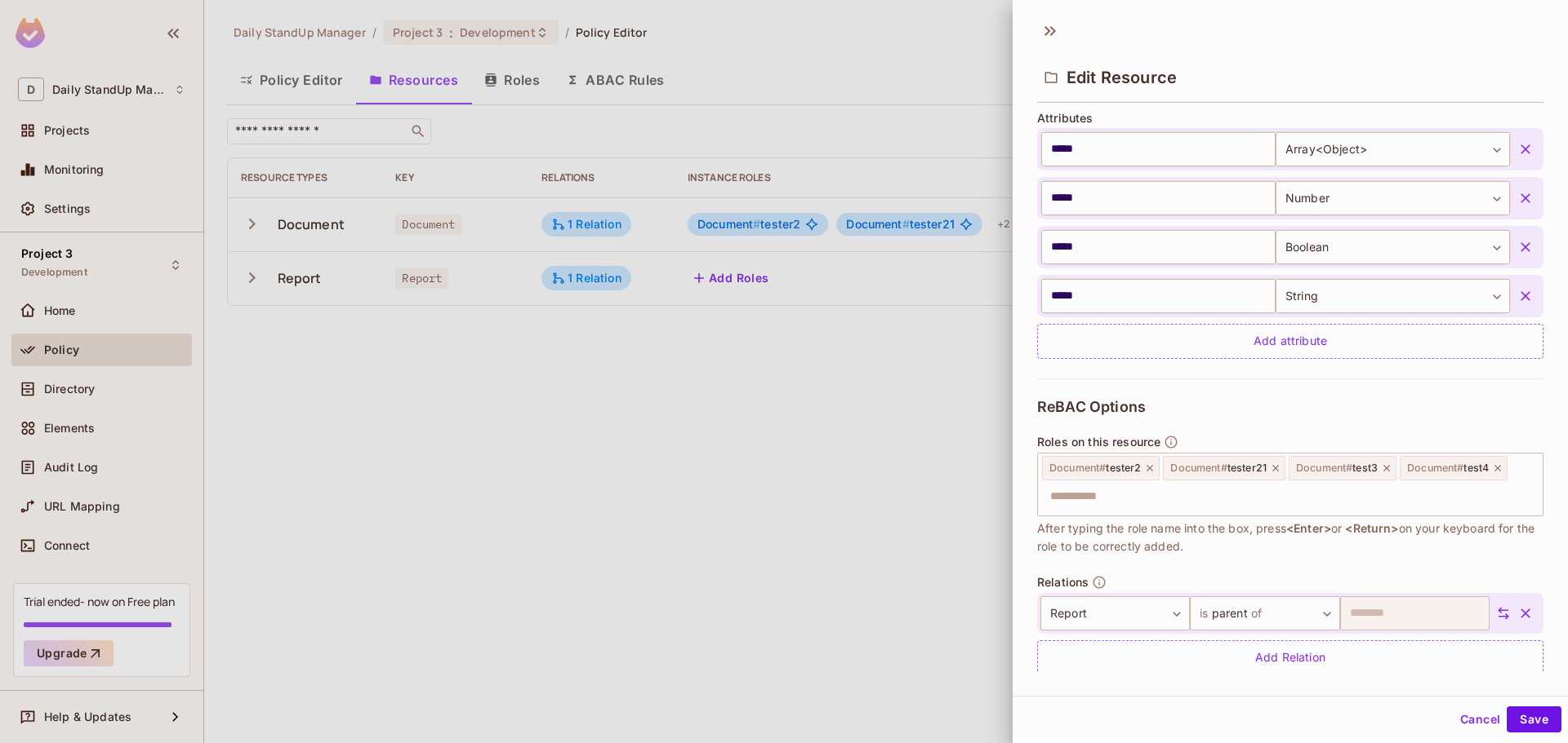
scroll to position [422, 0]
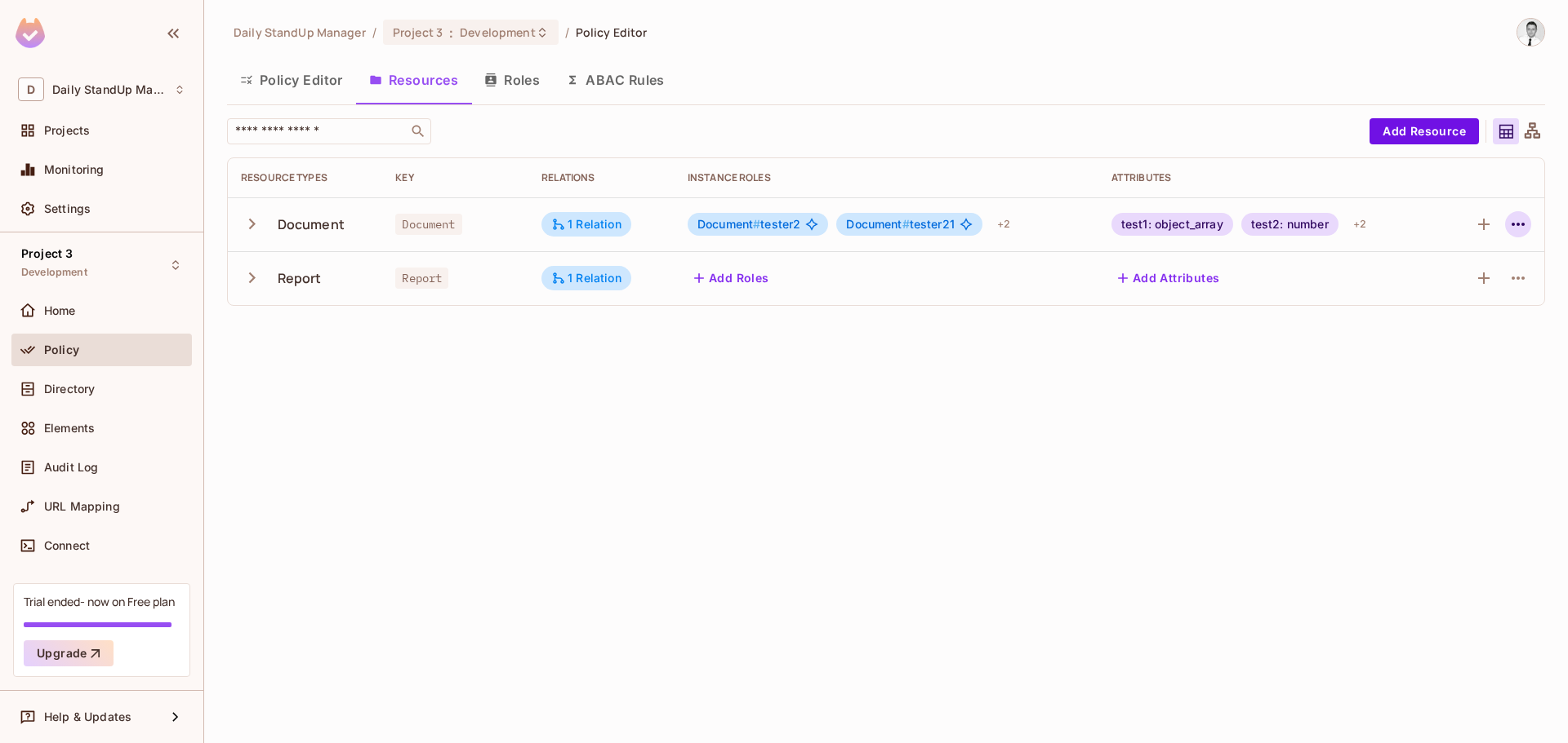
click at [1513, 222] on icon "button" at bounding box center [1517, 224] width 20 height 20
click at [1526, 219] on icon "button" at bounding box center [1517, 224] width 20 height 20
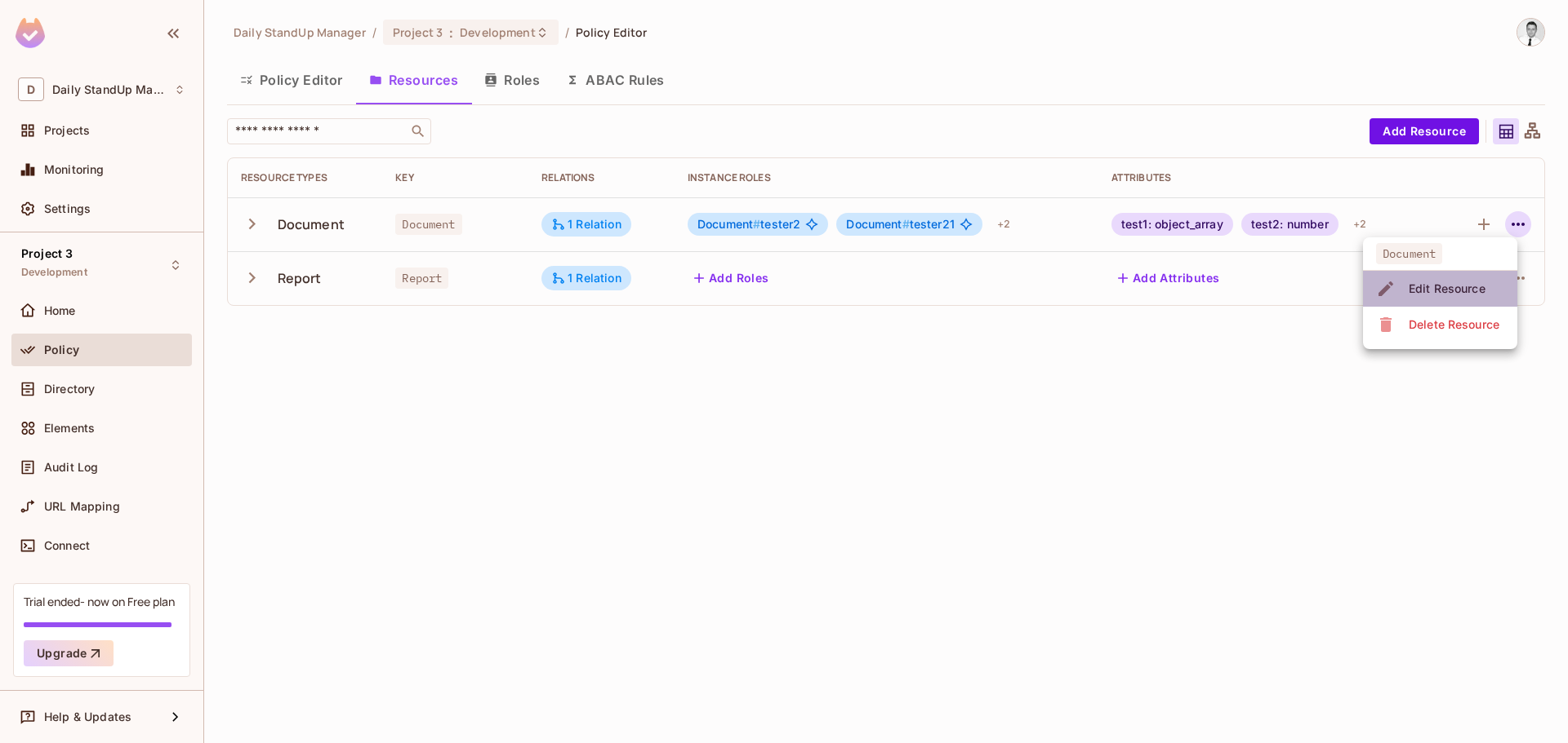
click at [1439, 285] on div "Edit Resource" at bounding box center [1446, 288] width 76 height 16
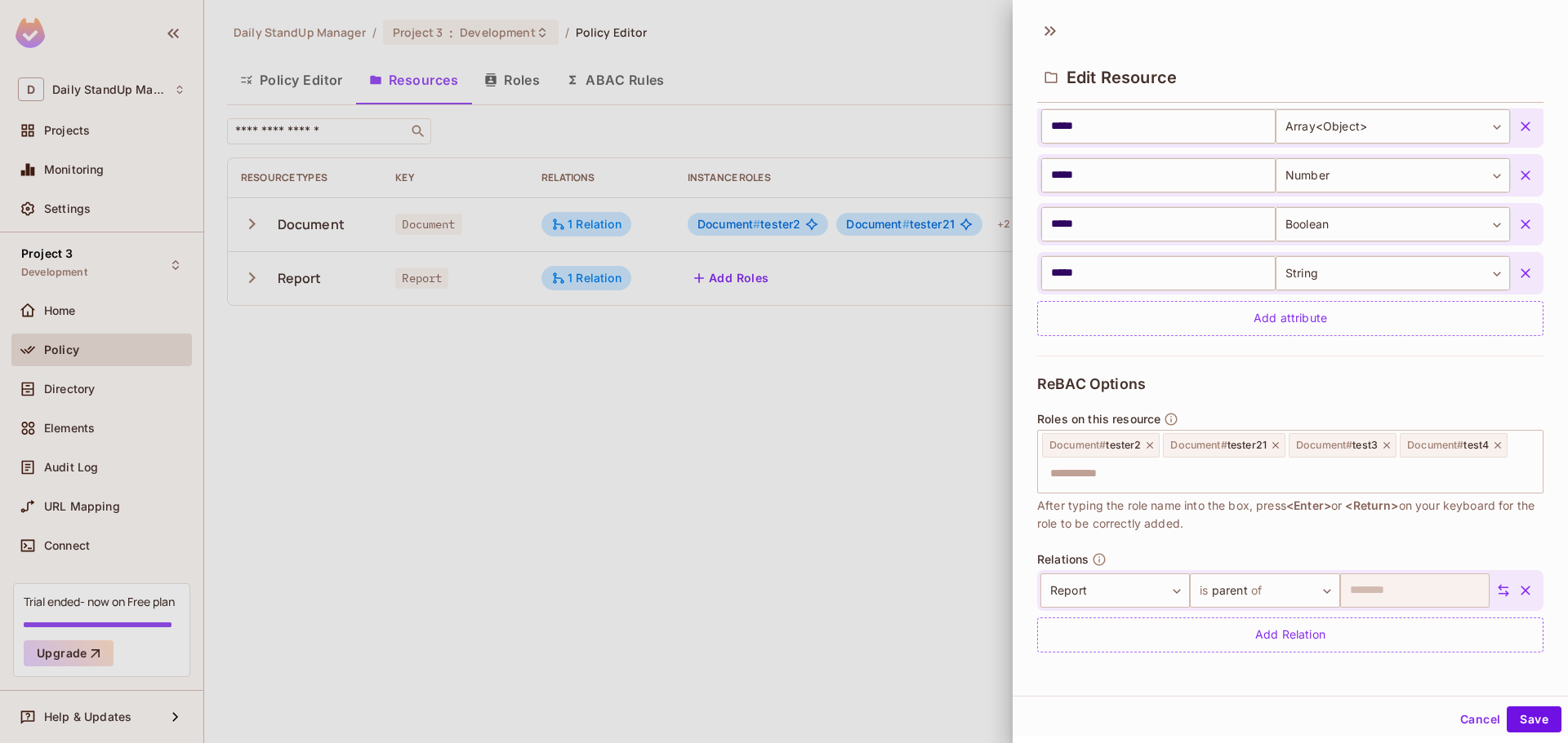
click at [1463, 716] on button "Cancel" at bounding box center [1479, 719] width 53 height 26
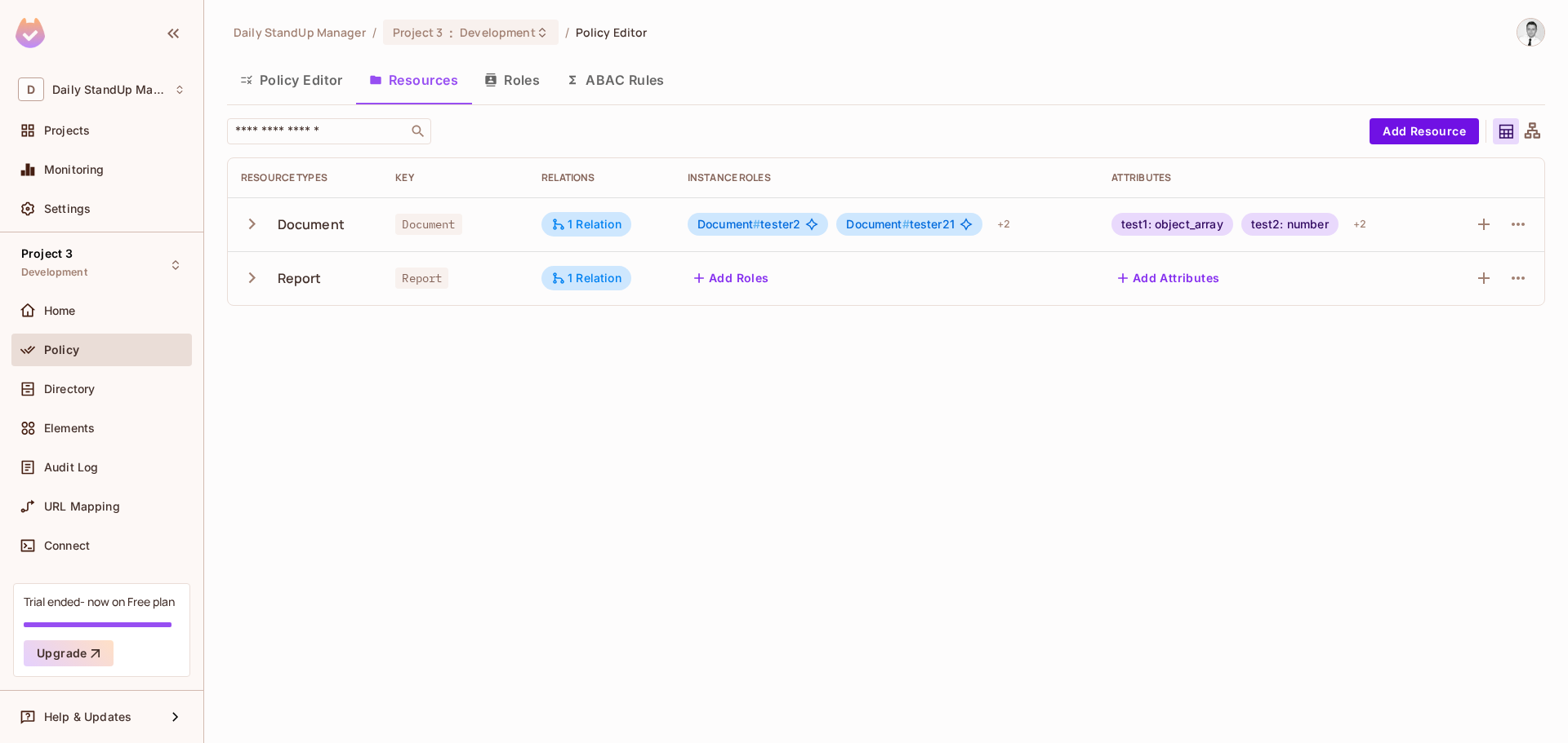
click at [1532, 274] on td at bounding box center [1492, 278] width 103 height 54
click at [1525, 275] on icon "button" at bounding box center [1517, 278] width 20 height 20
click at [1437, 333] on span "Edit Resource" at bounding box center [1446, 343] width 87 height 26
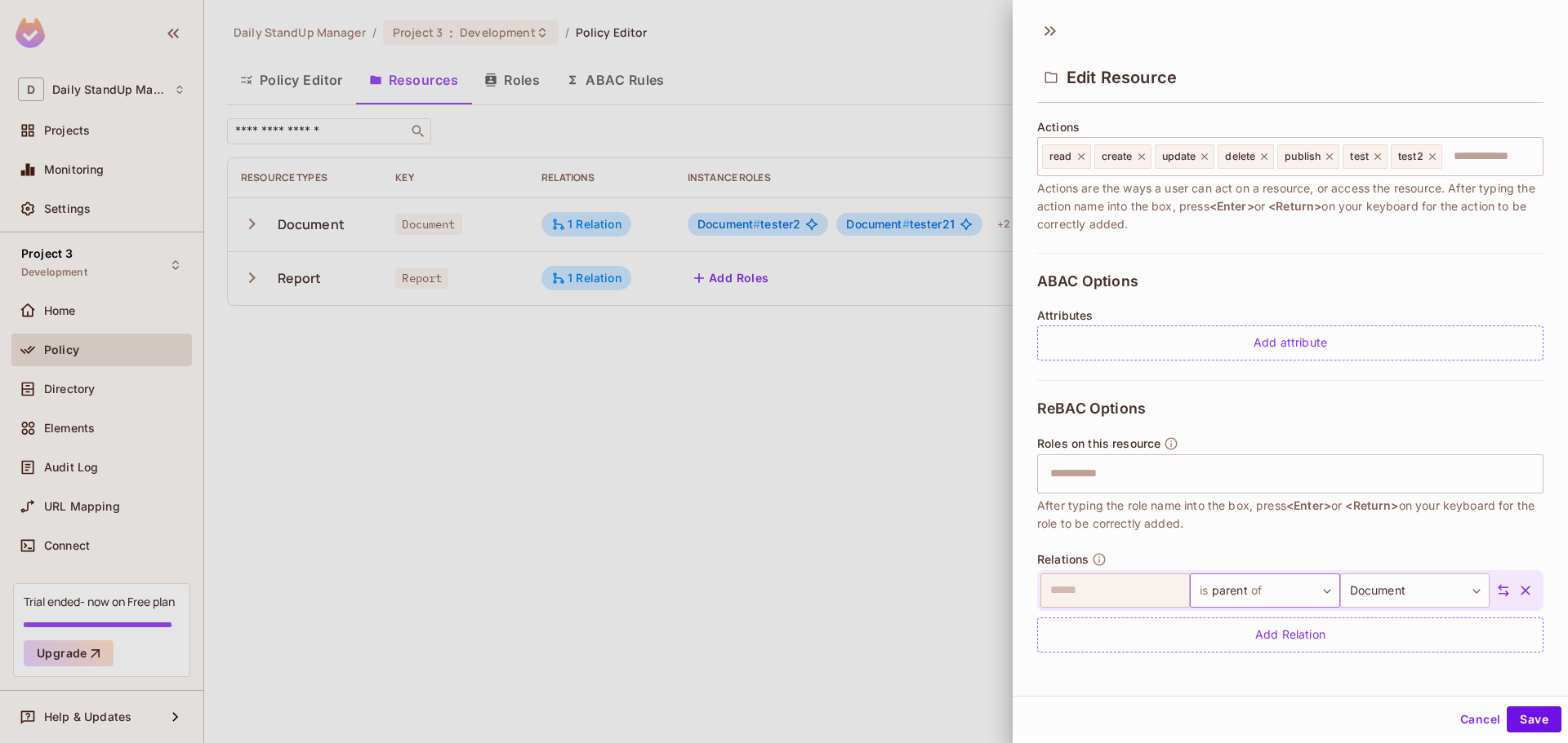
scroll to position [3, 0]
click at [1463, 719] on button "Cancel" at bounding box center [1479, 718] width 53 height 26
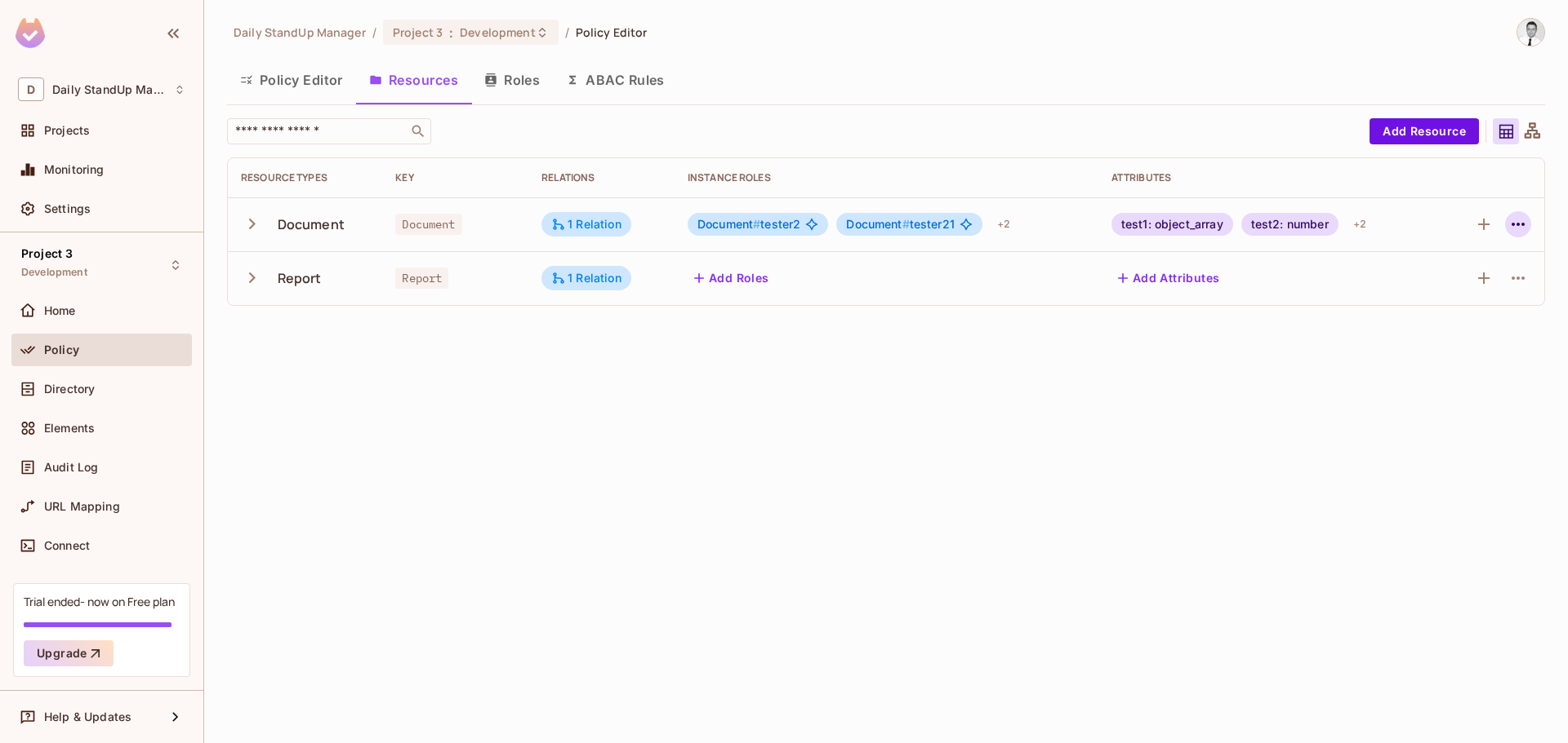
click at [1509, 217] on icon "button" at bounding box center [1517, 224] width 20 height 20
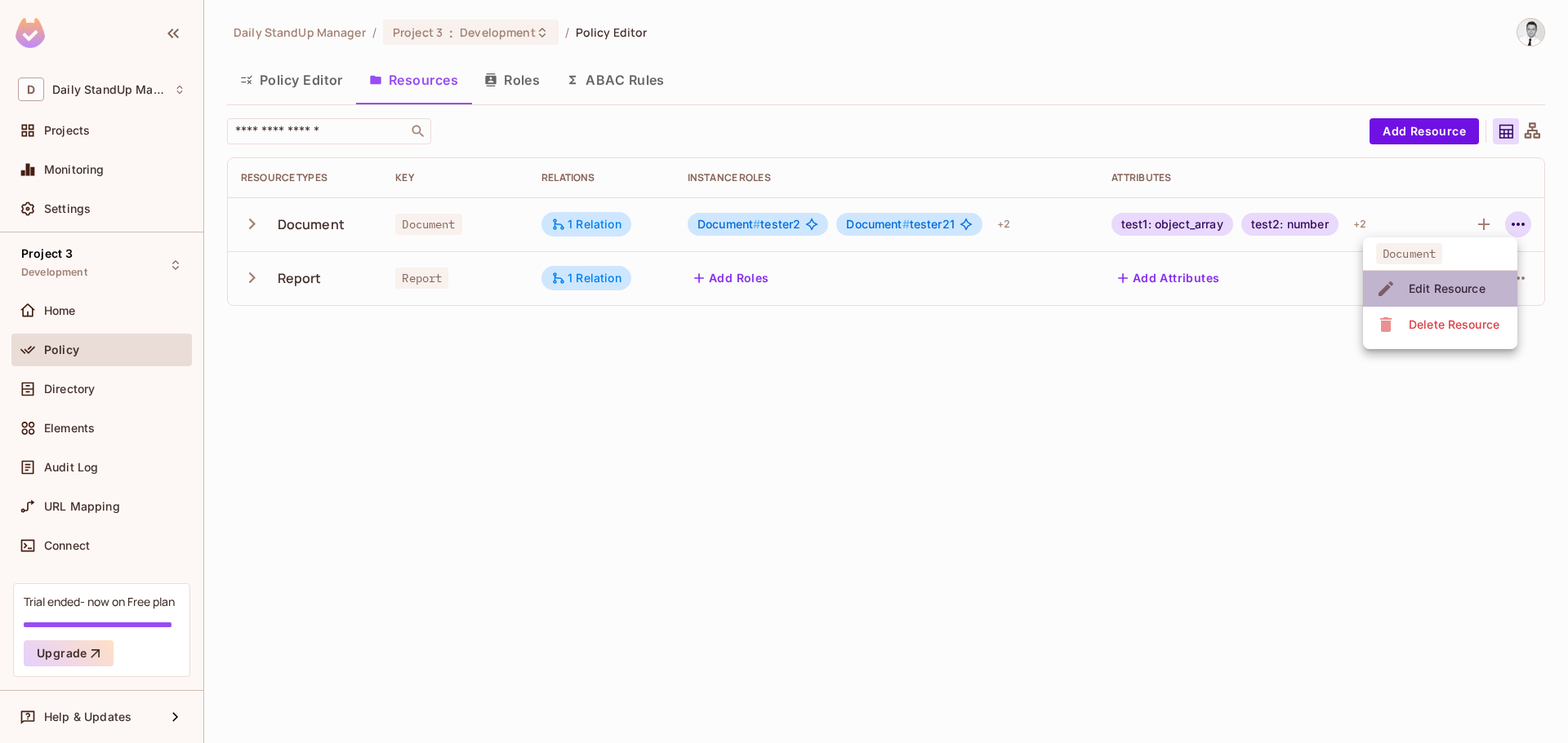
click at [1453, 288] on div "Edit Resource" at bounding box center [1446, 288] width 76 height 16
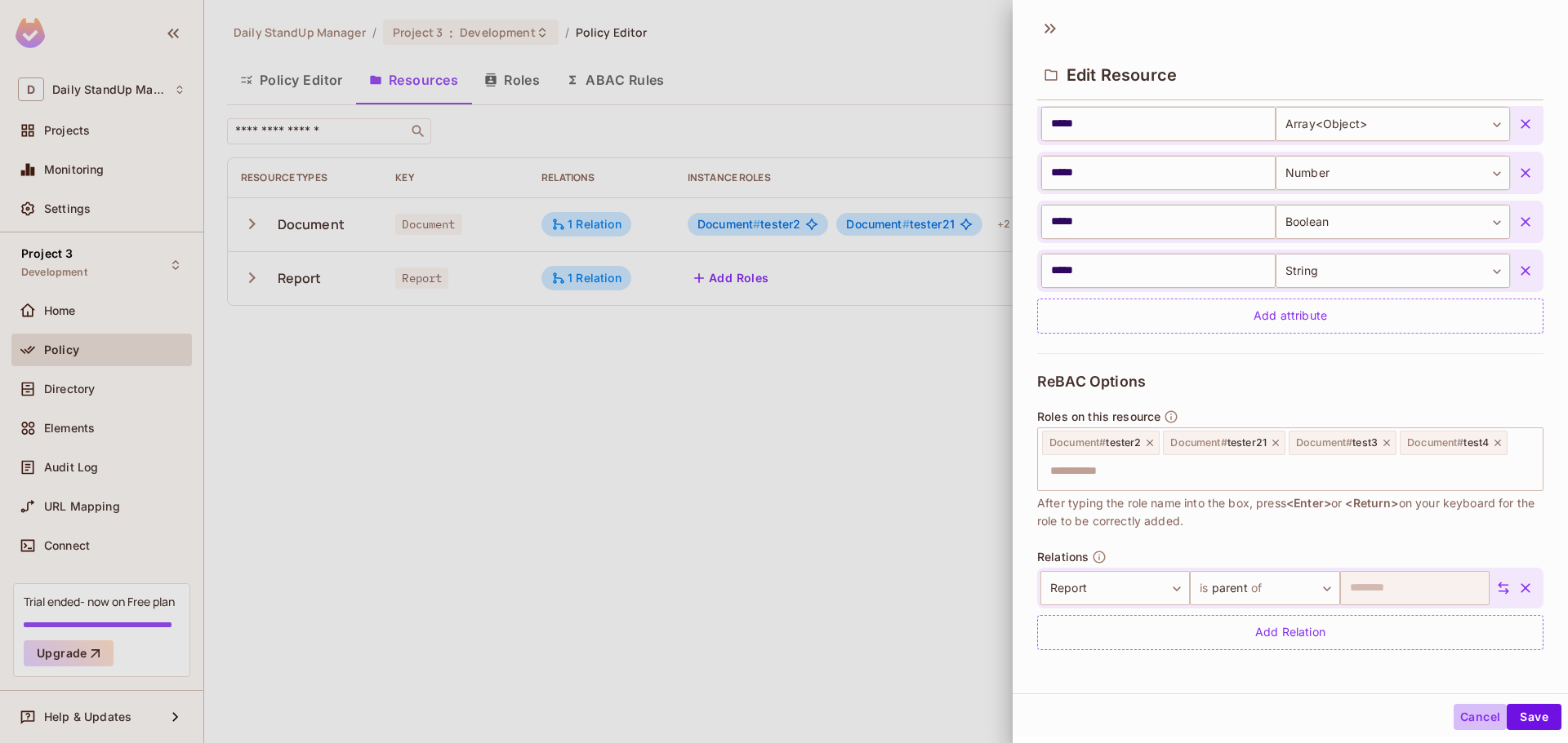
click at [1476, 719] on button "Cancel" at bounding box center [1479, 718] width 53 height 26
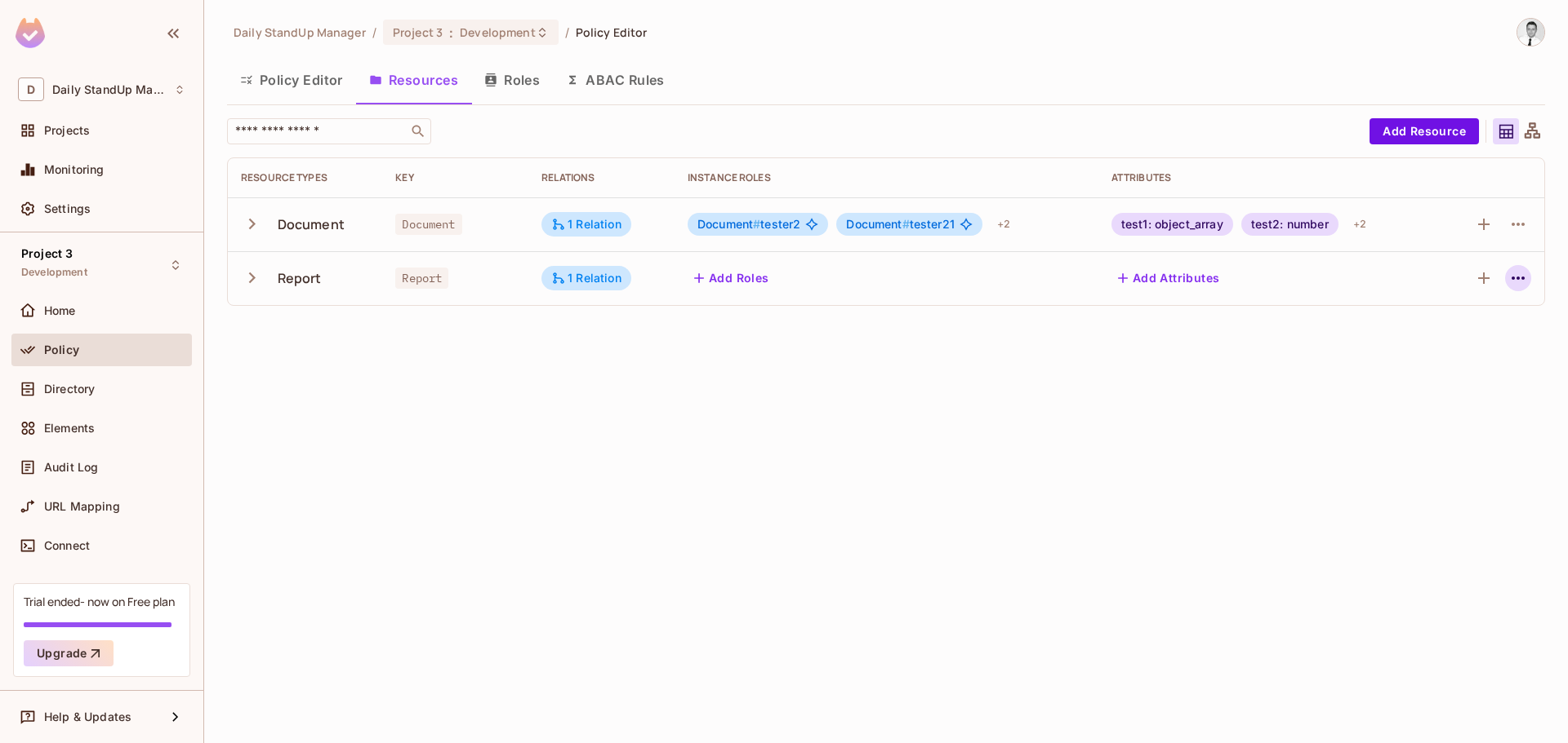
click at [1514, 277] on icon "button" at bounding box center [1517, 278] width 20 height 20
click at [1416, 344] on div "Edit Resource" at bounding box center [1446, 342] width 76 height 16
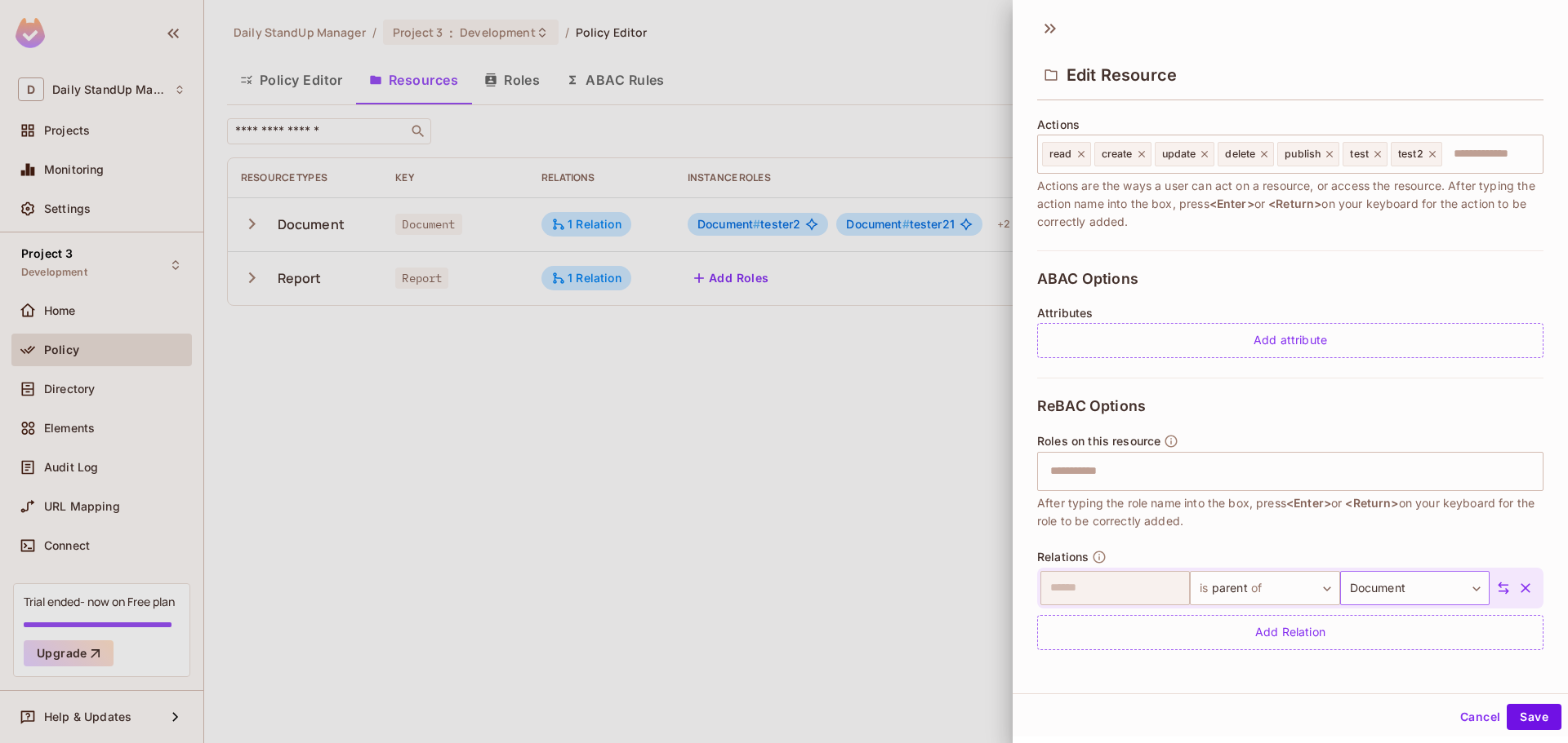
click at [1330, 580] on body "D Daily StandUp Manager Projects Monitoring Settings Project 3 Development Home…" at bounding box center [784, 371] width 1568 height 743
click at [1451, 702] on div at bounding box center [784, 371] width 1568 height 743
click at [1456, 723] on button "Cancel" at bounding box center [1479, 718] width 53 height 26
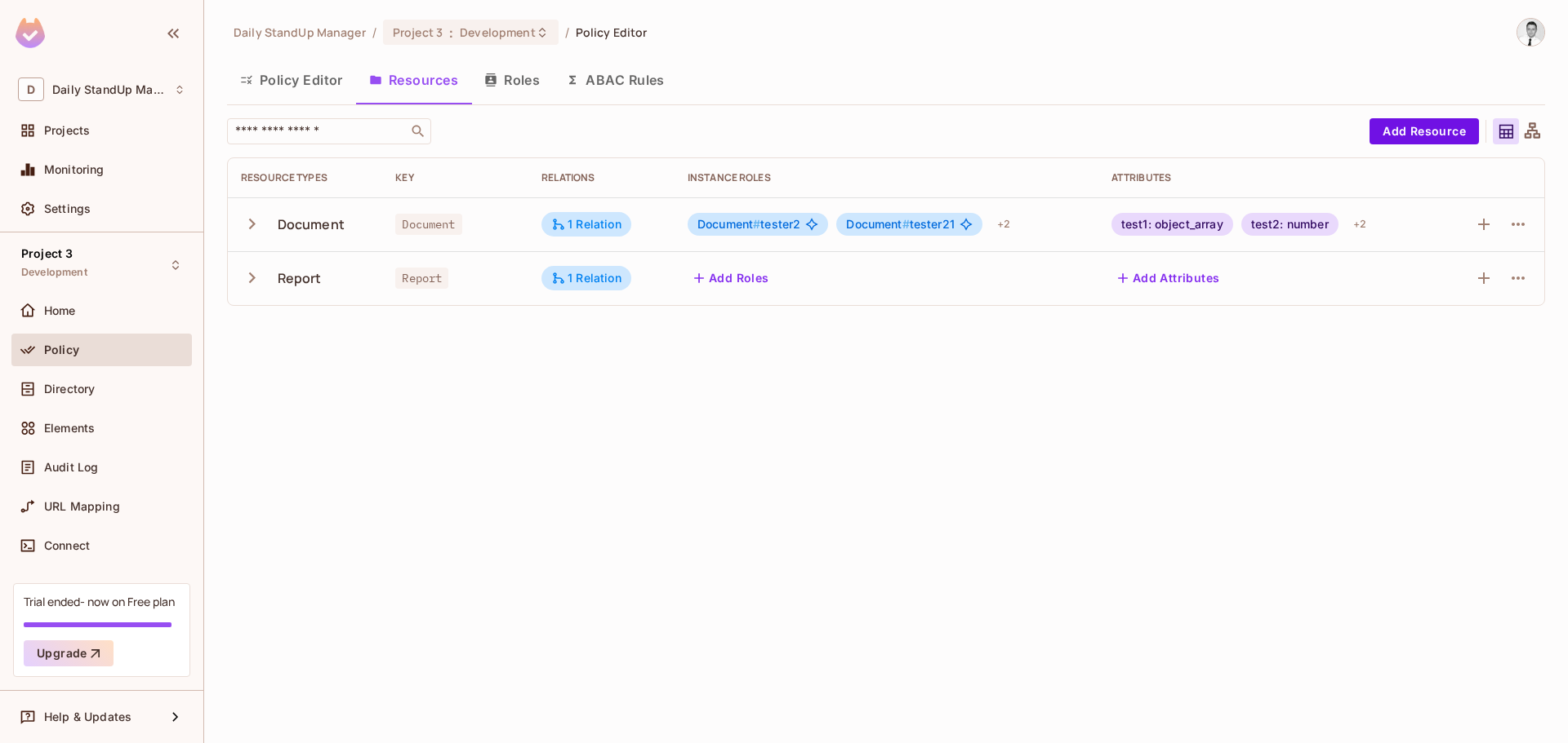
click at [1504, 277] on div at bounding box center [1492, 279] width 76 height 26
click at [1526, 277] on icon "button" at bounding box center [1517, 278] width 20 height 20
click at [1433, 339] on div "Edit Resource" at bounding box center [1446, 342] width 76 height 16
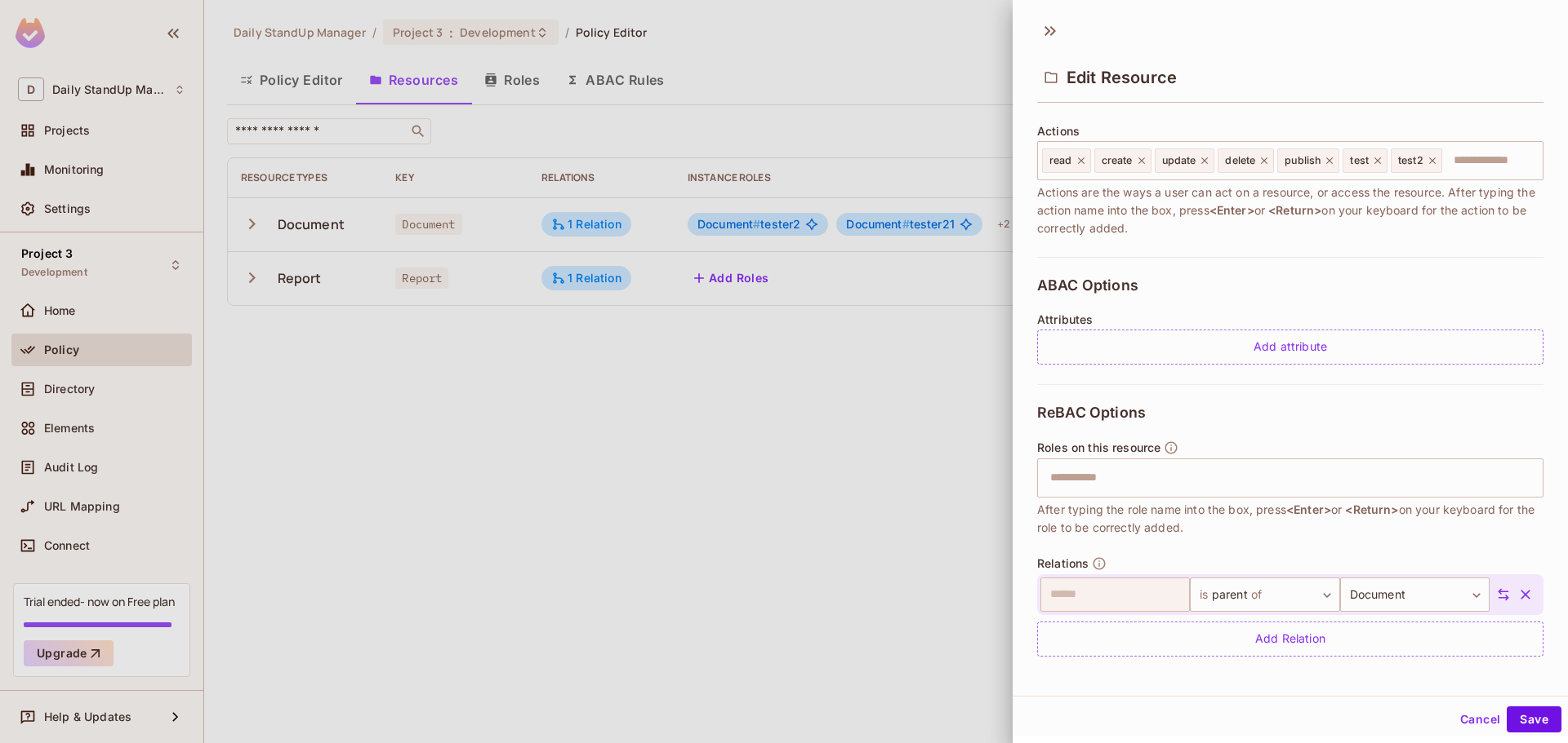
scroll to position [0, 0]
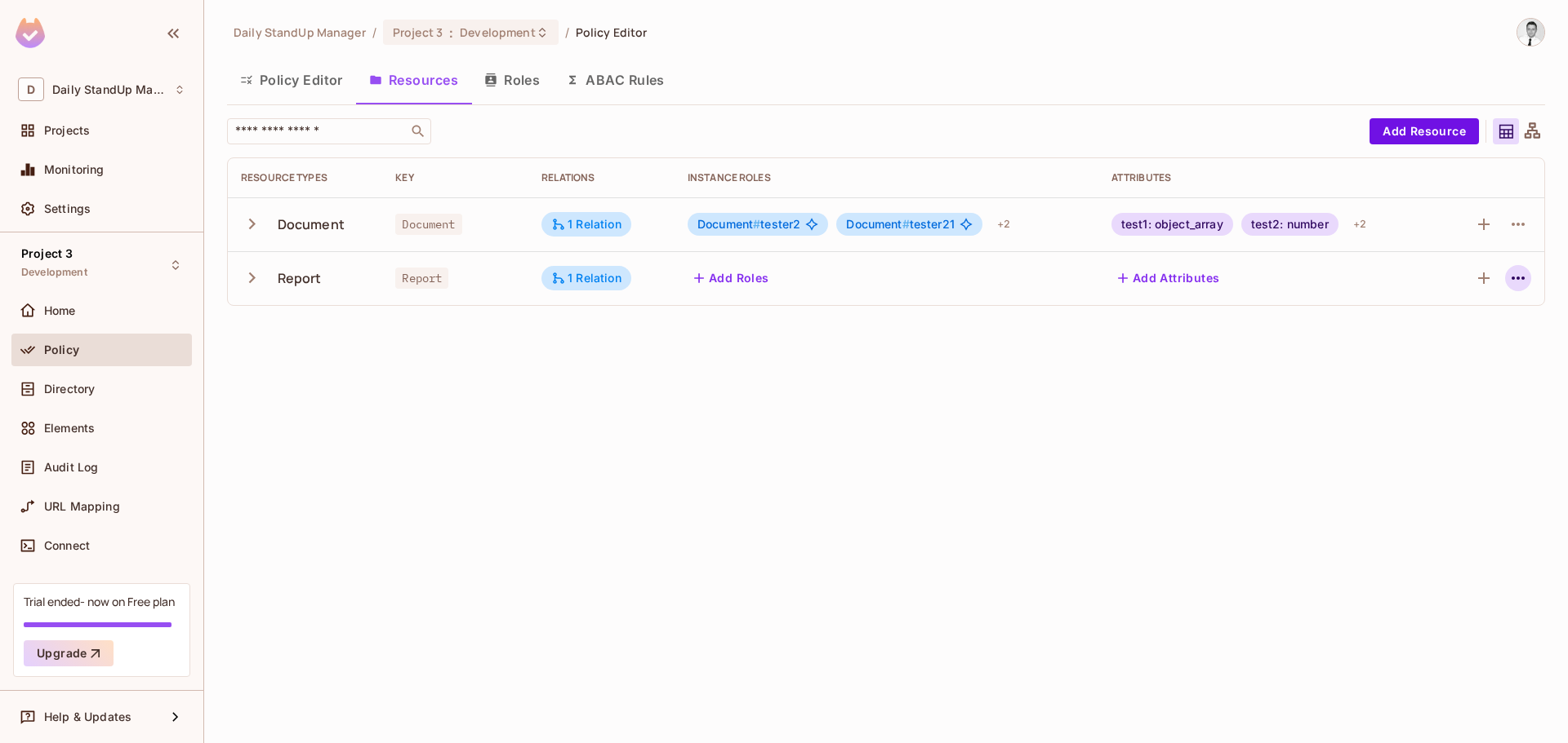
click at [1516, 277] on icon "button" at bounding box center [1517, 278] width 20 height 20
click at [1436, 346] on div "Edit Resource" at bounding box center [1446, 342] width 76 height 16
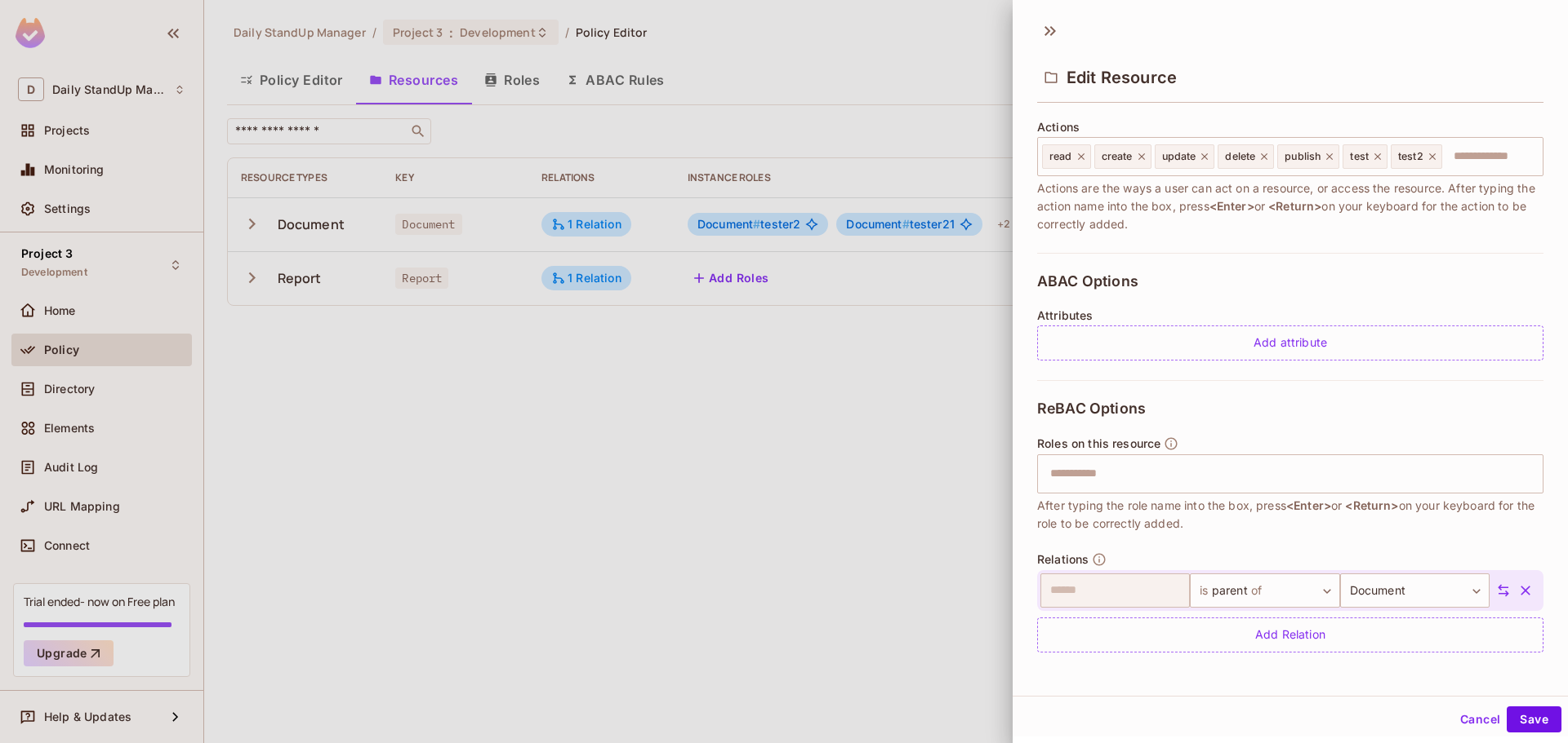
scroll to position [3, 0]
click at [1495, 589] on icon at bounding box center [1503, 589] width 15 height 15
click at [1512, 710] on button "Save" at bounding box center [1534, 718] width 55 height 26
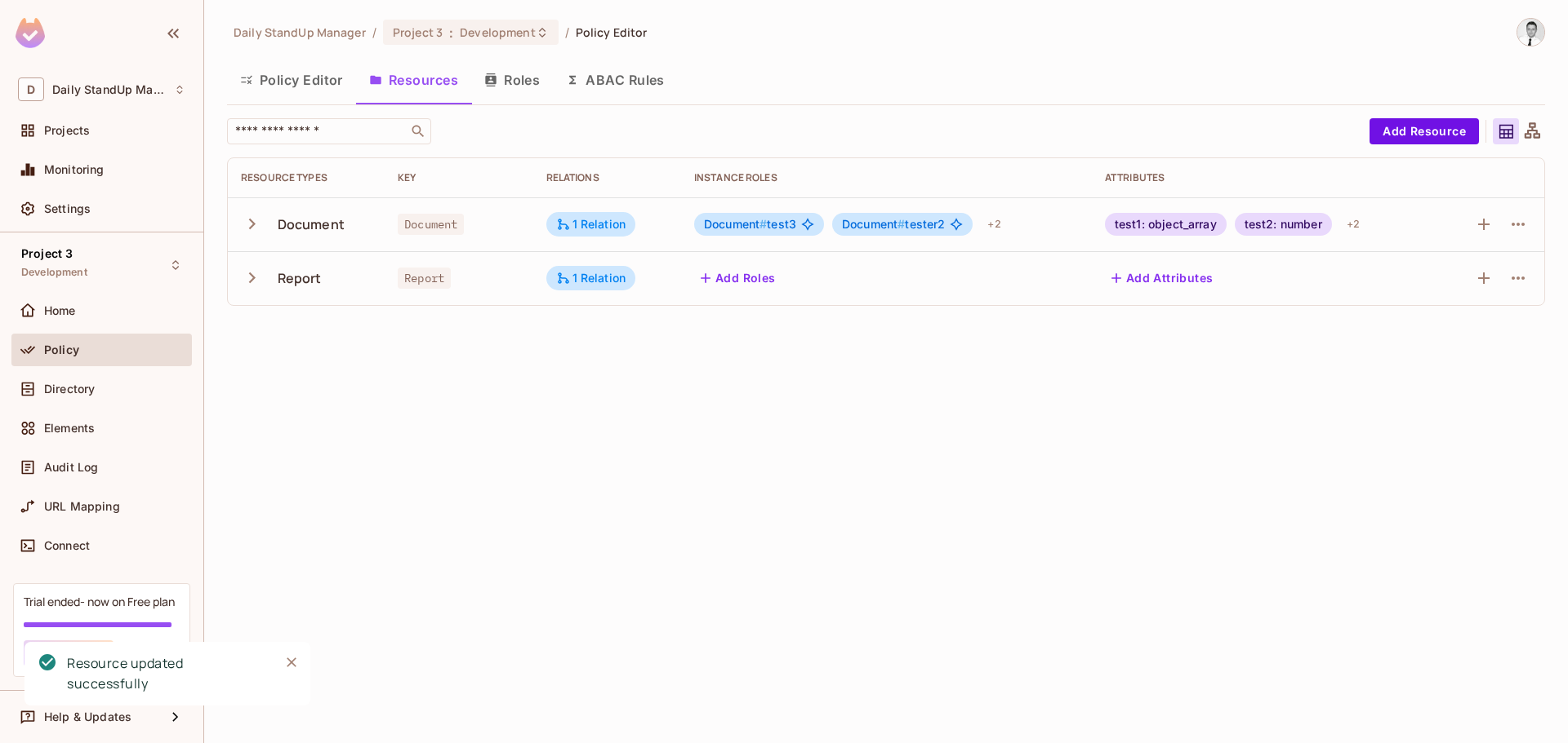
click at [1504, 280] on div at bounding box center [1491, 279] width 78 height 26
click at [1508, 280] on icon "button" at bounding box center [1517, 278] width 20 height 20
click at [1430, 333] on span "Edit Resource" at bounding box center [1446, 343] width 87 height 26
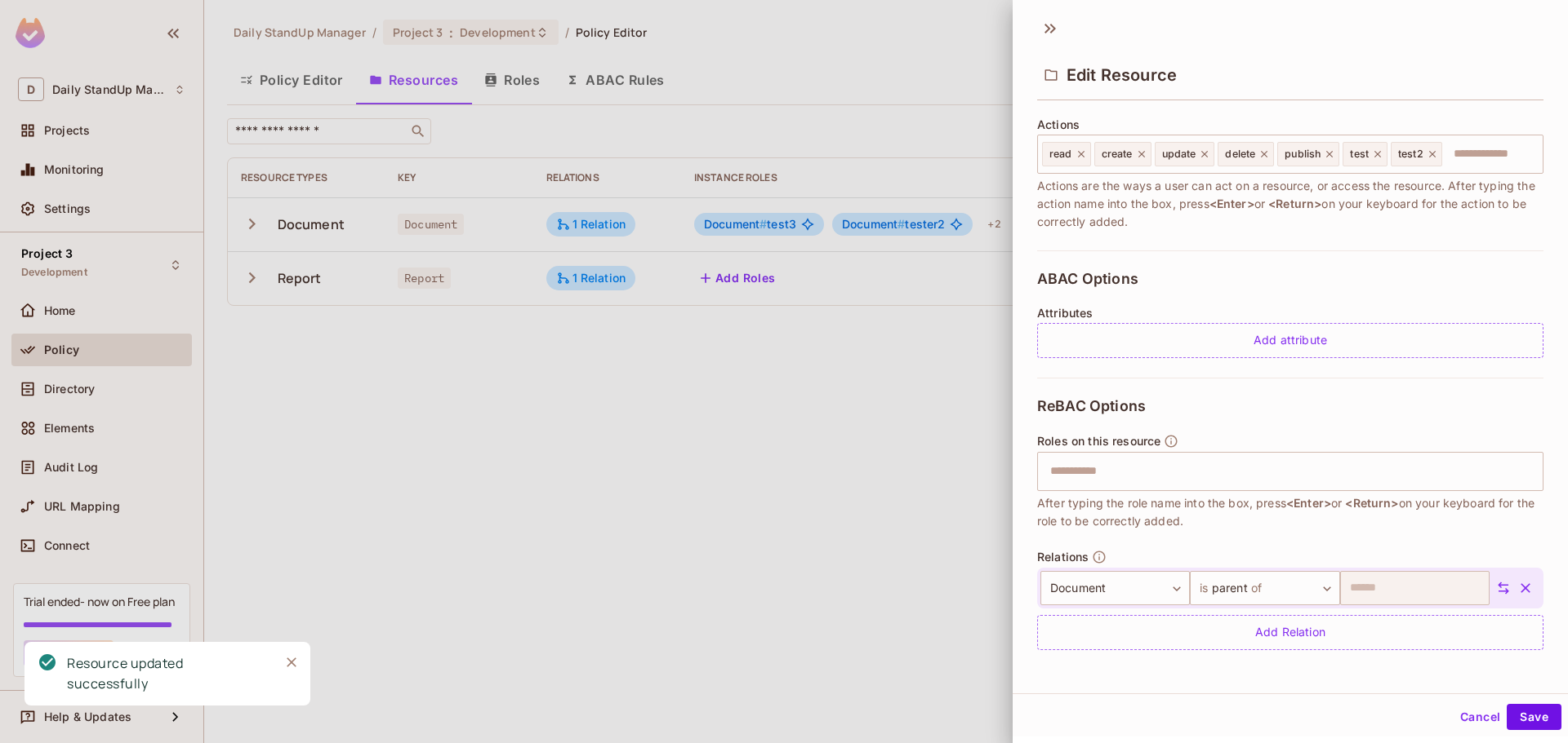
click at [1459, 719] on button "Cancel" at bounding box center [1479, 718] width 53 height 26
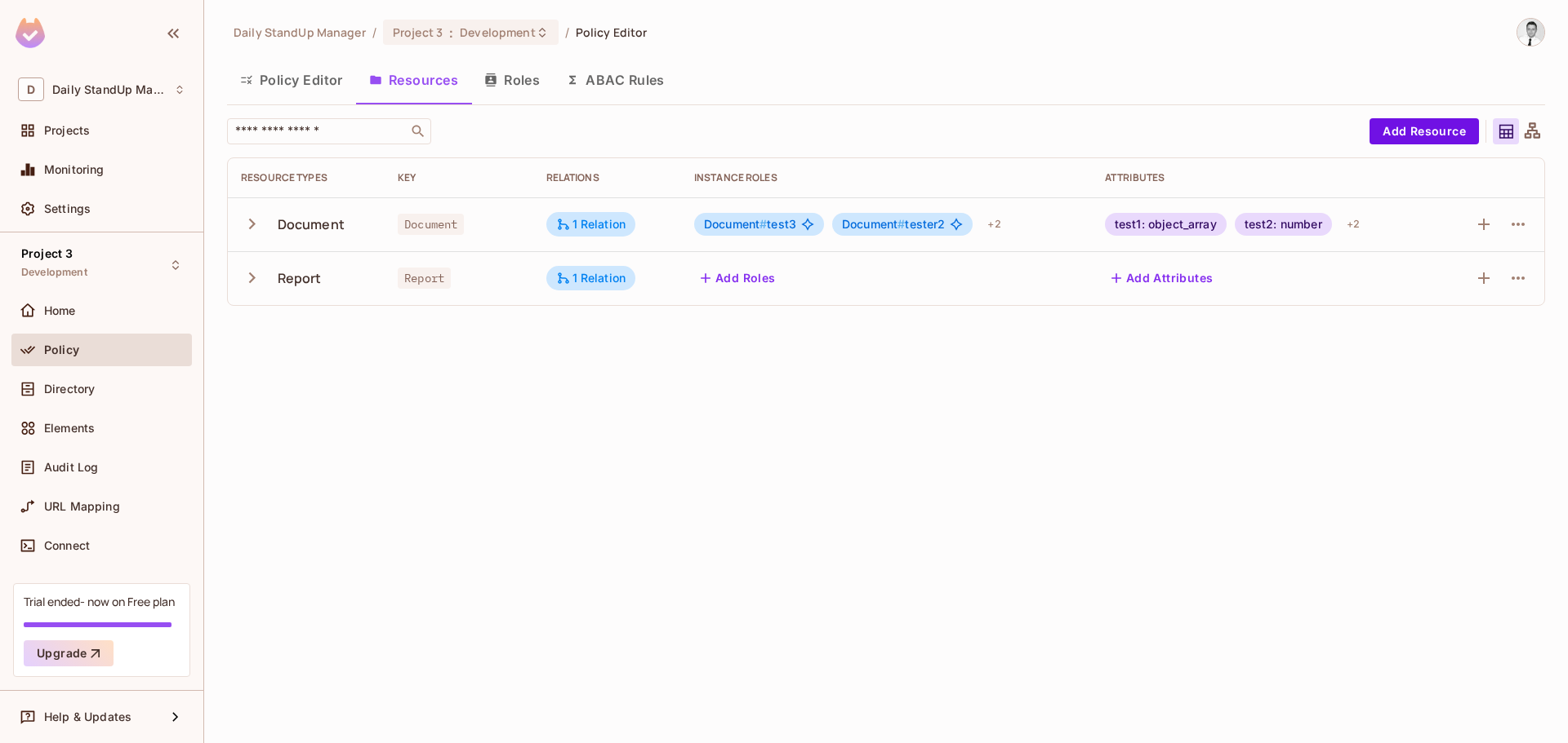
click at [1121, 528] on div "Daily StandUp Manager / Project 3 : Development / Policy Editor Policy Editor R…" at bounding box center [886, 371] width 1364 height 743
click at [1505, 271] on div at bounding box center [1518, 279] width 26 height 26
click at [1513, 273] on icon "button" at bounding box center [1517, 278] width 20 height 20
click at [1454, 329] on li "Edit Resource" at bounding box center [1440, 343] width 155 height 36
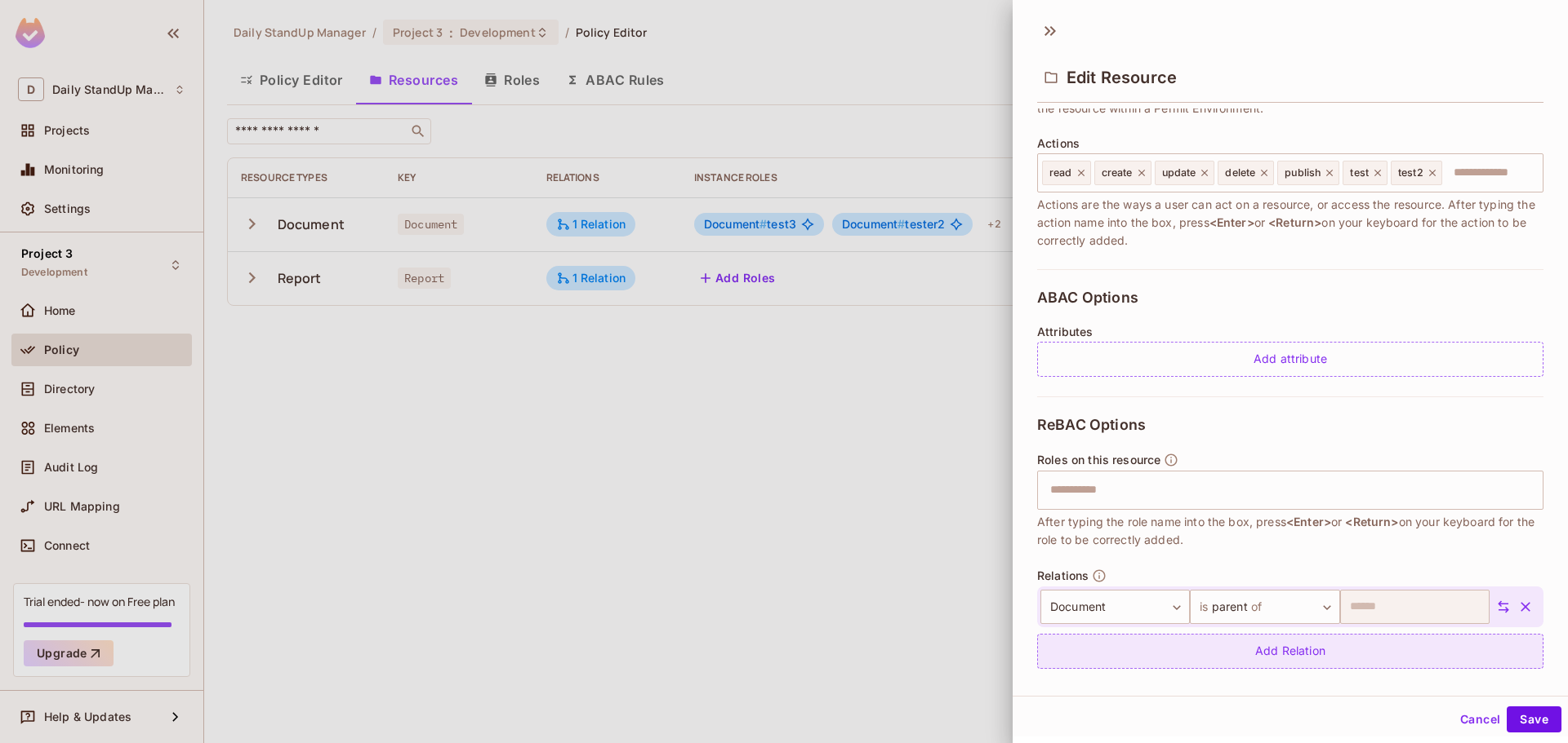
scroll to position [202, 0]
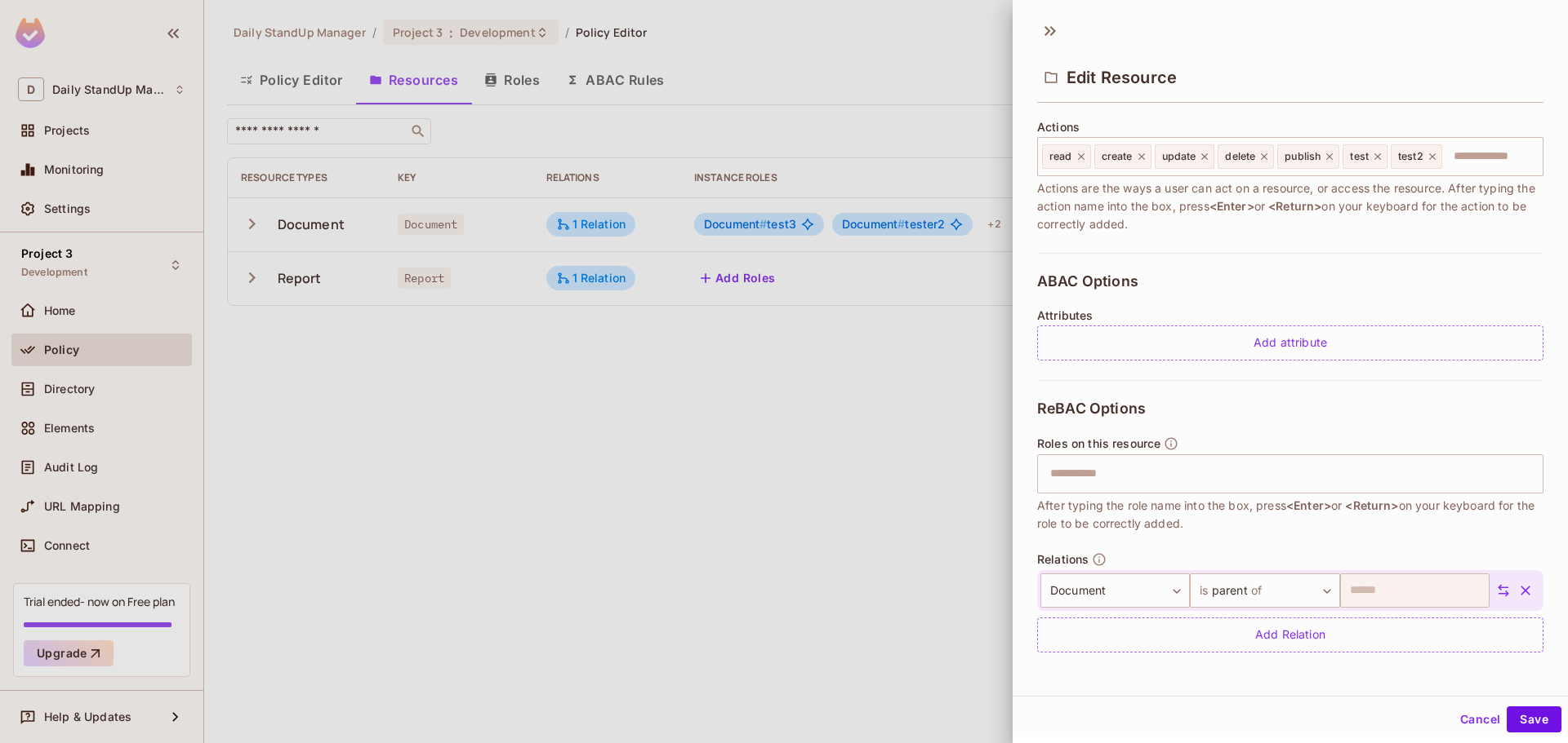
click at [1495, 586] on icon at bounding box center [1503, 591] width 15 height 15
click at [1528, 720] on button "Save" at bounding box center [1534, 719] width 55 height 26
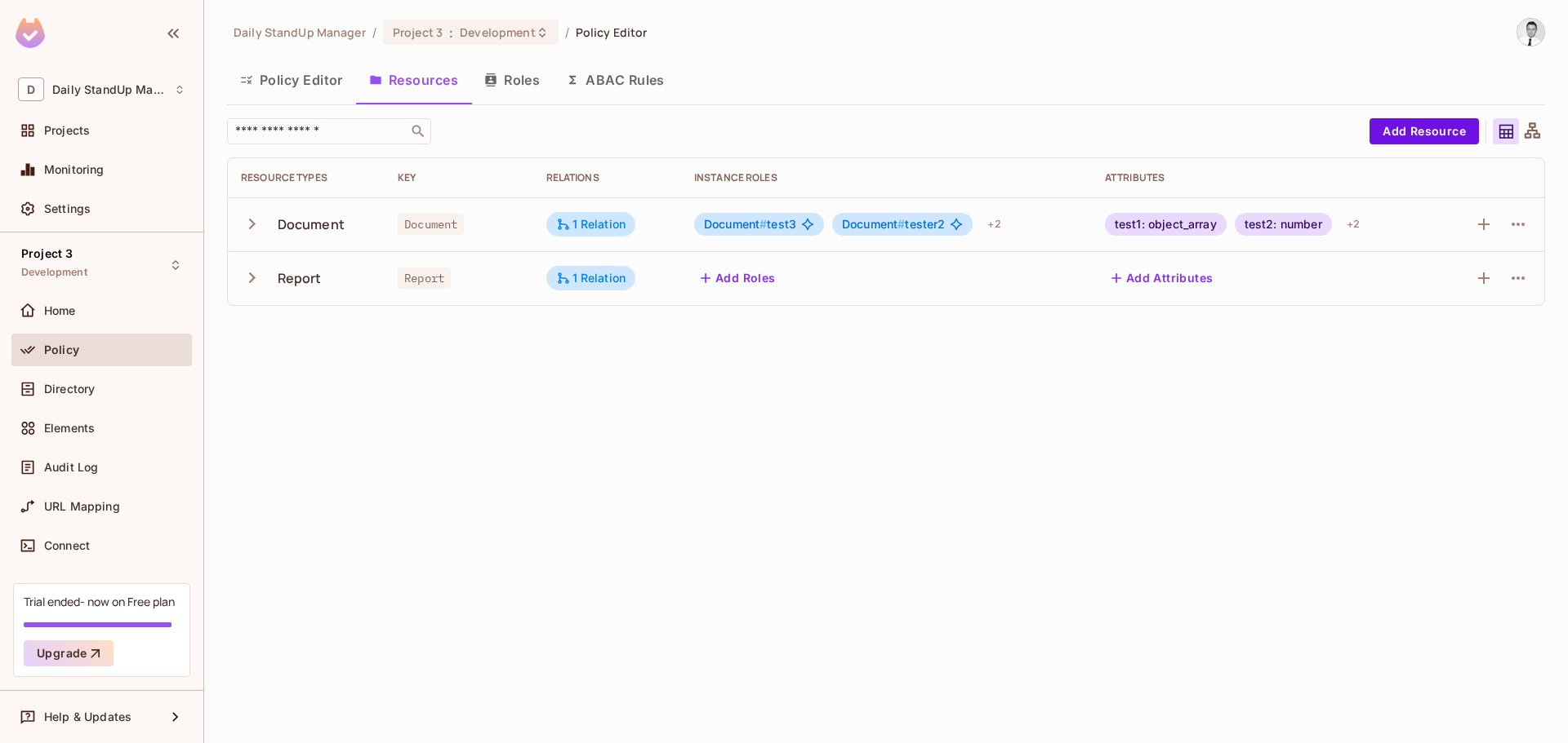
click at [1217, 430] on div "Daily StandUp Manager / Project 3 : Development / Policy Editor Policy Editor R…" at bounding box center [886, 371] width 1364 height 743
click at [1510, 272] on icon "button" at bounding box center [1517, 278] width 20 height 20
click at [1485, 340] on span "Edit Resource" at bounding box center [1446, 343] width 87 height 26
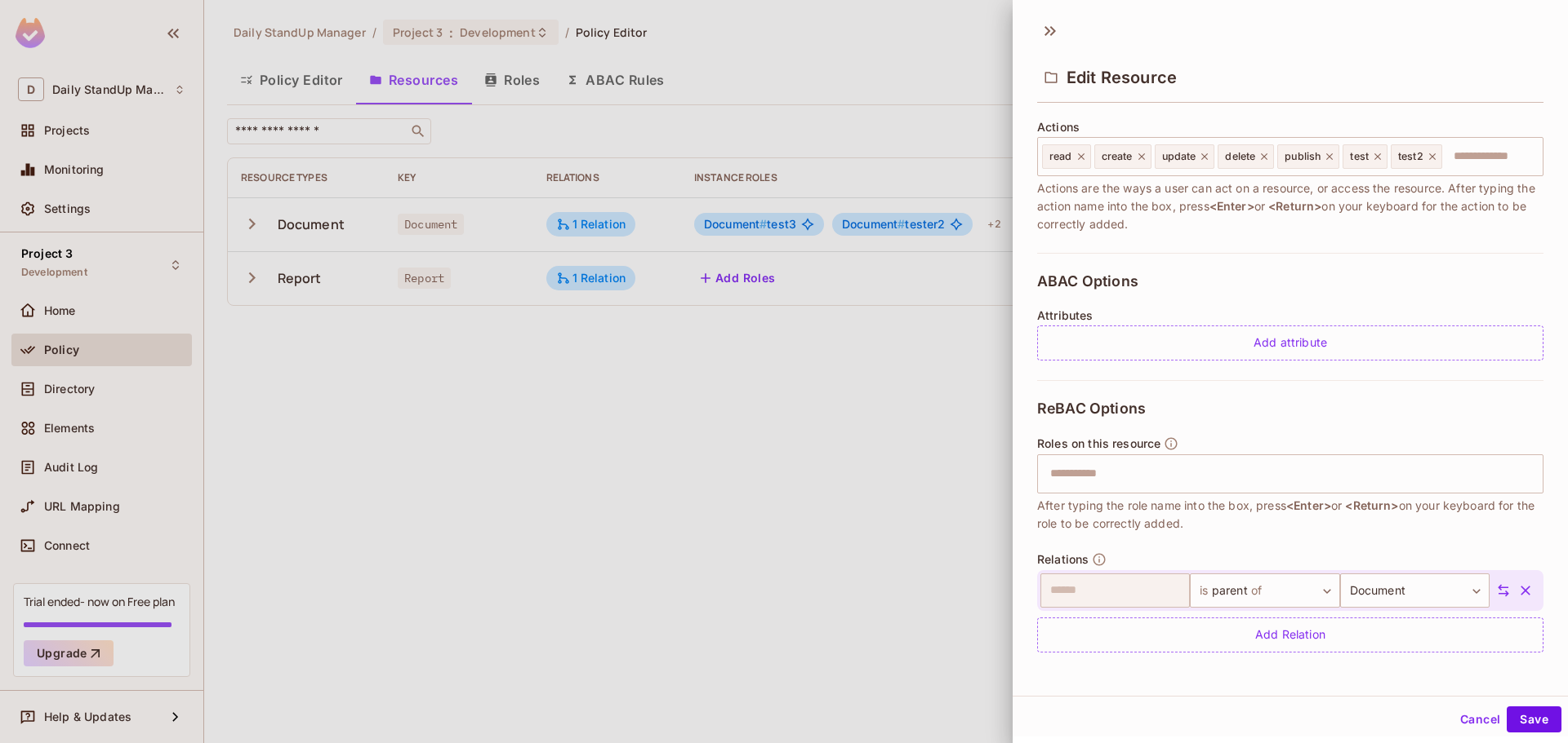
scroll to position [3, 0]
click at [1392, 590] on body "D Daily StandUp Manager Projects Monitoring Settings Project 3 Development Home…" at bounding box center [784, 371] width 1568 height 743
click at [1366, 633] on input "text" at bounding box center [1388, 632] width 131 height 26
click at [1249, 535] on div at bounding box center [784, 371] width 1568 height 743
click at [1386, 583] on body "D Daily StandUp Manager Projects Monitoring Settings Project 3 Development Home…" at bounding box center [784, 371] width 1568 height 743
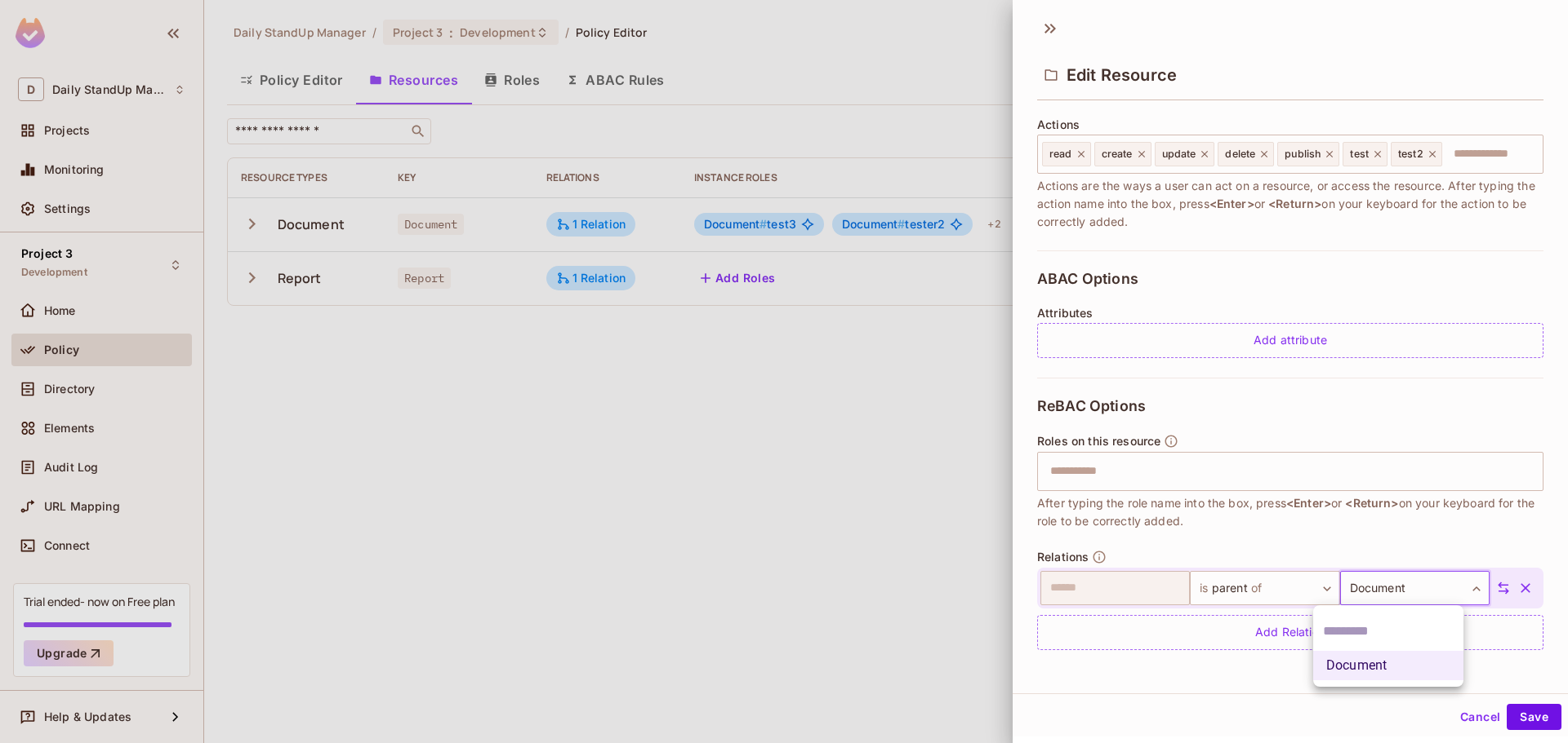
click at [1391, 502] on div at bounding box center [784, 371] width 1568 height 743
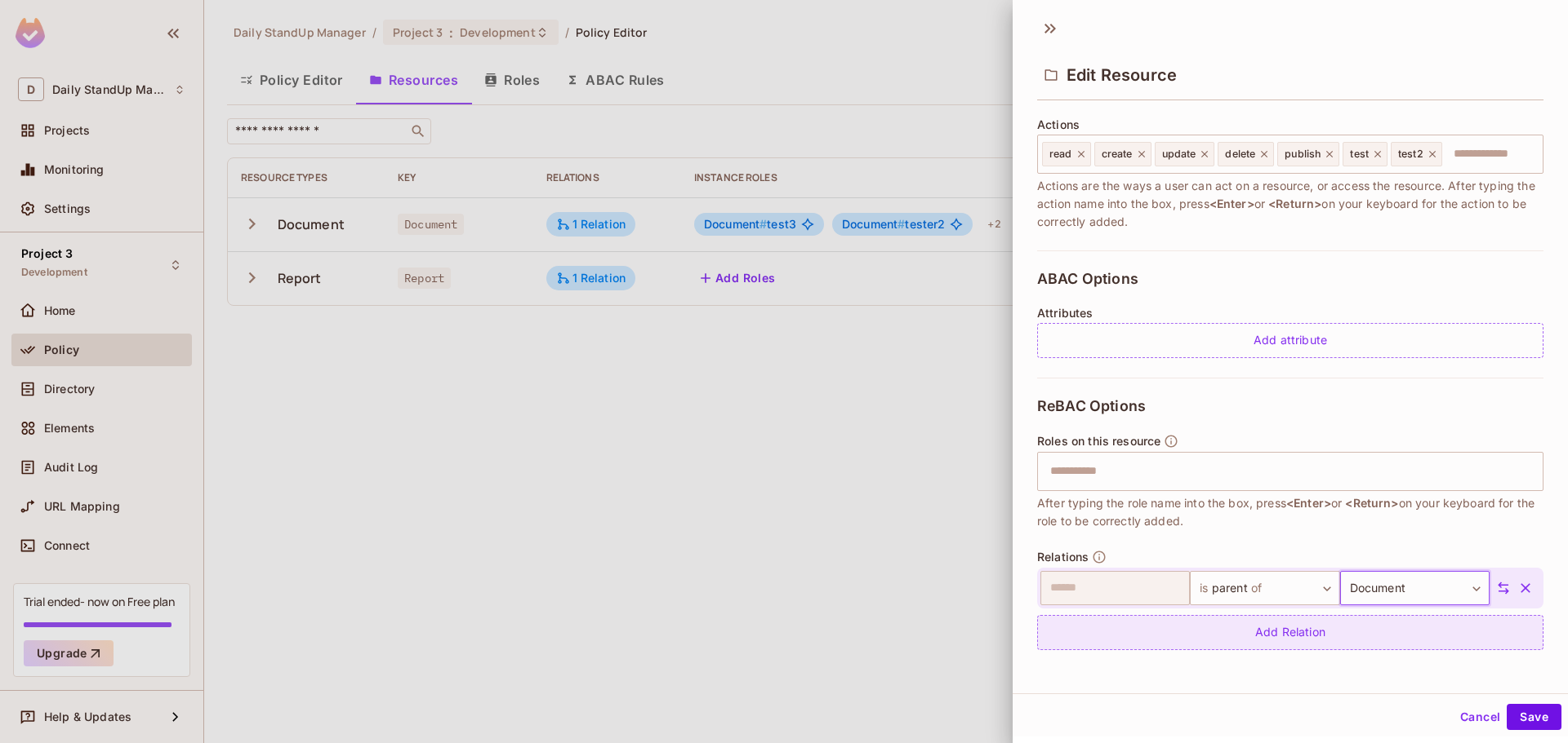
click at [1263, 638] on div "Add Relation" at bounding box center [1289, 632] width 506 height 35
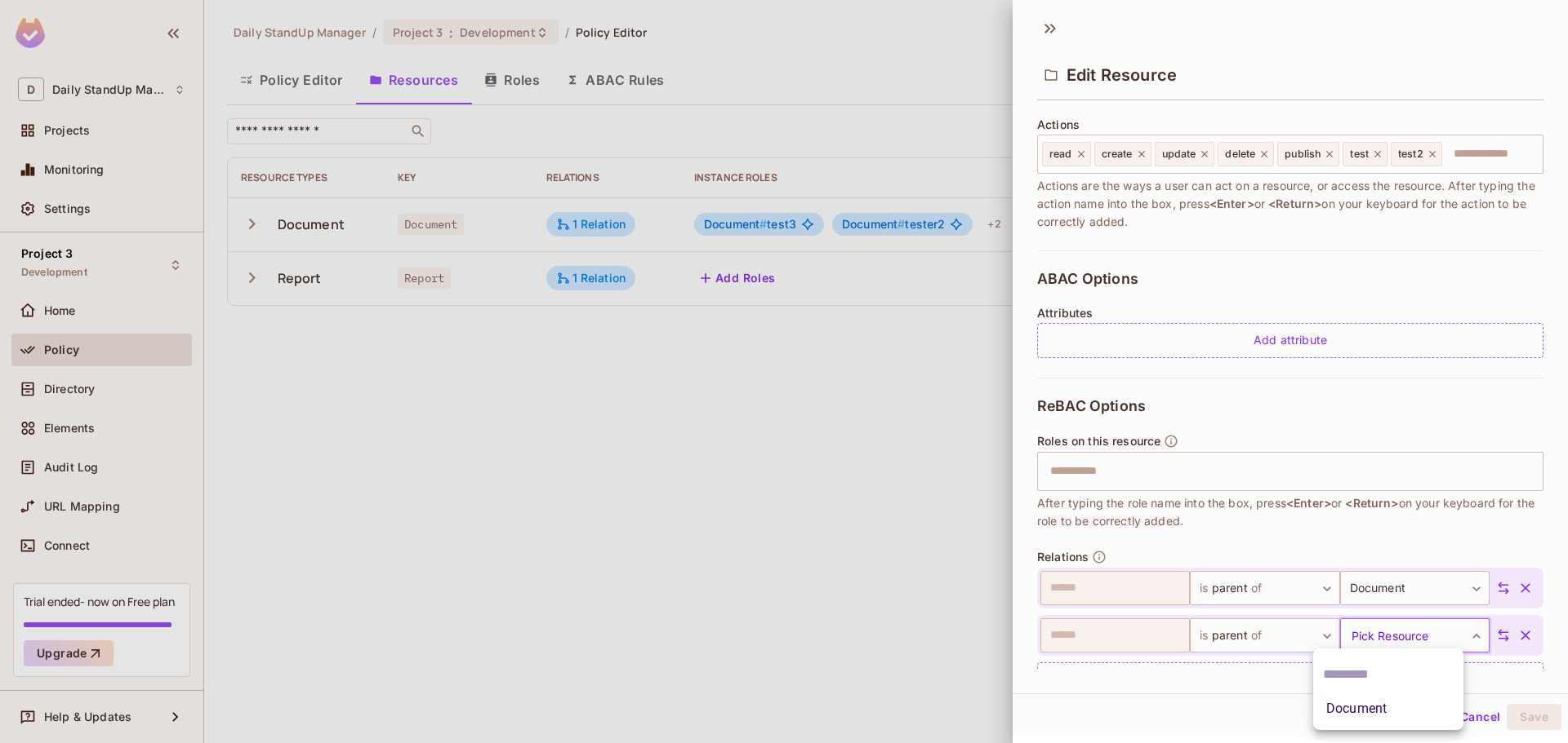
click at [1385, 636] on body "D Daily StandUp Manager Projects Monitoring Settings Project 3 Development Home…" at bounding box center [784, 371] width 1568 height 743
click at [1348, 709] on li "Document" at bounding box center [1387, 708] width 150 height 29
click at [1235, 628] on body "D Daily StandUp Manager Projects Monitoring Settings Project 3 Development Home…" at bounding box center [784, 371] width 1568 height 743
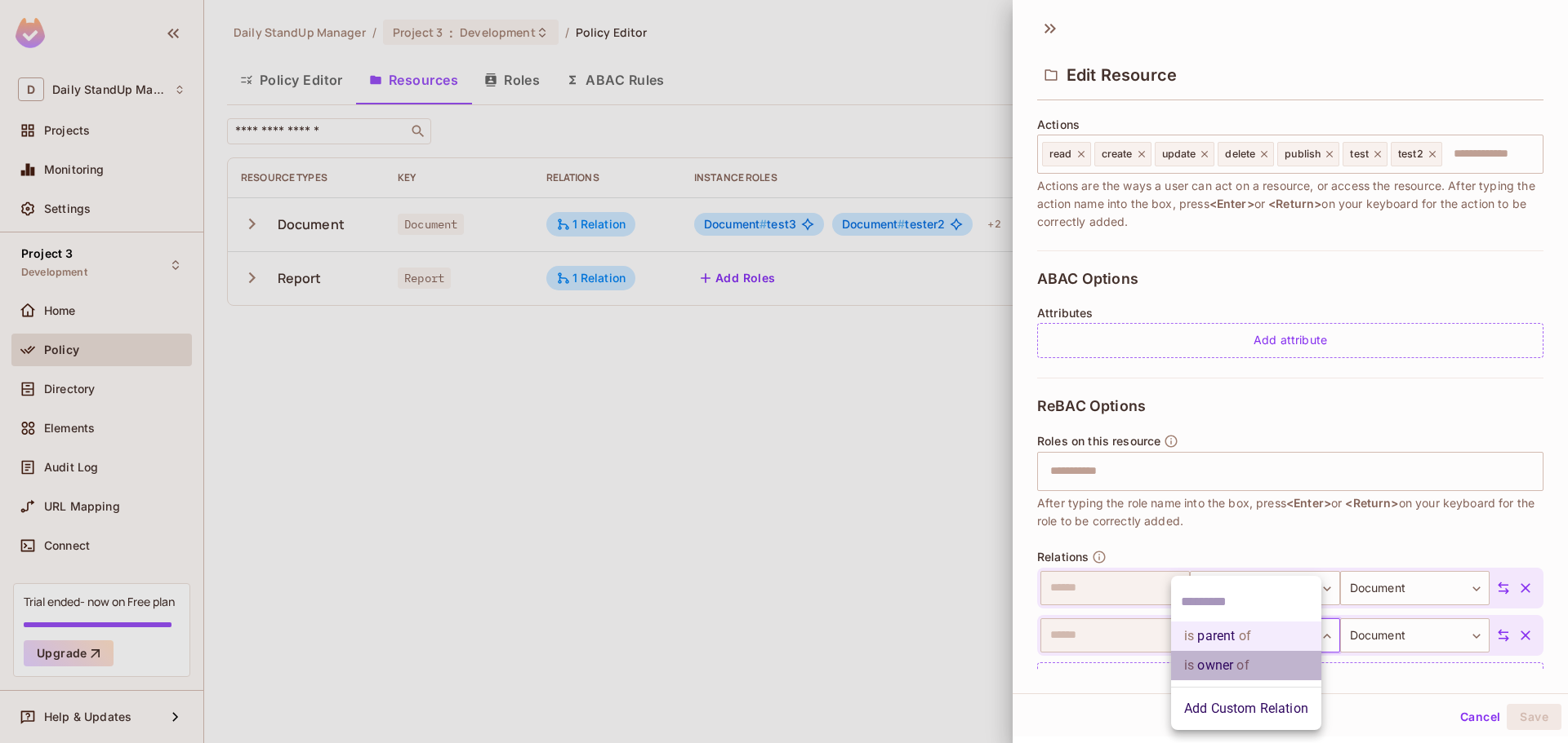
click at [1234, 663] on span "of" at bounding box center [1240, 666] width 15 height 20
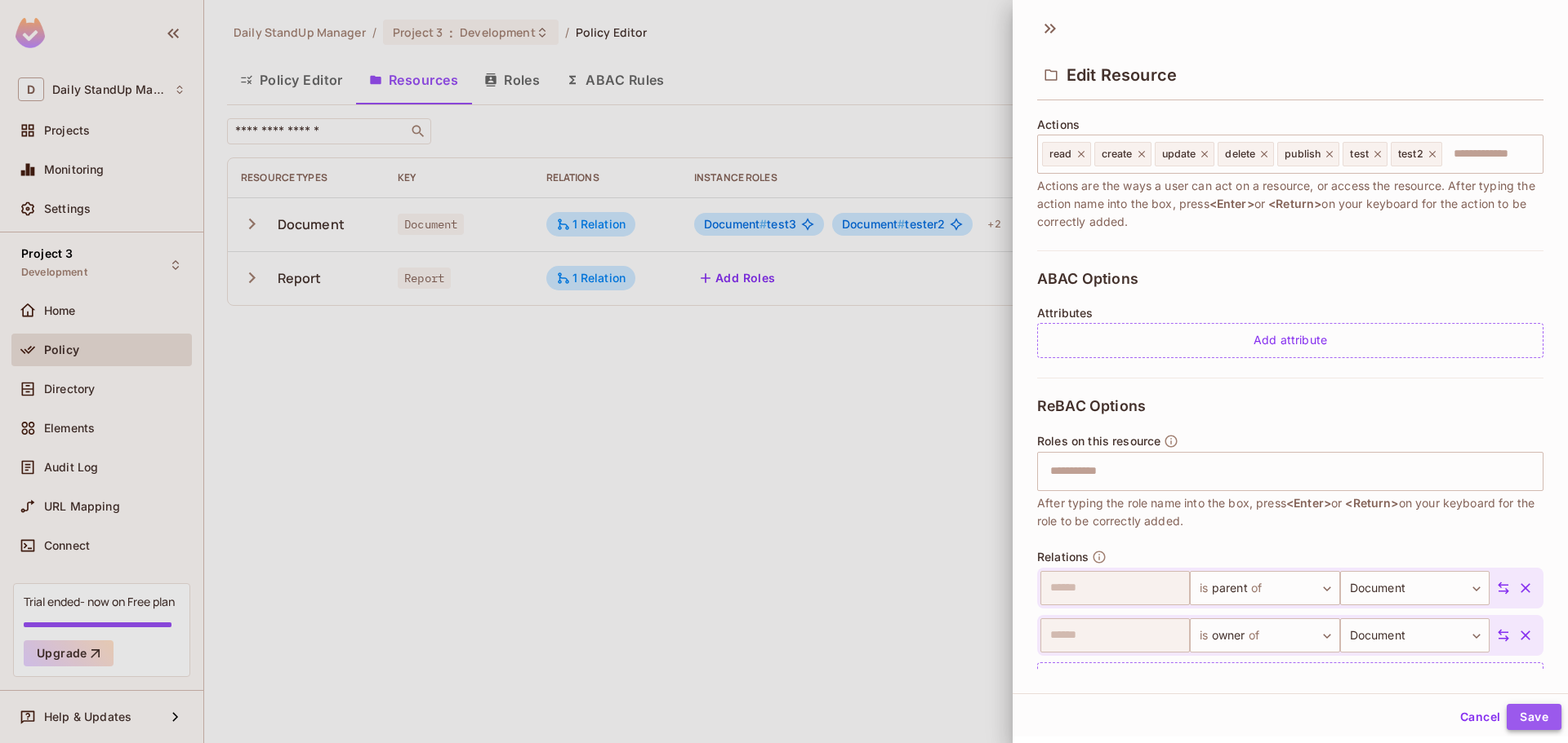
click at [1525, 714] on button "Save" at bounding box center [1534, 718] width 55 height 26
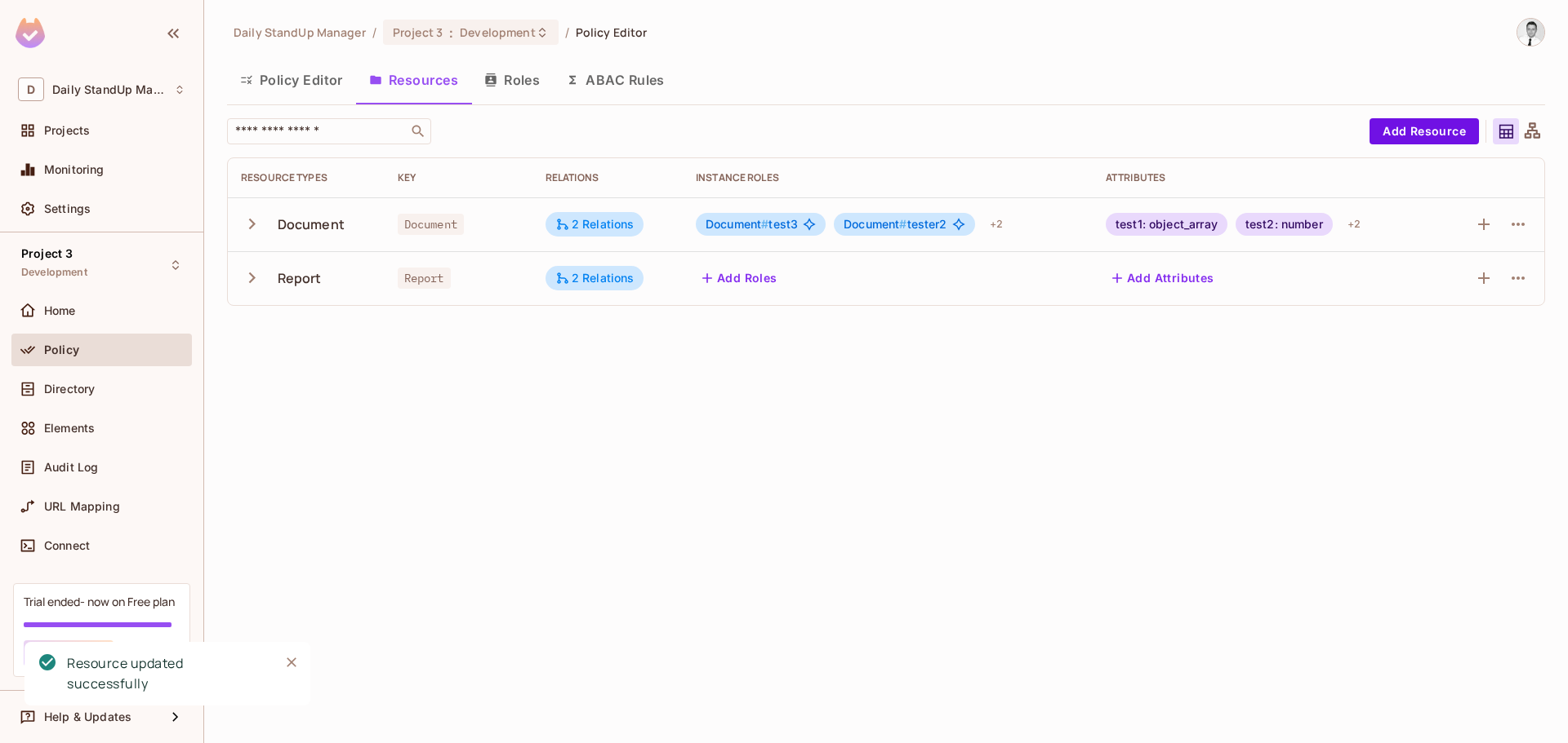
click at [752, 432] on div "Daily StandUp Manager / Project 3 : Development / Policy Editor Policy Editor R…" at bounding box center [886, 371] width 1364 height 743
click at [1508, 222] on button "button" at bounding box center [1518, 224] width 26 height 26
click at [1445, 286] on div "Edit Resource" at bounding box center [1446, 288] width 76 height 16
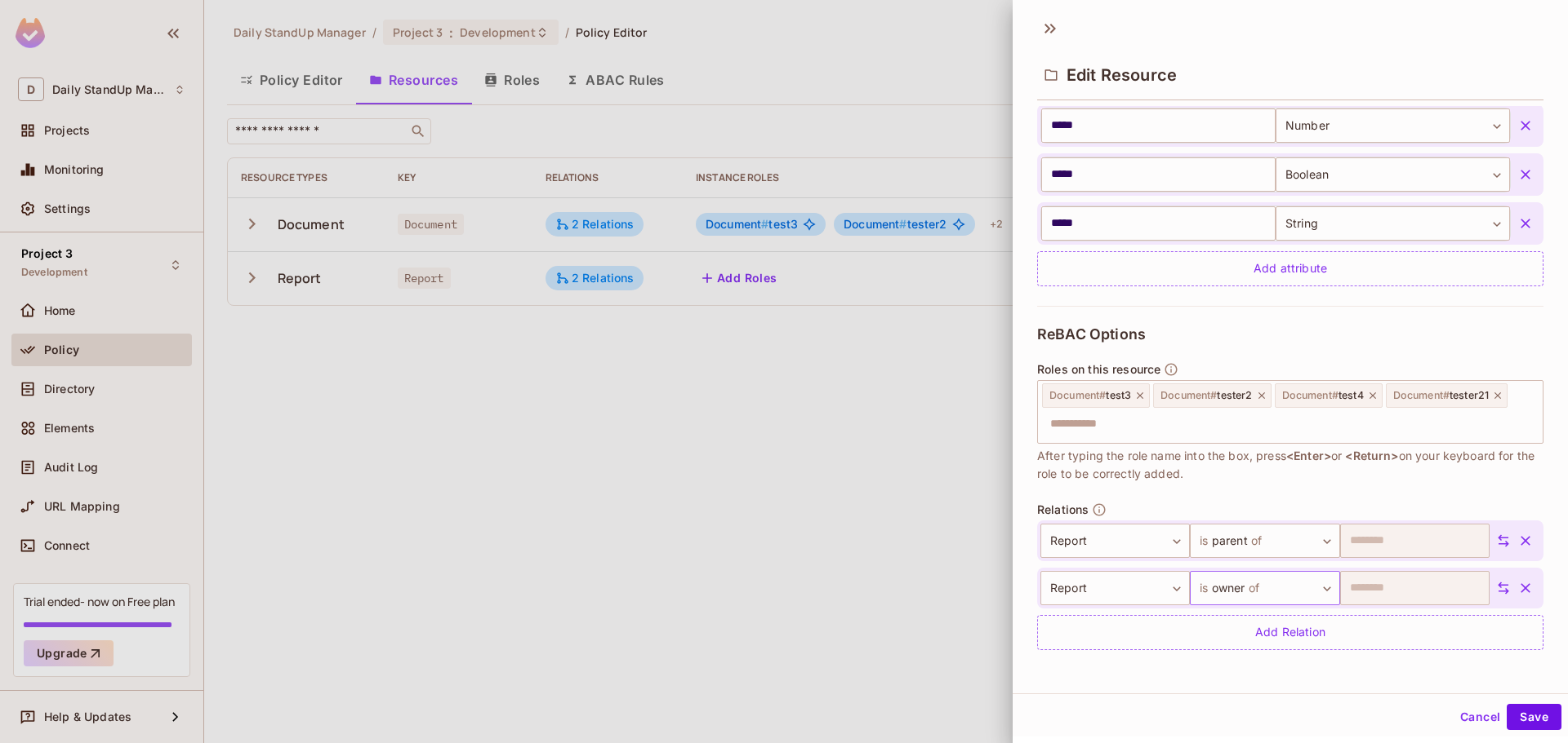
click at [1228, 584] on body "D Daily StandUp Manager Projects Monitoring Settings Project 3 Development Home…" at bounding box center [784, 371] width 1568 height 743
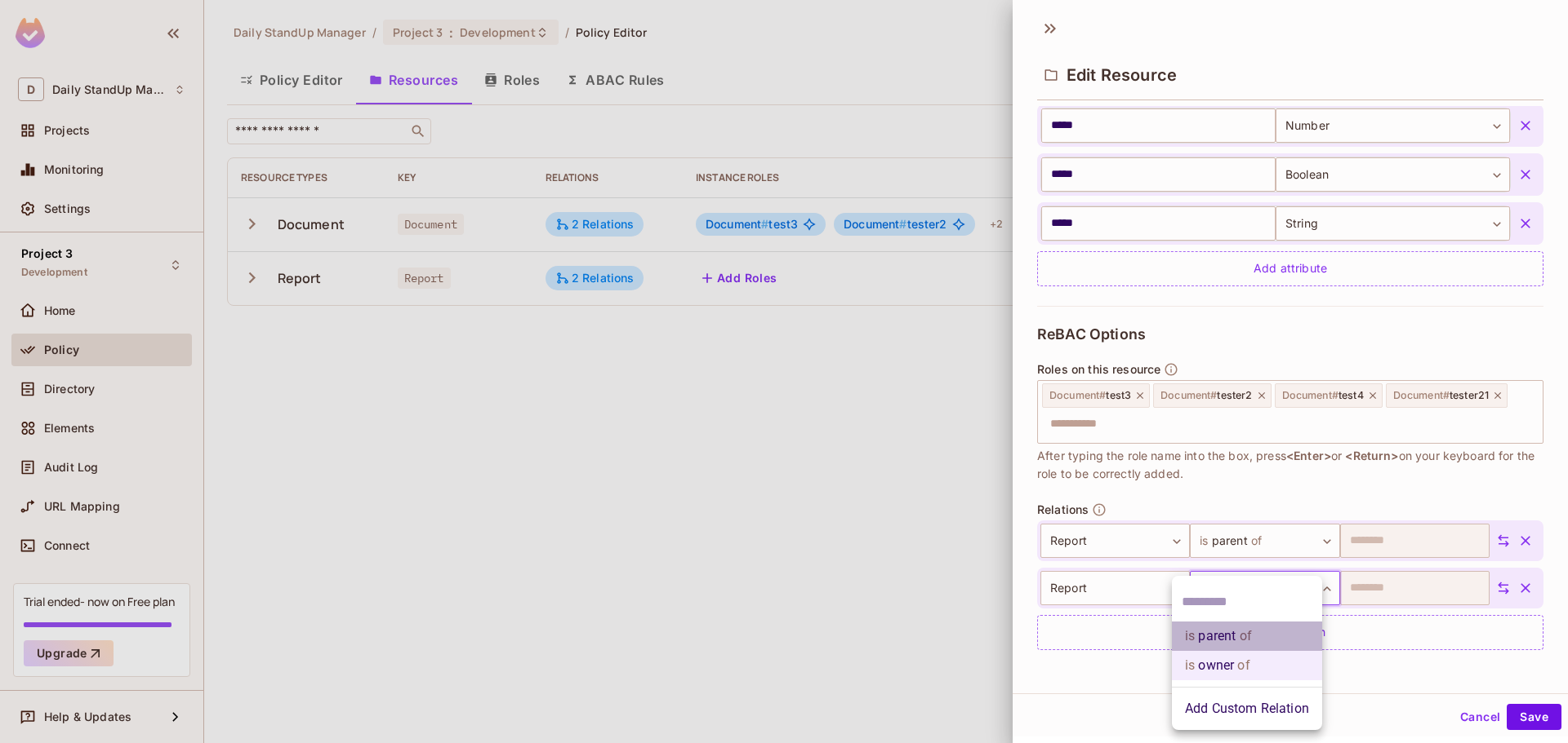
click at [1223, 633] on li "is parent of" at bounding box center [1246, 636] width 150 height 29
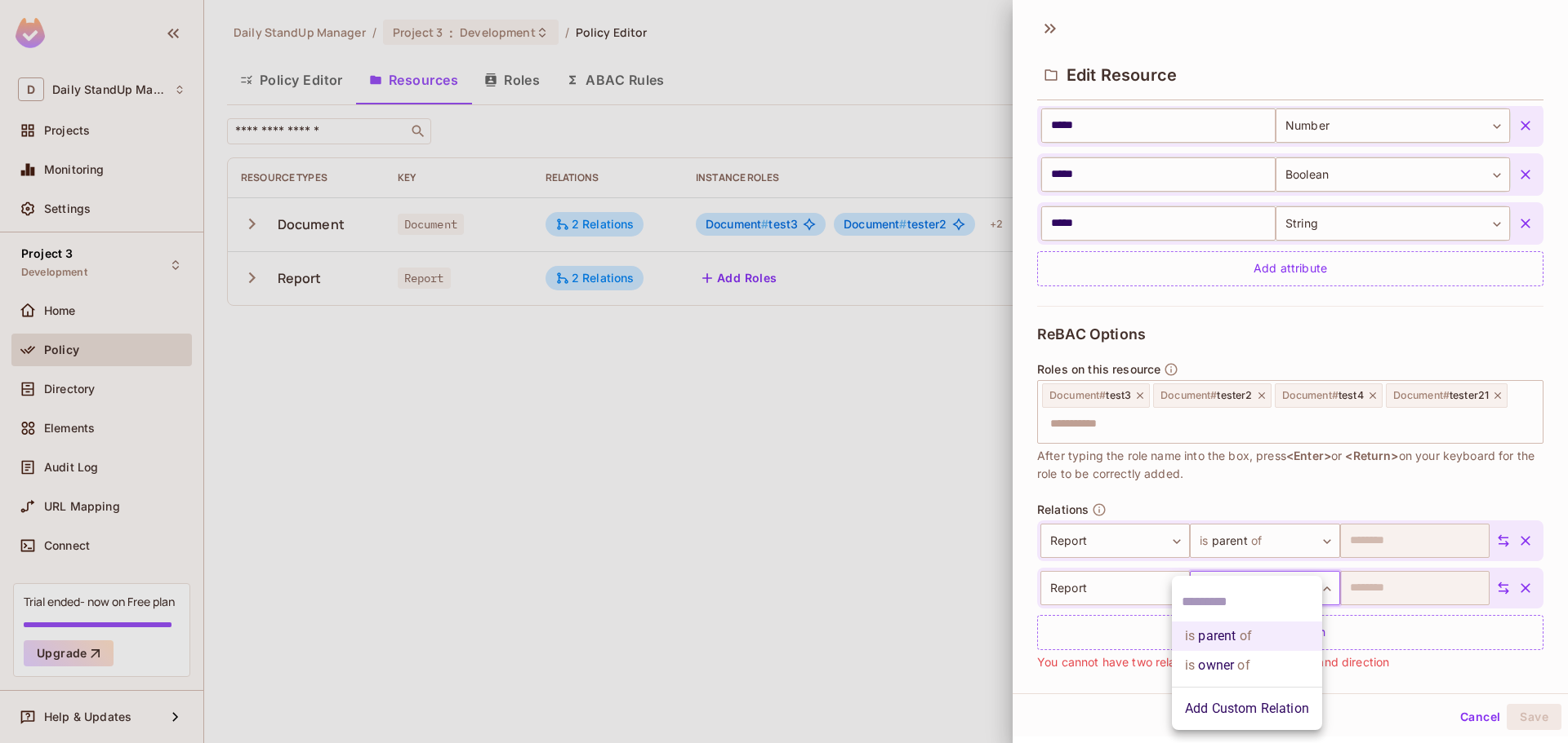
click at [1259, 592] on body "D Daily StandUp Manager Projects Monitoring Settings Project 3 Development Home…" at bounding box center [784, 371] width 1568 height 743
click at [1222, 657] on li "is owner of" at bounding box center [1246, 665] width 150 height 29
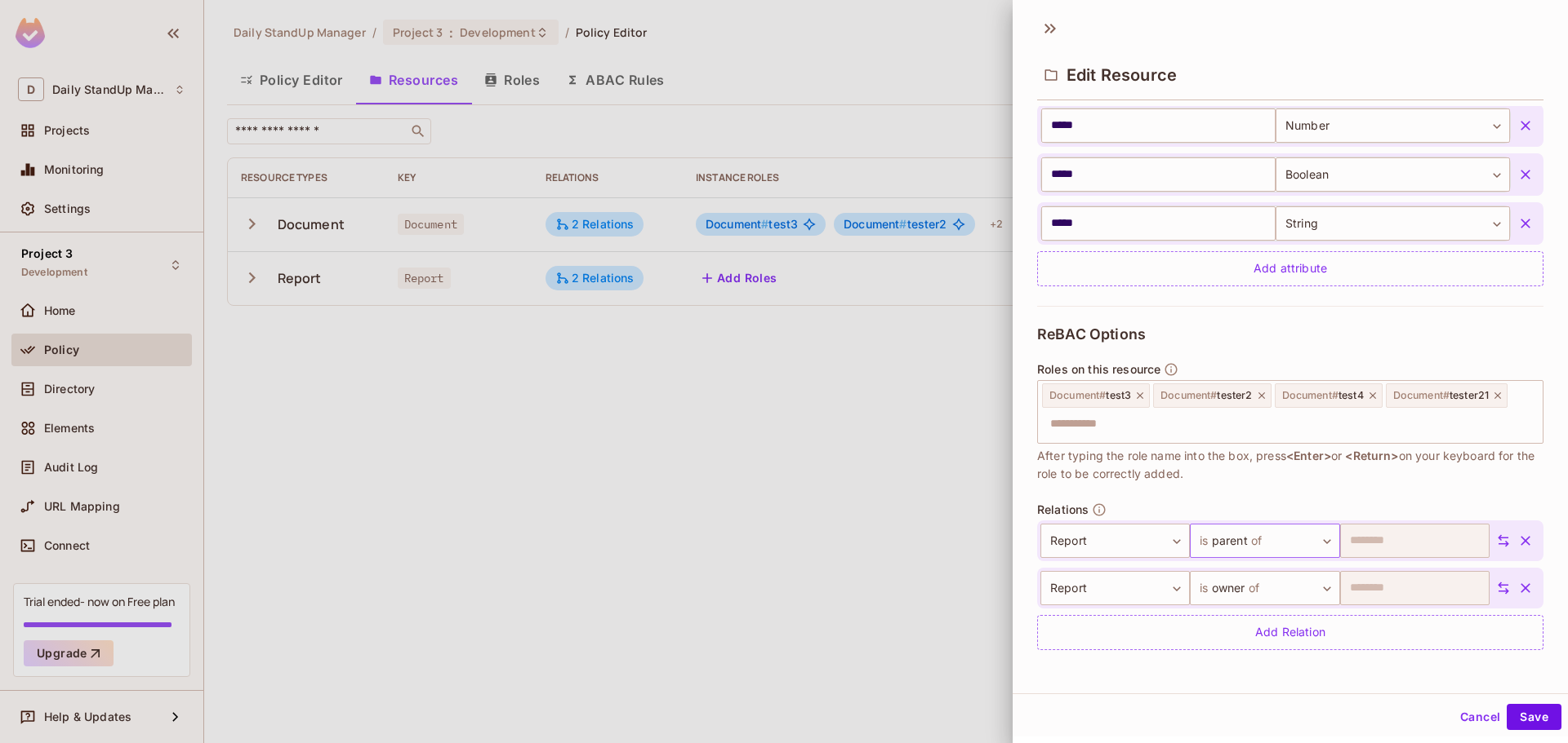
click at [1240, 541] on body "D Daily StandUp Manager Projects Monitoring Settings Project 3 Development Home…" at bounding box center [784, 371] width 1568 height 743
click at [1248, 683] on li "Add Custom Relation" at bounding box center [1246, 690] width 150 height 29
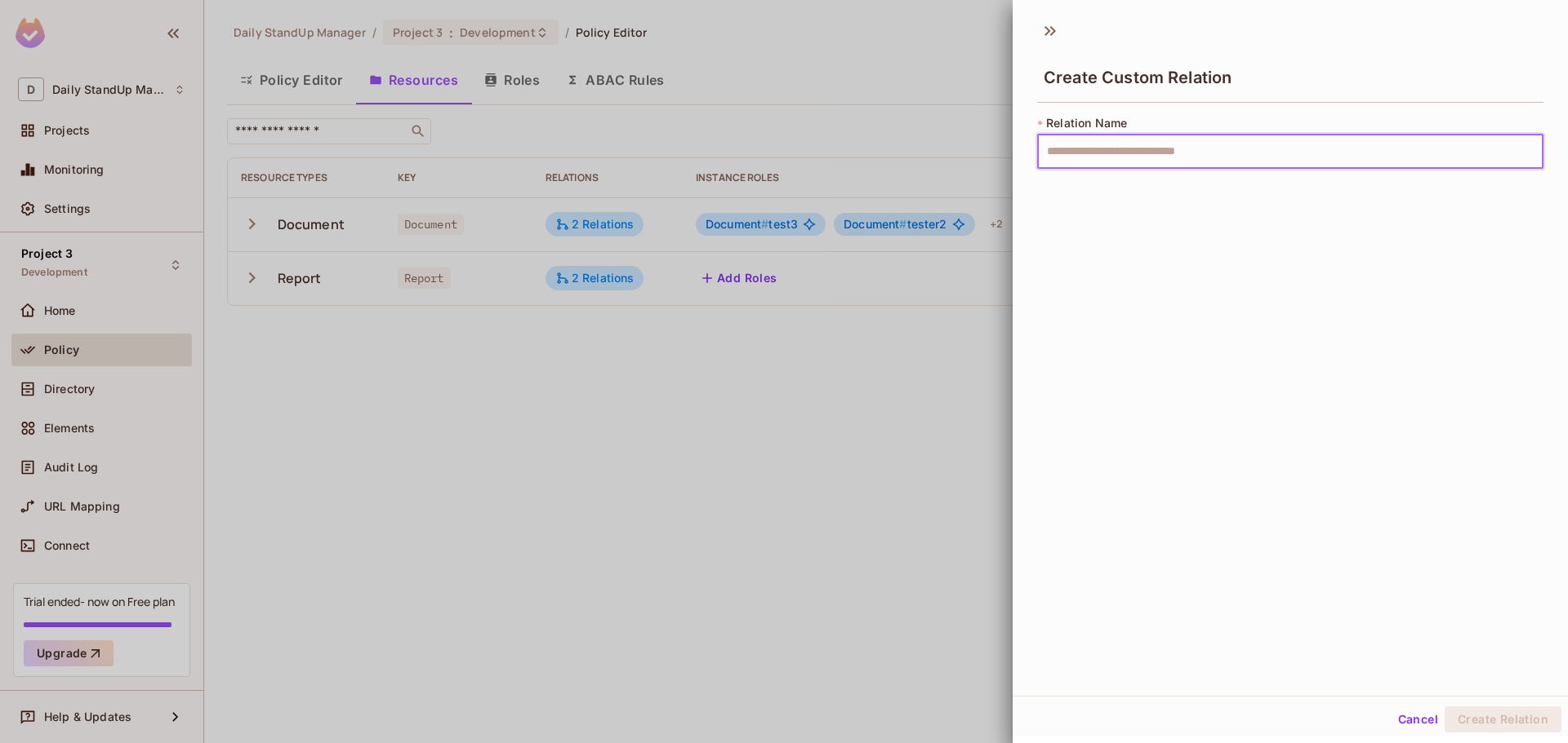
click at [1116, 156] on input "text" at bounding box center [1289, 152] width 506 height 34
type input "****"
drag, startPoint x: 1473, startPoint y: 713, endPoint x: 1462, endPoint y: 743, distance: 32.0
click at [1473, 713] on button "Create Relation" at bounding box center [1503, 719] width 117 height 26
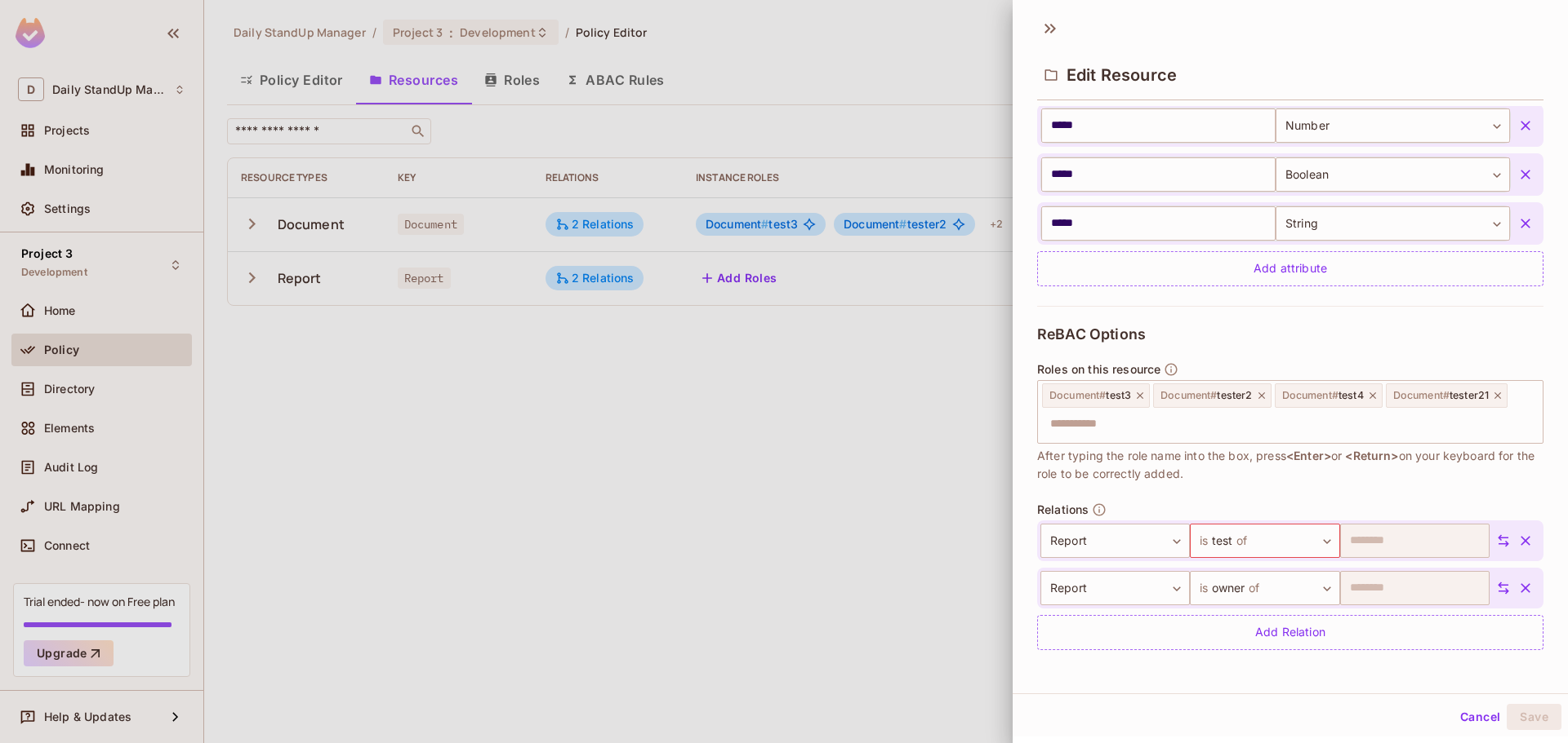
click at [1352, 465] on span "After typing the role name into the box, press <Enter> or <Return> on your keyb…" at bounding box center [1289, 465] width 506 height 36
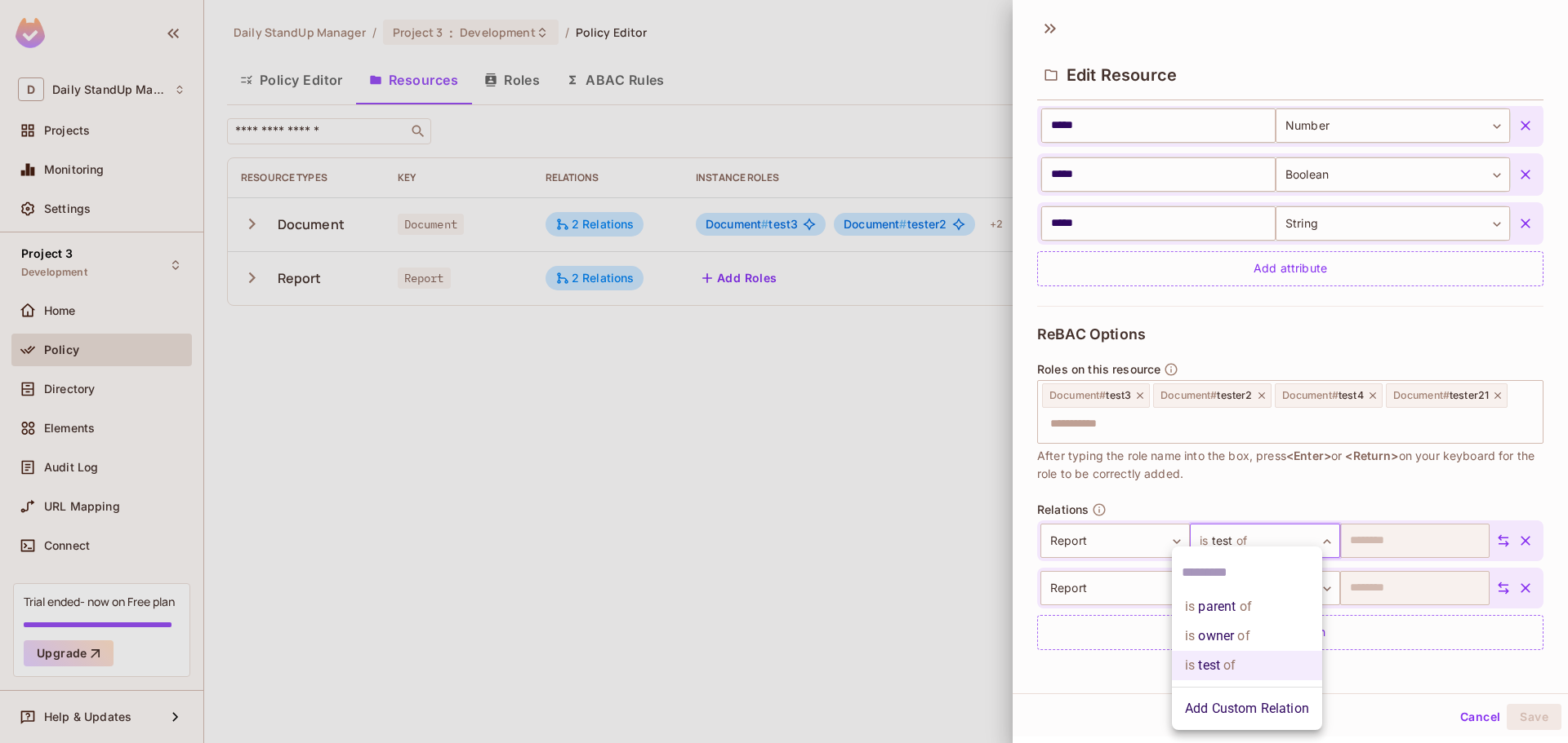
click at [1254, 527] on body "D Daily StandUp Manager Projects Monitoring Settings Project 3 Development Home…" at bounding box center [784, 371] width 1568 height 743
click at [1234, 660] on span "of" at bounding box center [1228, 666] width 15 height 20
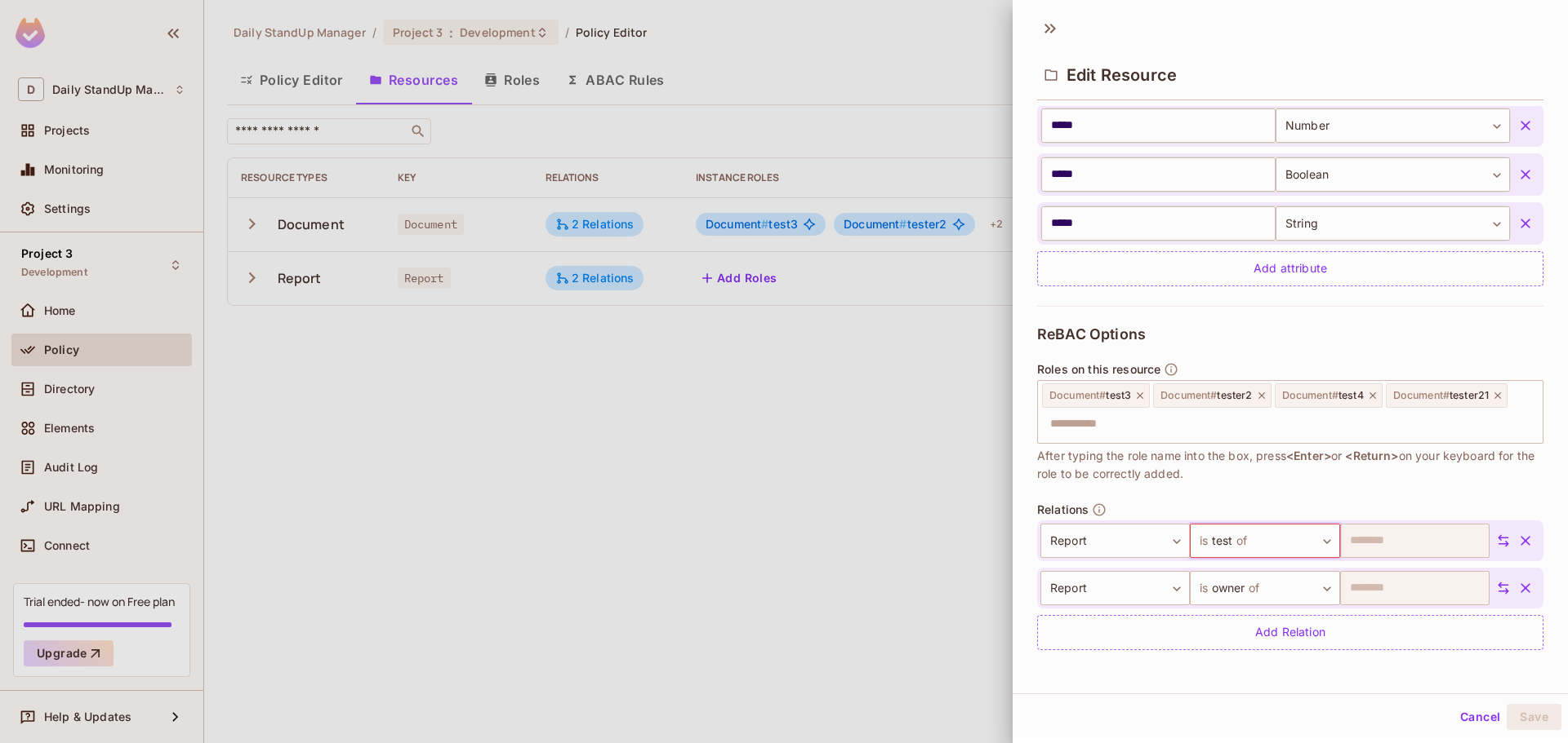
click at [1479, 689] on div "**********" at bounding box center [1289, 351] width 555 height 685
click at [1437, 671] on div "**********" at bounding box center [1289, 351] width 555 height 685
drag, startPoint x: 1527, startPoint y: 712, endPoint x: 1020, endPoint y: 609, distance: 517.4
click at [1527, 712] on button "Save" at bounding box center [1534, 718] width 55 height 26
